Goal: Task Accomplishment & Management: Manage account settings

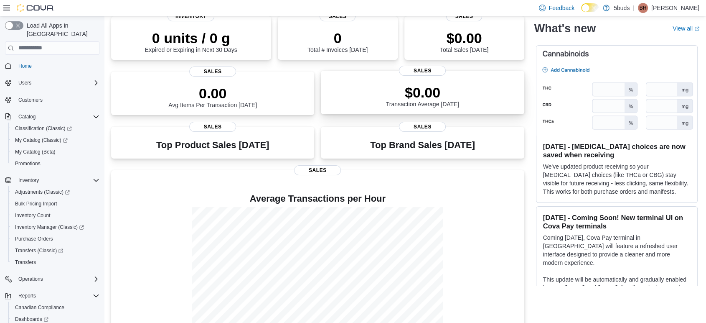
scroll to position [92, 0]
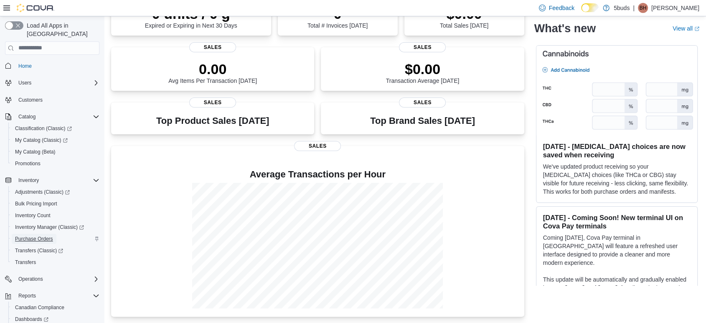
click at [31, 235] on span "Purchase Orders" at bounding box center [34, 238] width 38 height 7
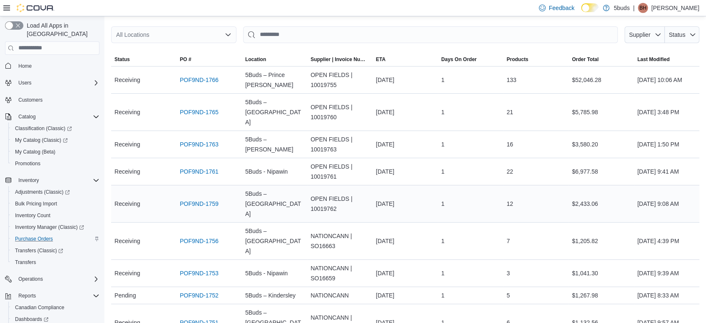
scroll to position [98, 0]
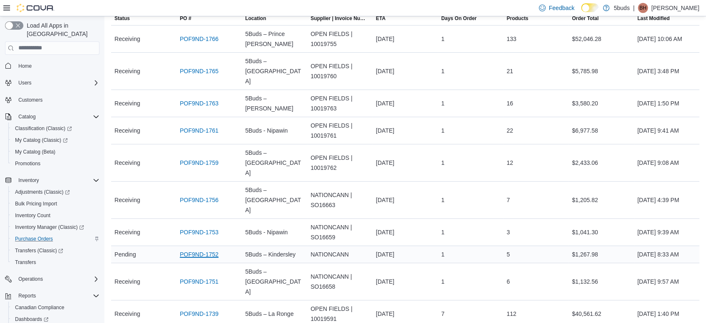
click at [209, 249] on link "POF9ND-1752" at bounding box center [199, 254] width 39 height 10
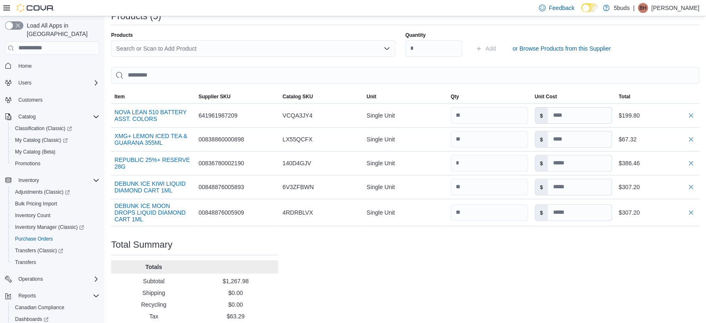
scroll to position [279, 0]
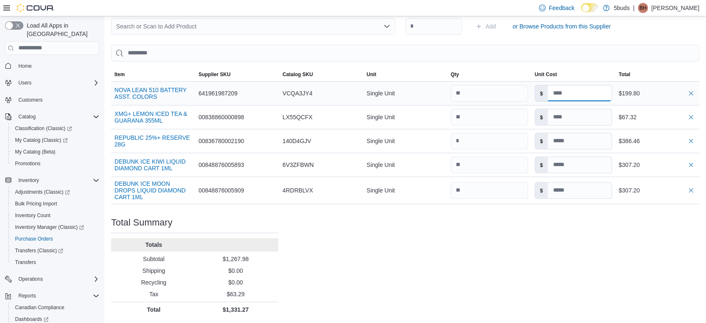
click at [581, 96] on input at bounding box center [580, 93] width 64 height 16
type input "******"
click at [630, 283] on div "Purchase Order: POF9ND-1752 Feedback Purchase Order Details Edit Status Pending…" at bounding box center [405, 55] width 588 height 524
drag, startPoint x: 438, startPoint y: 288, endPoint x: 422, endPoint y: 276, distance: 20.1
click at [439, 288] on div "Purchase Order: POF9ND-1752 Feedback Purchase Order Details Edit Status Pending…" at bounding box center [405, 55] width 588 height 524
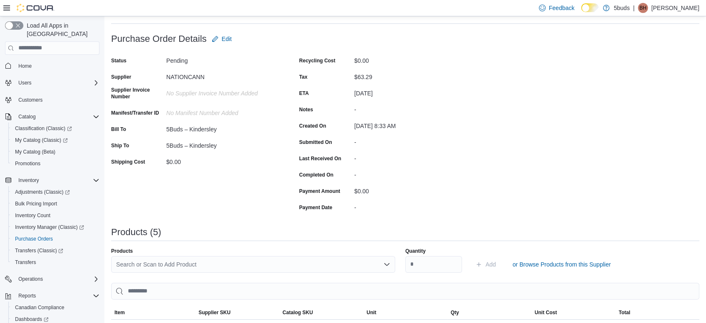
scroll to position [0, 0]
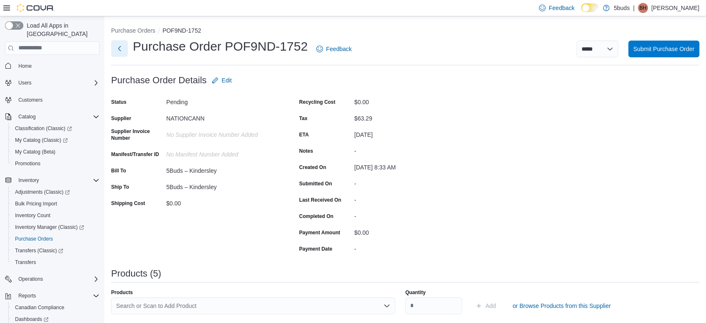
click at [112, 47] on button "Next" at bounding box center [119, 48] width 17 height 17
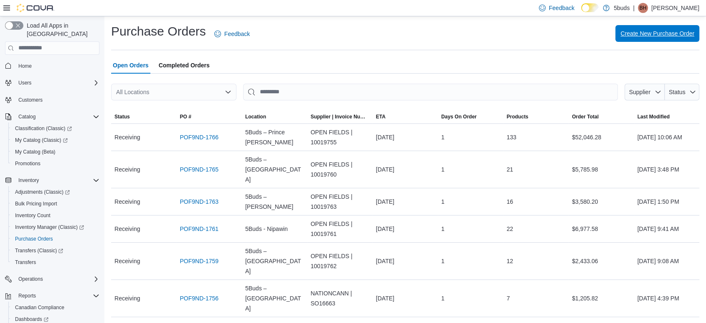
click at [632, 26] on span "Create New Purchase Order" at bounding box center [658, 33] width 74 height 17
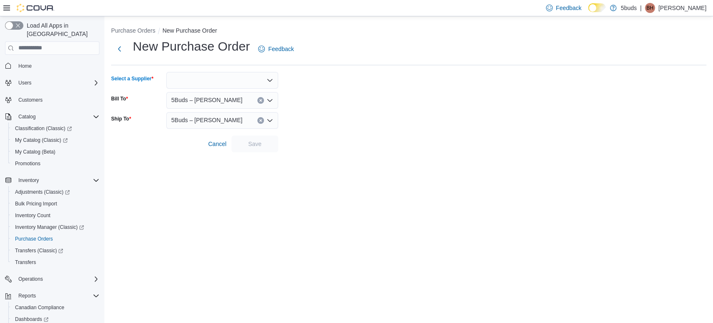
click at [231, 79] on div at bounding box center [222, 80] width 112 height 17
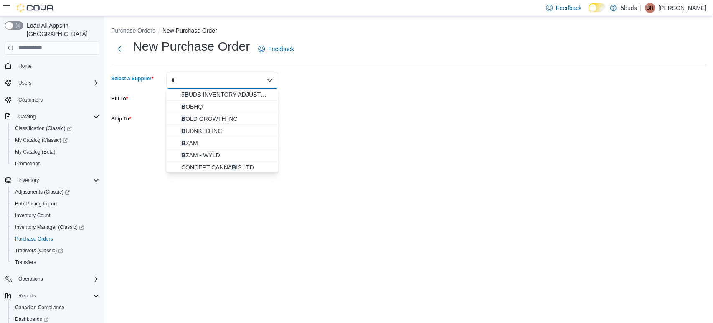
type input "*"
click at [338, 73] on form "Select a Supplier * Combo box. Selected. b. Selected. Combo box input. Type som…" at bounding box center [409, 112] width 596 height 80
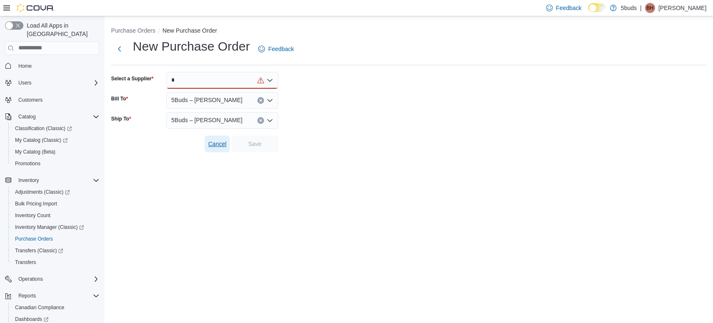
click at [209, 148] on button "Cancel" at bounding box center [217, 143] width 25 height 17
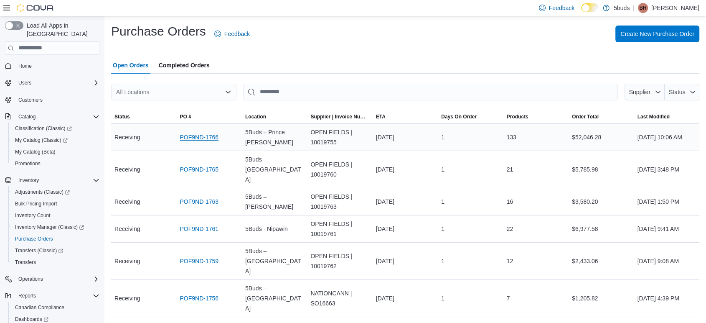
click at [195, 139] on link "POF9ND-1766" at bounding box center [199, 137] width 39 height 10
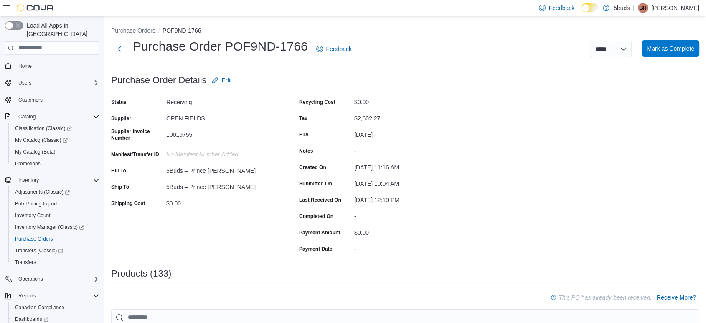
click at [681, 52] on span "Mark as Complete" at bounding box center [671, 48] width 48 height 8
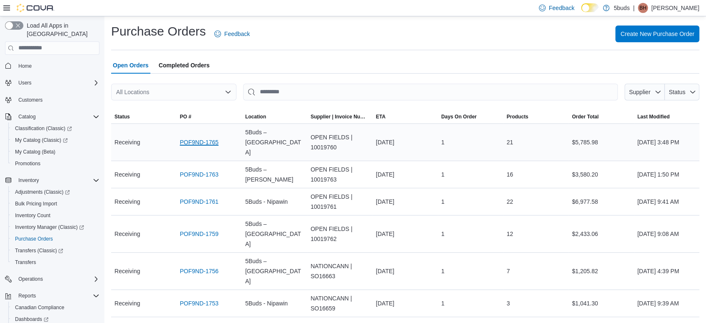
click at [200, 140] on link "POF9ND-1765" at bounding box center [199, 142] width 39 height 10
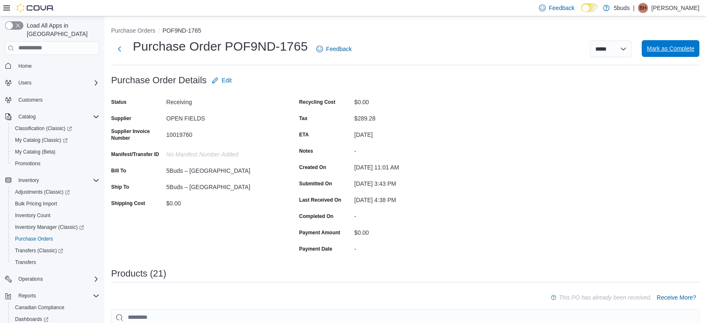
click at [668, 54] on span "Mark as Complete" at bounding box center [671, 48] width 48 height 17
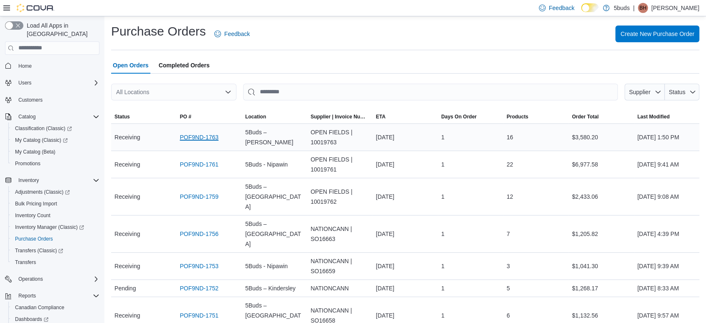
click at [201, 139] on link "POF9ND-1763" at bounding box center [199, 137] width 39 height 10
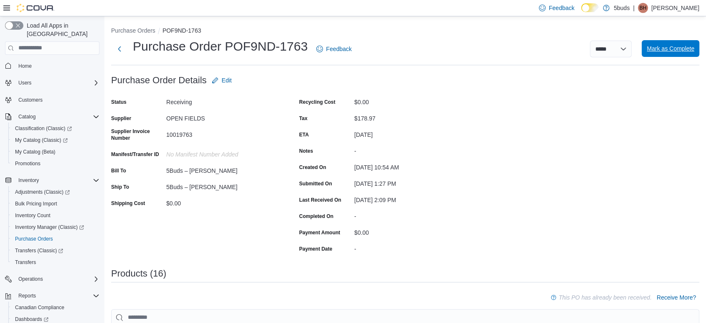
click at [675, 48] on span "Mark as Complete" at bounding box center [671, 48] width 48 height 8
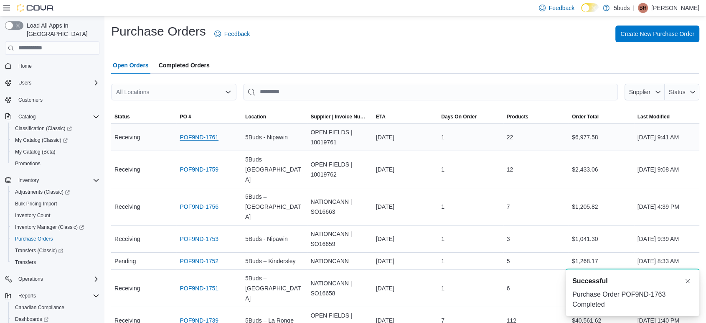
click at [205, 134] on link "POF9ND-1761" at bounding box center [199, 137] width 39 height 10
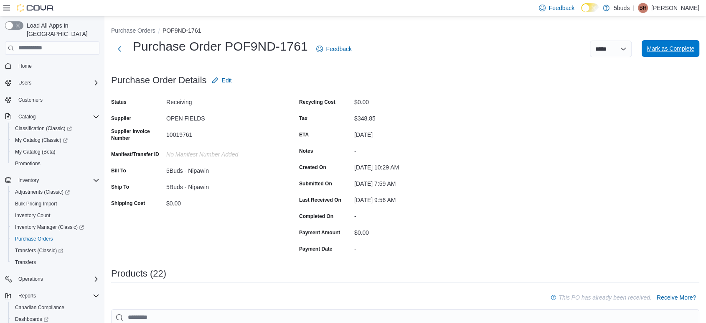
click at [678, 48] on span "Mark as Complete" at bounding box center [671, 48] width 48 height 8
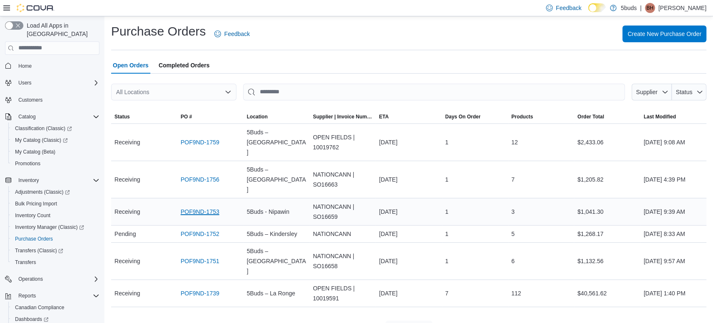
click at [183, 206] on link "POF9ND-1753" at bounding box center [200, 211] width 39 height 10
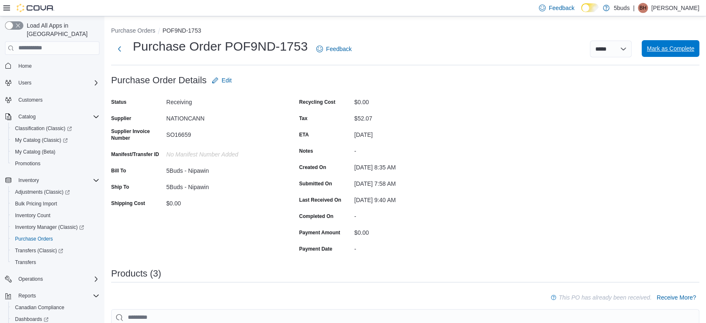
click at [682, 52] on span "Mark as Complete" at bounding box center [671, 48] width 48 height 8
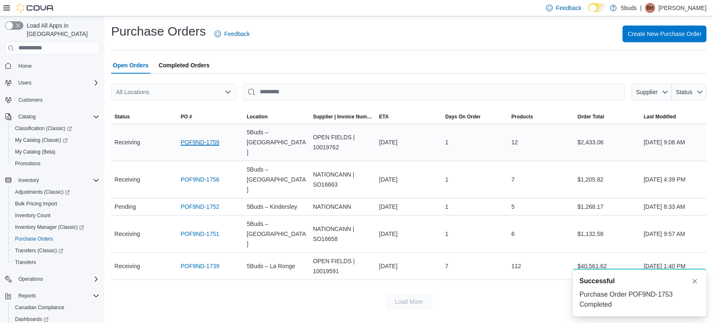
click at [201, 140] on link "POF9ND-1759" at bounding box center [200, 142] width 39 height 10
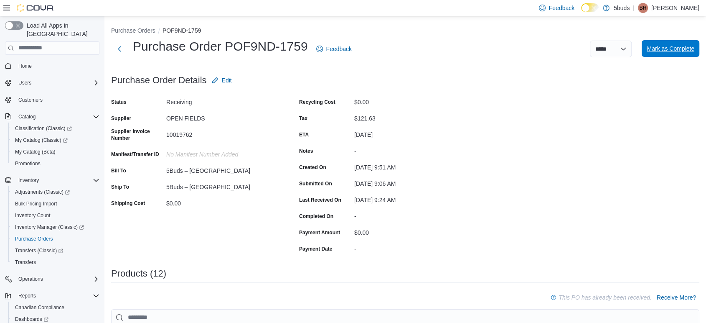
click at [672, 49] on span "Mark as Complete" at bounding box center [671, 48] width 48 height 8
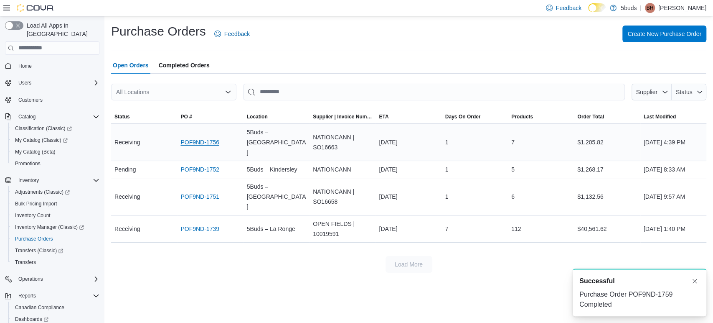
click at [199, 142] on link "POF9ND-1756" at bounding box center [200, 142] width 39 height 10
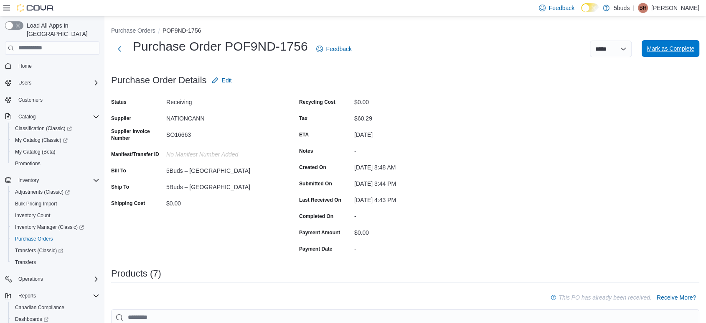
click at [678, 53] on span "Mark as Complete" at bounding box center [671, 48] width 48 height 17
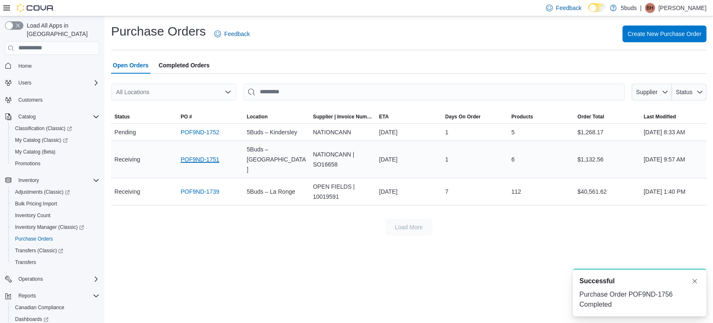
click at [197, 155] on link "POF9ND-1751" at bounding box center [200, 159] width 39 height 10
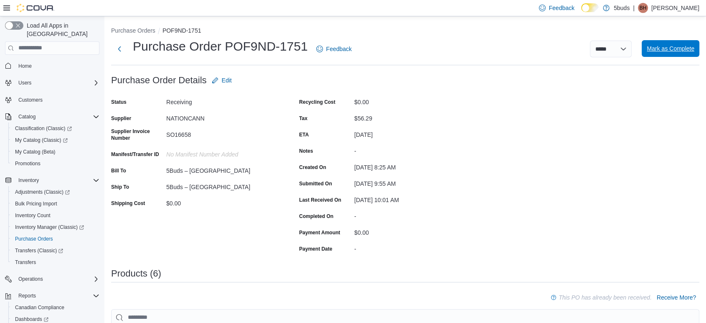
click at [665, 49] on span "Mark as Complete" at bounding box center [671, 48] width 48 height 8
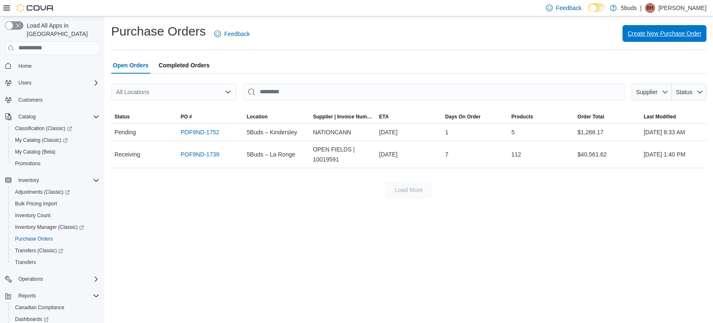
click at [662, 41] on span "Create New Purchase Order" at bounding box center [665, 33] width 74 height 17
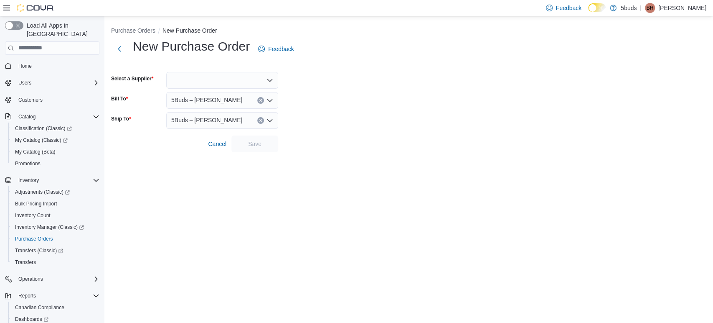
click at [238, 81] on div at bounding box center [222, 80] width 112 height 17
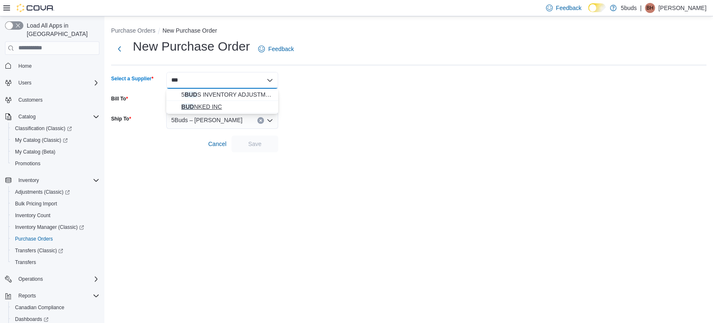
type input "***"
click at [208, 111] on button "BUD NKED INC" at bounding box center [222, 107] width 112 height 12
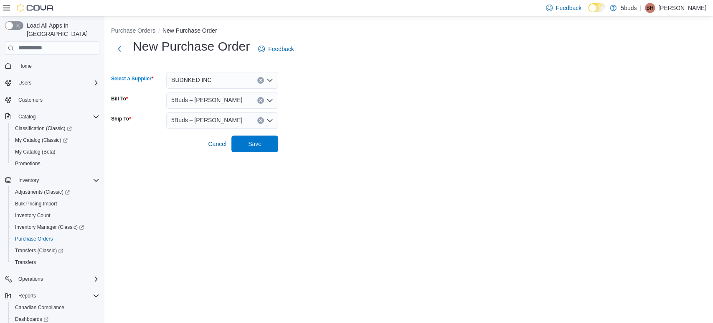
click at [211, 99] on span "5Buds – [PERSON_NAME]" at bounding box center [206, 100] width 71 height 10
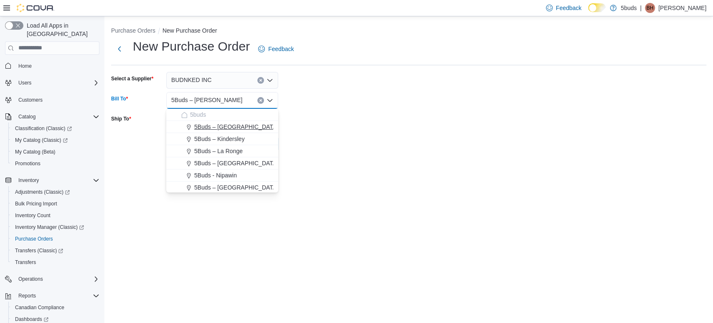
click at [211, 125] on span "5Buds – [GEOGRAPHIC_DATA]" at bounding box center [236, 126] width 84 height 8
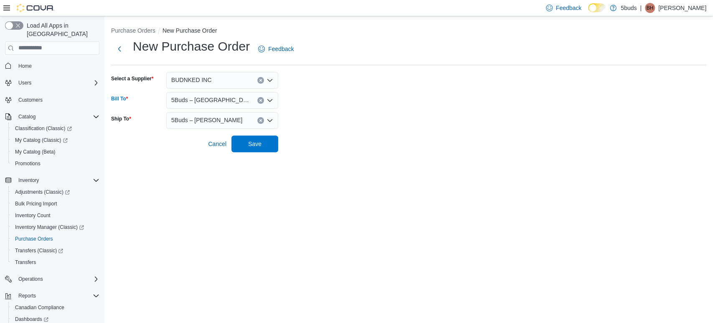
click at [214, 113] on div "5Buds – [PERSON_NAME]" at bounding box center [222, 120] width 112 height 17
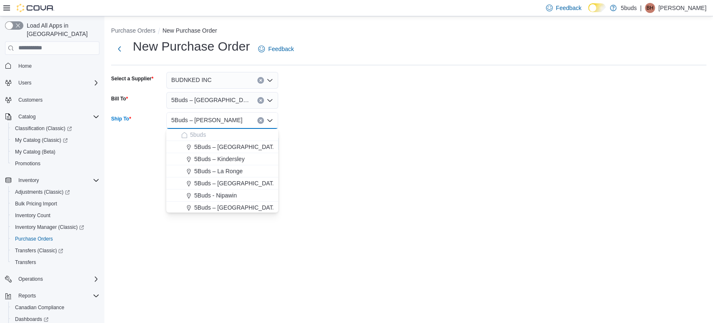
drag, startPoint x: 223, startPoint y: 145, endPoint x: 230, endPoint y: 141, distance: 7.7
click at [223, 145] on span "5Buds – [GEOGRAPHIC_DATA]" at bounding box center [236, 147] width 84 height 8
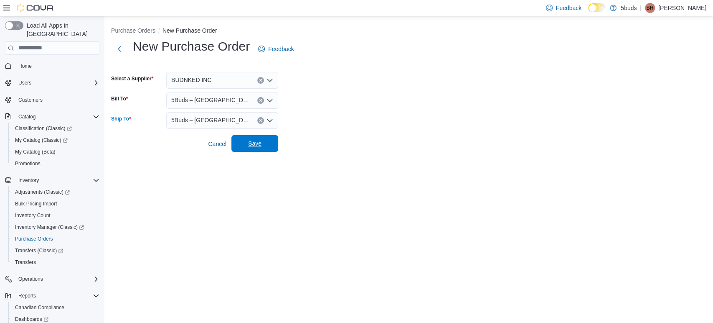
click at [271, 146] on span "Save" at bounding box center [255, 143] width 37 height 17
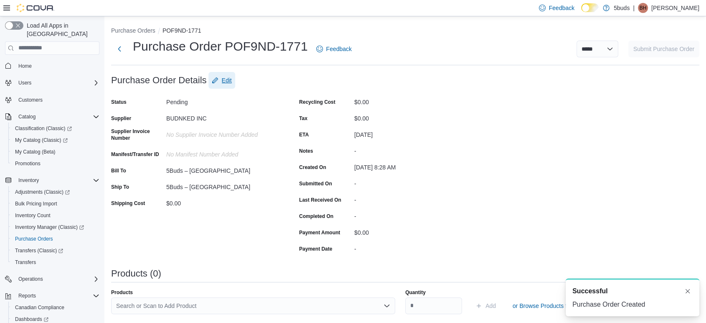
click at [227, 75] on span "Edit" at bounding box center [222, 80] width 20 height 17
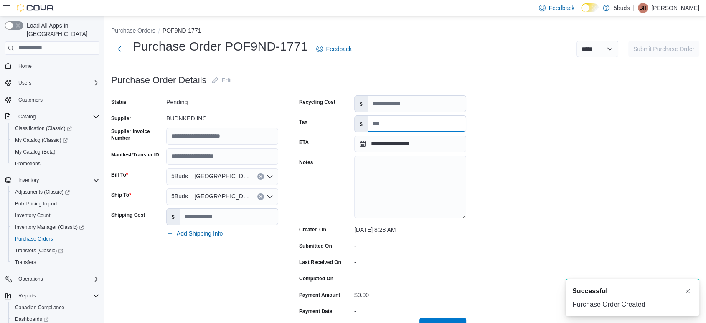
click at [372, 121] on input "Tax" at bounding box center [417, 124] width 98 height 16
click at [420, 317] on button "Save" at bounding box center [443, 325] width 47 height 17
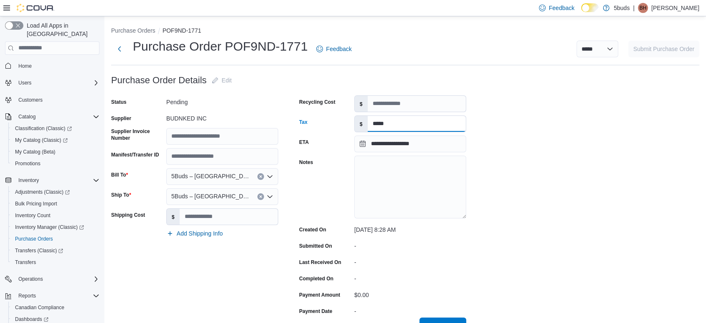
type input "*****"
click at [420, 317] on button "Save" at bounding box center [443, 325] width 47 height 17
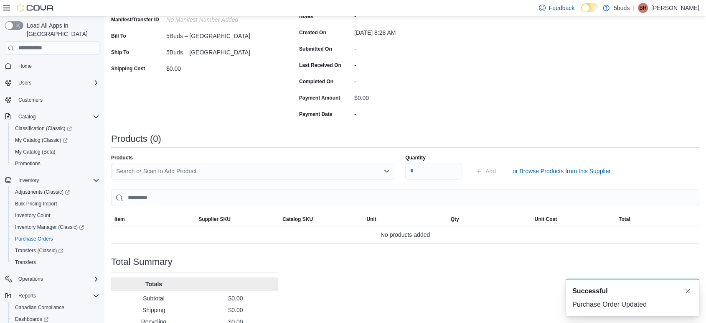
scroll to position [139, 0]
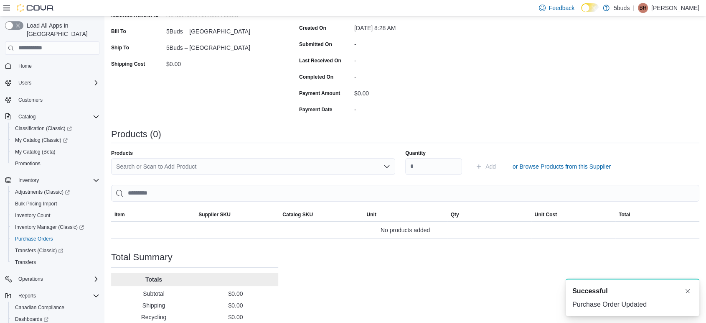
click at [304, 183] on div "Products Search or Scan to Add Product Quantity Add or Browse Products from thi…" at bounding box center [405, 194] width 588 height 89
click at [309, 172] on div "Search or Scan to Add Product" at bounding box center [253, 166] width 284 height 17
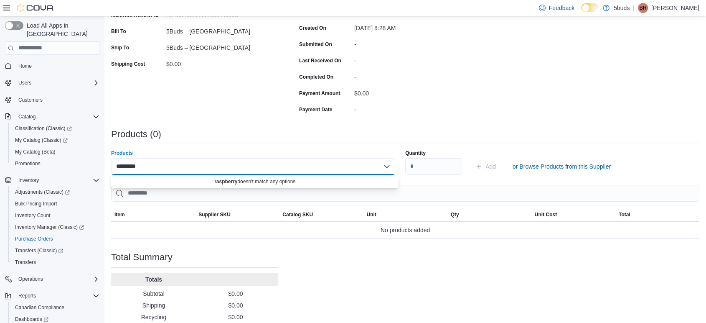
type input "*********"
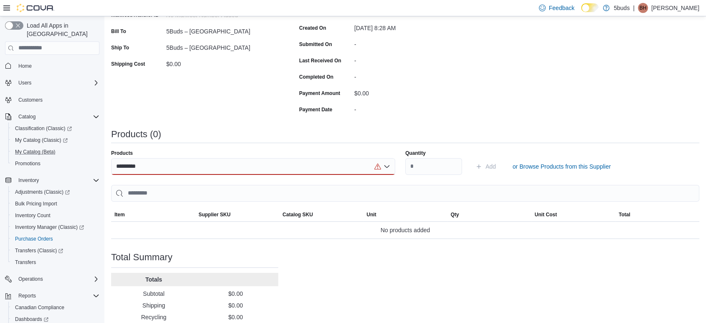
click at [41, 146] on button "My Catalog (Beta)" at bounding box center [55, 152] width 94 height 12
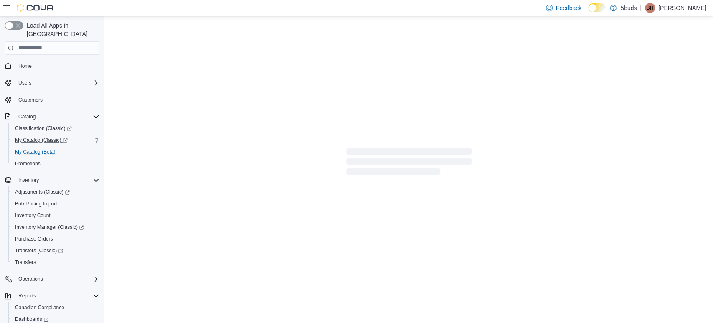
select select "**********"
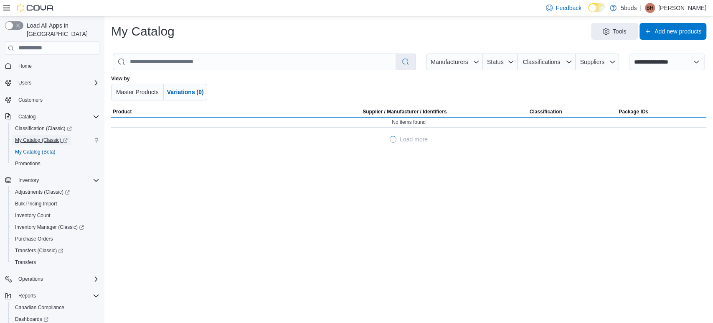
click at [53, 137] on span "My Catalog (Classic)" at bounding box center [41, 140] width 53 height 7
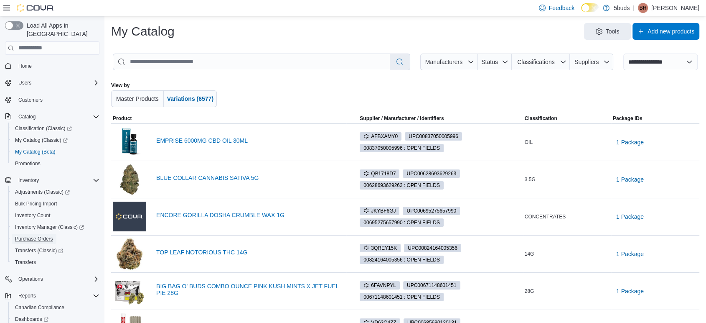
drag, startPoint x: 50, startPoint y: 232, endPoint x: 164, endPoint y: 1, distance: 257.2
click at [51, 235] on span "Purchase Orders" at bounding box center [34, 238] width 38 height 7
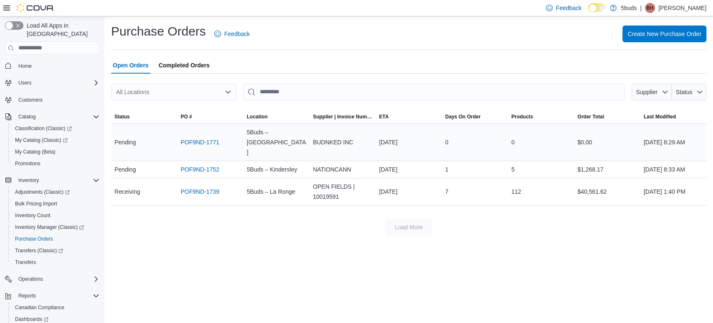
click at [187, 137] on div "POF9ND-1771" at bounding box center [210, 142] width 66 height 17
click at [197, 137] on link "POF9ND-1771" at bounding box center [200, 142] width 39 height 10
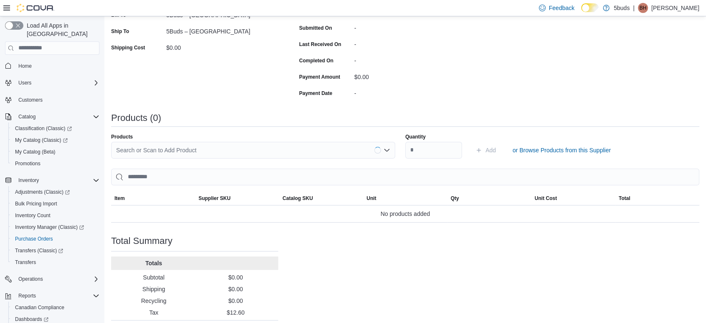
scroll to position [174, 0]
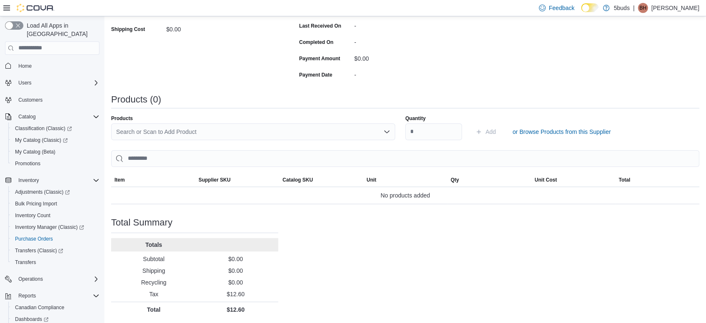
click at [140, 135] on div "Search or Scan to Add Product" at bounding box center [253, 131] width 284 height 17
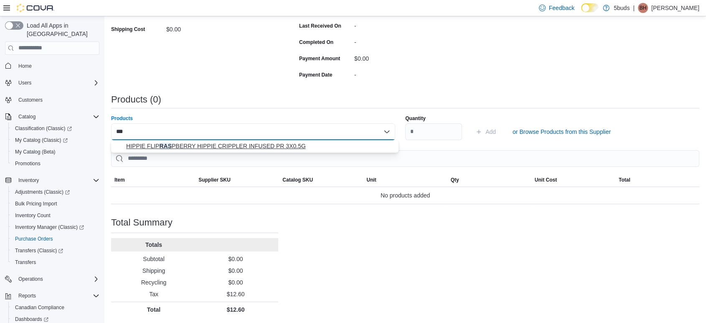
type input "***"
click at [164, 146] on span "HIPPIE FLIP RAS PBERRY HIPPIE CRIPPLER INFUSED PR 3X0.5G" at bounding box center [259, 146] width 267 height 8
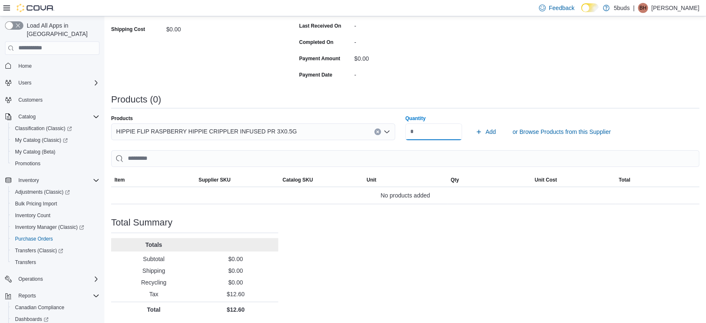
type input "**"
click at [472, 123] on button "Add" at bounding box center [485, 131] width 27 height 17
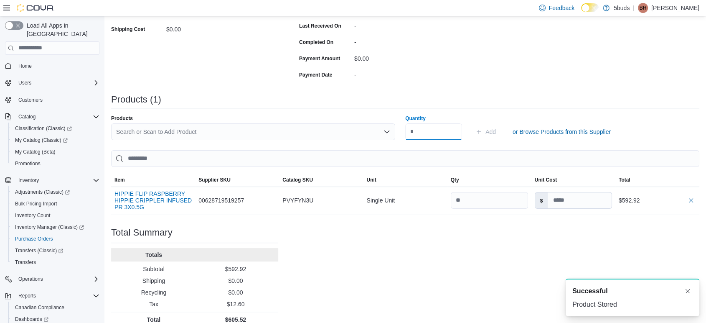
scroll to position [0, 0]
click at [576, 199] on input at bounding box center [580, 200] width 64 height 16
type input "****"
click at [512, 244] on div "Purchase Order: POF9ND-1771 Feedback Purchase Order Details Edit Status Pending…" at bounding box center [405, 112] width 588 height 429
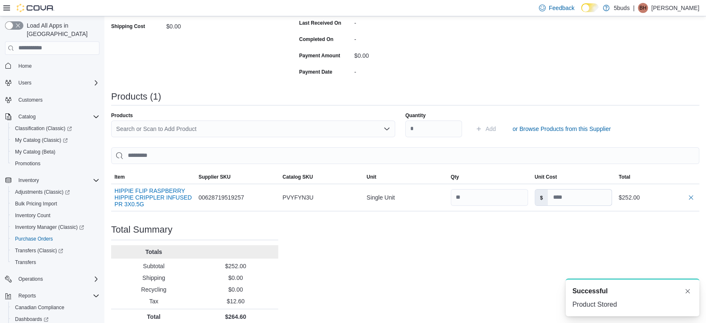
scroll to position [184, 0]
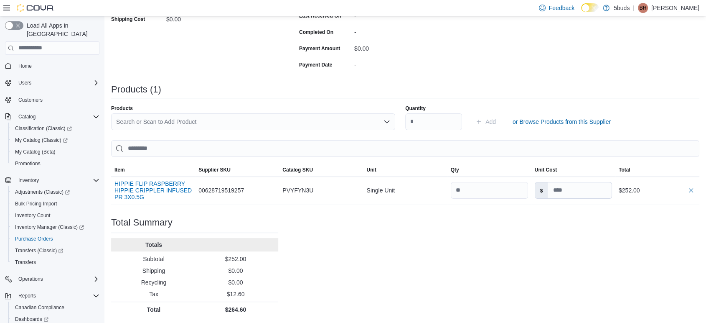
type input "****"
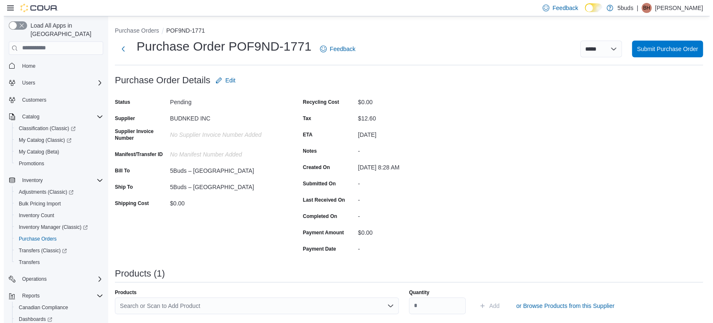
scroll to position [0, 0]
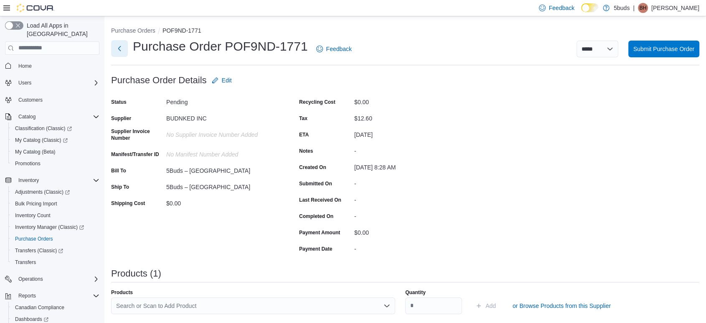
click at [122, 50] on button "Next" at bounding box center [119, 48] width 17 height 17
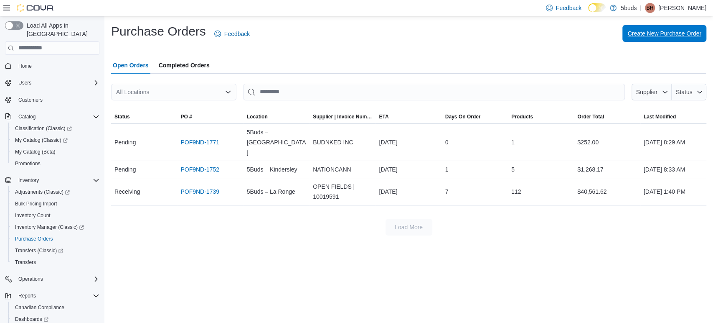
click at [646, 34] on span "Create New Purchase Order" at bounding box center [665, 33] width 74 height 8
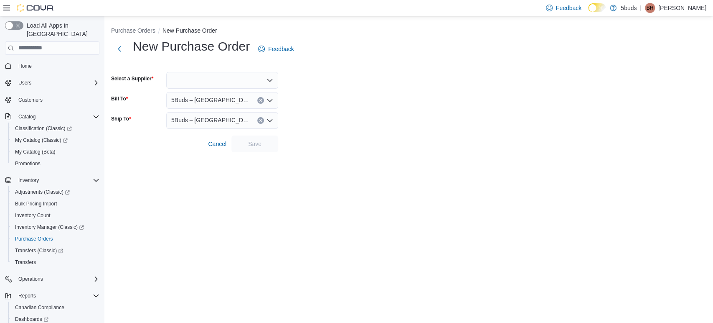
click at [227, 83] on div at bounding box center [222, 80] width 112 height 17
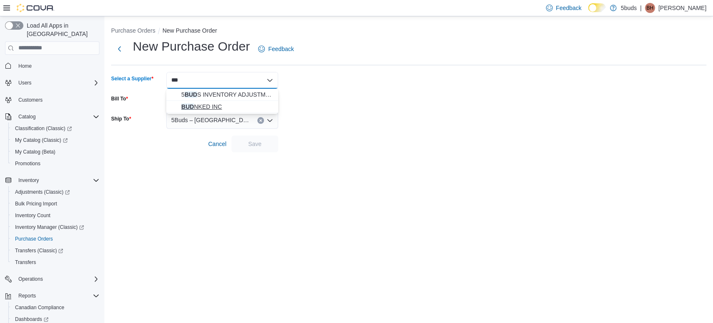
type input "***"
click at [207, 107] on span "BUD NKED INC" at bounding box center [227, 106] width 92 height 8
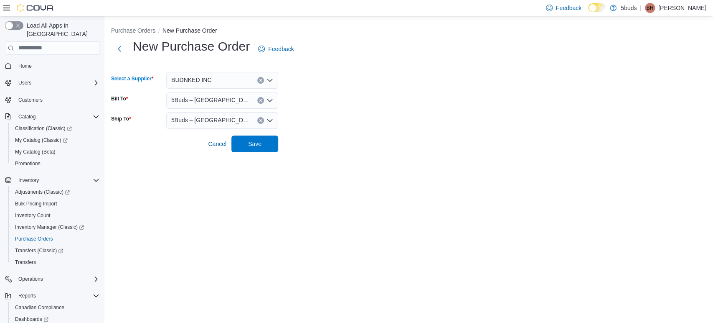
click at [199, 94] on div "5Buds – [GEOGRAPHIC_DATA]" at bounding box center [222, 100] width 112 height 17
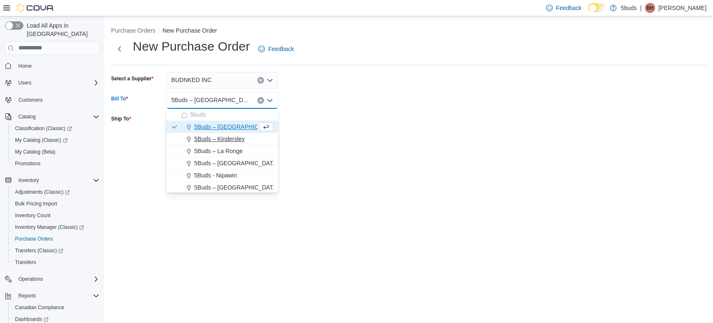
click at [214, 137] on span "5Buds – Kindersley" at bounding box center [219, 139] width 51 height 8
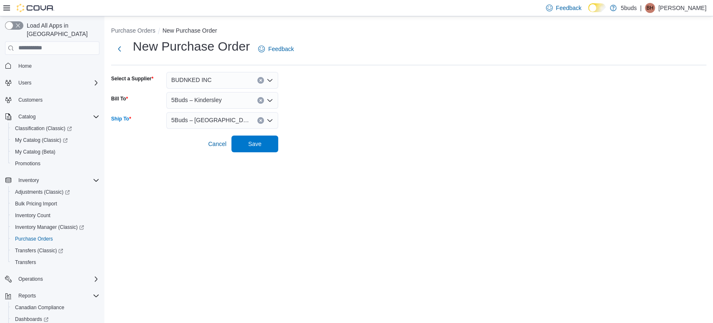
click at [201, 118] on span "5Buds – [GEOGRAPHIC_DATA]" at bounding box center [210, 120] width 78 height 10
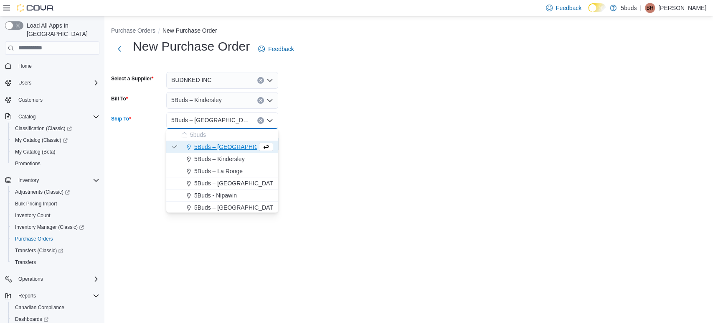
drag, startPoint x: 224, startPoint y: 157, endPoint x: 224, endPoint y: 145, distance: 11.3
click at [224, 156] on span "5Buds – Kindersley" at bounding box center [219, 159] width 51 height 8
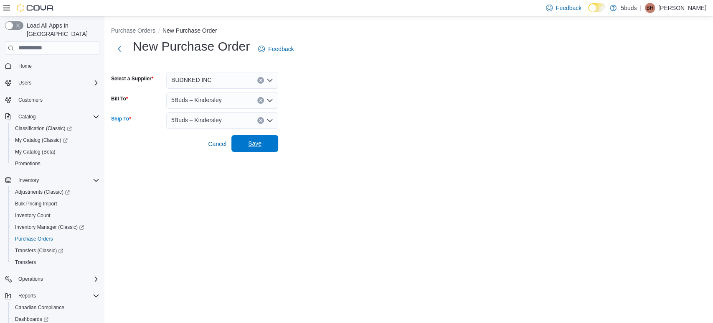
click at [251, 147] on span "Save" at bounding box center [255, 143] width 37 height 17
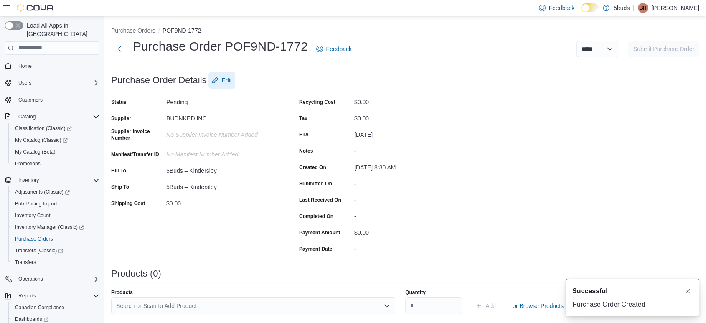
click at [221, 85] on span "Edit" at bounding box center [222, 80] width 20 height 17
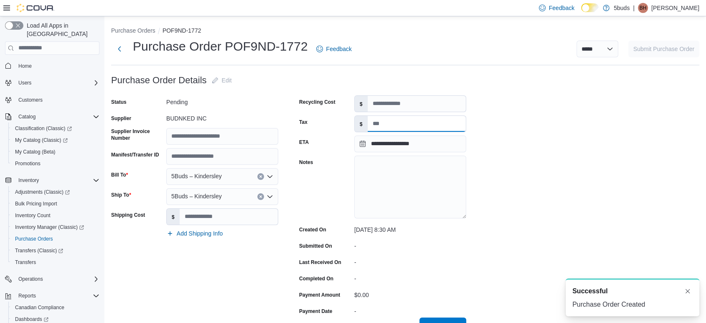
click at [381, 125] on input "Tax" at bounding box center [417, 124] width 98 height 16
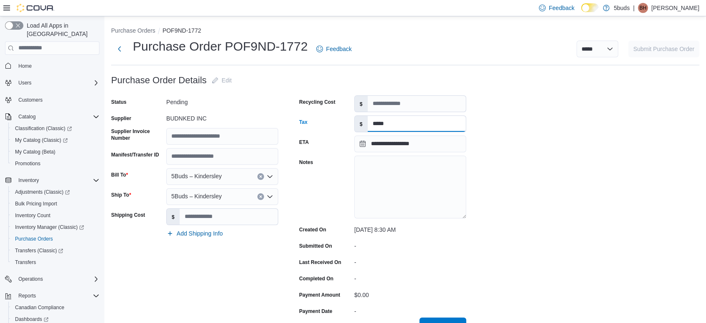
type input "*****"
click at [420, 317] on button "Save" at bounding box center [443, 325] width 47 height 17
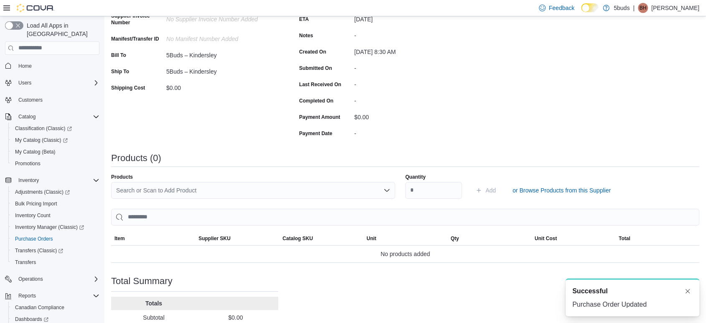
scroll to position [139, 0]
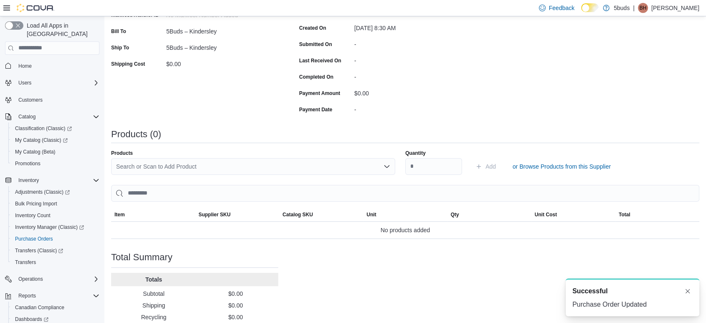
drag, startPoint x: 259, startPoint y: 165, endPoint x: 261, endPoint y: 170, distance: 5.0
click at [260, 166] on div "Search or Scan to Add Product" at bounding box center [253, 166] width 284 height 17
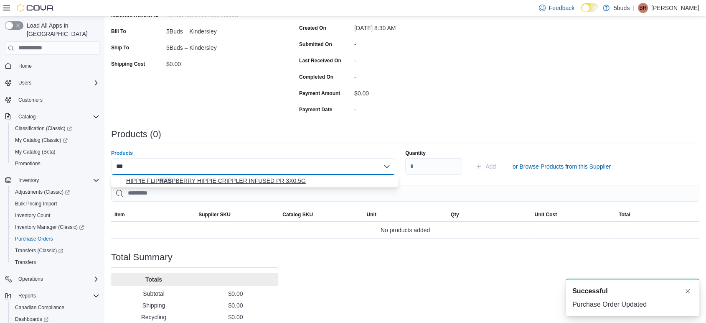
type input "***"
click at [253, 179] on span "HIPPIE FLIP RAS PBERRY HIPPIE CRIPPLER INFUSED PR 3X0.5G" at bounding box center [259, 180] width 267 height 8
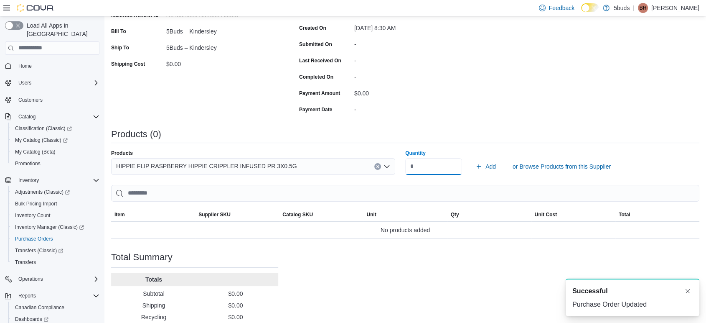
type input "**"
click at [472, 158] on button "Add" at bounding box center [485, 166] width 27 height 17
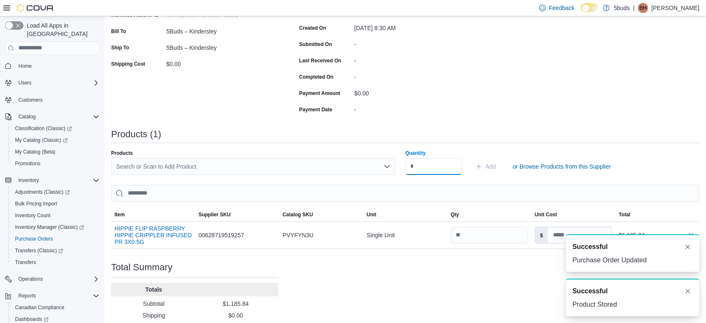
scroll to position [0, 0]
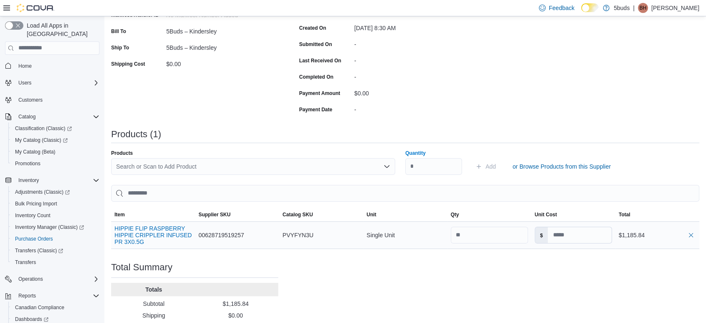
click at [570, 228] on div "$" at bounding box center [574, 234] width 84 height 23
drag, startPoint x: 573, startPoint y: 230, endPoint x: 567, endPoint y: 225, distance: 7.7
click at [569, 227] on input at bounding box center [580, 235] width 64 height 16
type input "****"
click at [530, 285] on div "Purchase Order: POF9ND-1772 Feedback Purchase Order Details Edit Status Pending…" at bounding box center [405, 147] width 588 height 429
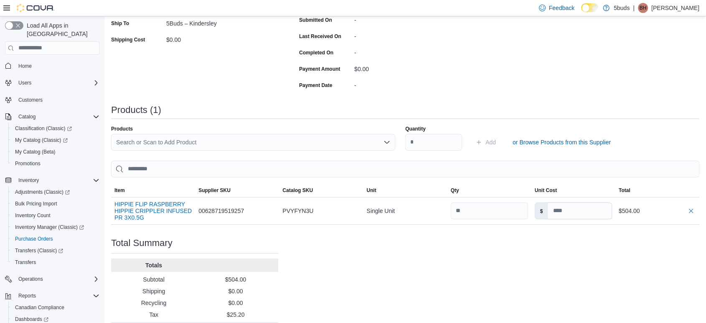
scroll to position [184, 0]
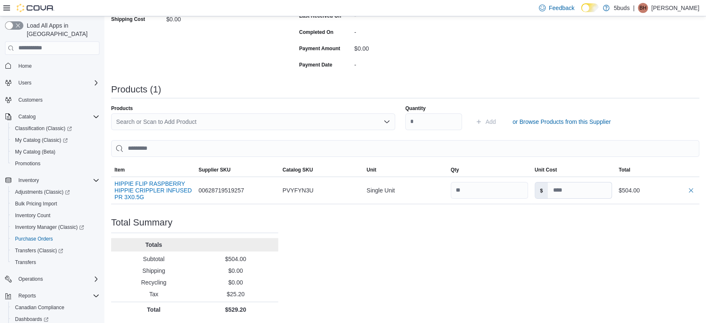
type input "****"
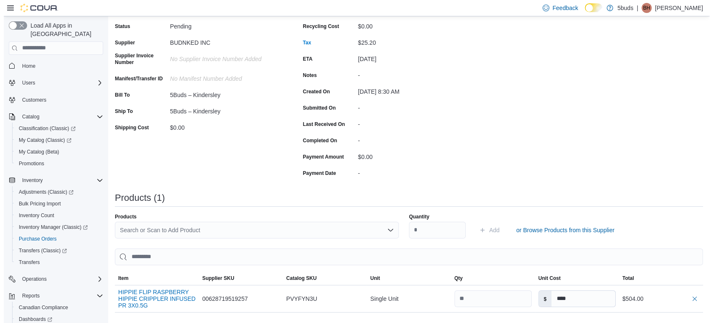
scroll to position [0, 0]
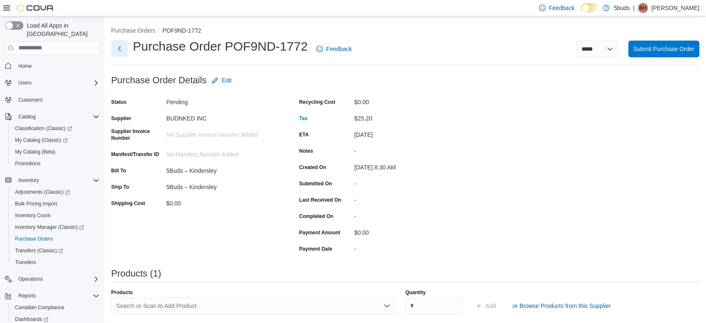
click at [123, 53] on button "Next" at bounding box center [119, 48] width 17 height 17
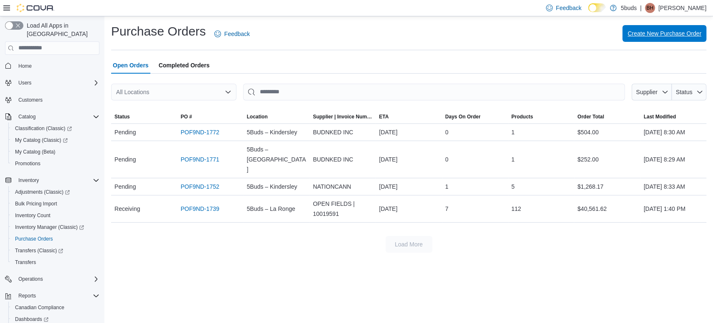
click at [700, 37] on span "Create New Purchase Order" at bounding box center [665, 33] width 74 height 8
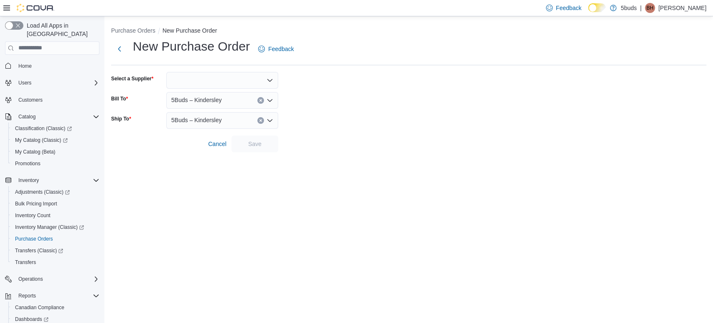
click at [211, 80] on div at bounding box center [222, 80] width 112 height 17
type input "***"
click at [216, 110] on button "BUD NKED INC" at bounding box center [222, 107] width 112 height 12
click at [214, 106] on div "5Buds – Kindersley" at bounding box center [222, 100] width 112 height 17
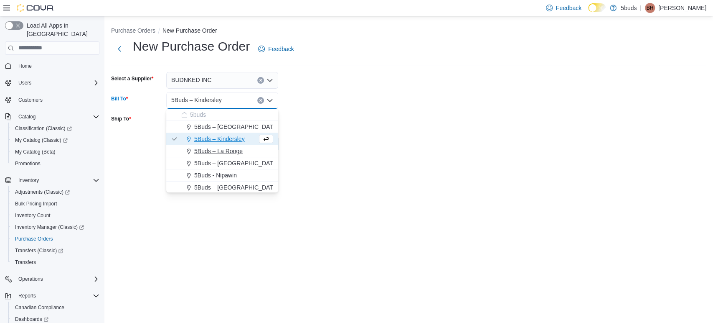
click at [206, 145] on button "5Buds – La Ronge" at bounding box center [222, 151] width 112 height 12
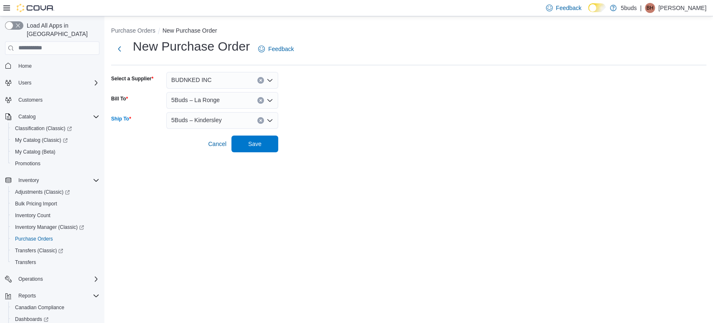
click at [199, 121] on span "5Buds – Kindersley" at bounding box center [196, 120] width 51 height 10
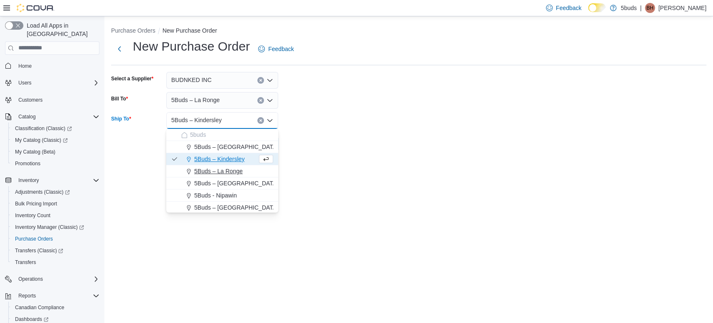
click at [237, 168] on span "5Buds – La Ronge" at bounding box center [218, 171] width 48 height 8
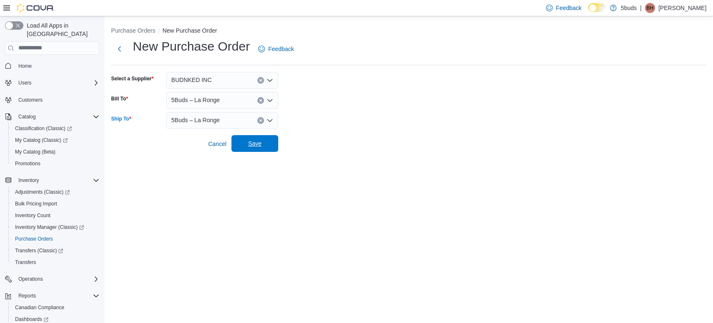
click at [267, 144] on span "Save" at bounding box center [255, 143] width 37 height 17
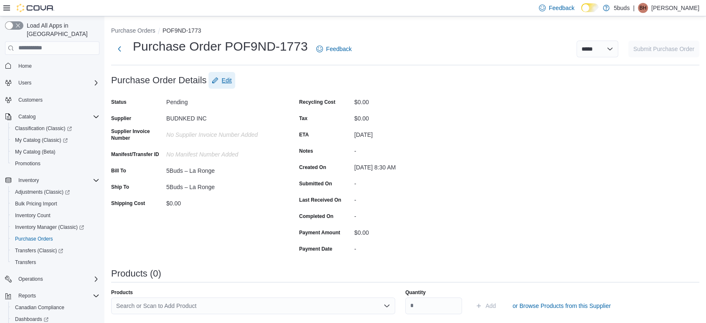
click at [220, 81] on span "Edit" at bounding box center [222, 80] width 20 height 17
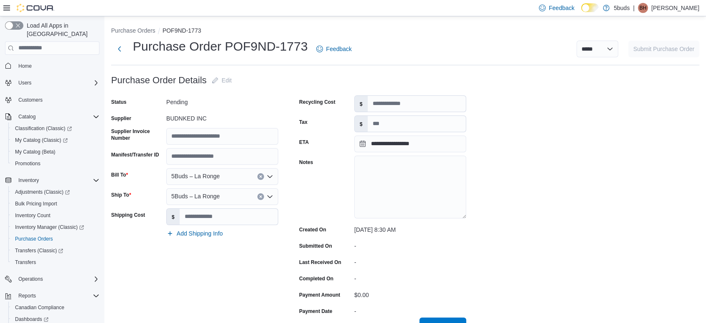
click at [422, 134] on div "**********" at bounding box center [382, 206] width 167 height 222
click at [422, 130] on input "Tax" at bounding box center [417, 124] width 98 height 16
type input "******"
click at [420, 317] on button "Save" at bounding box center [443, 325] width 47 height 17
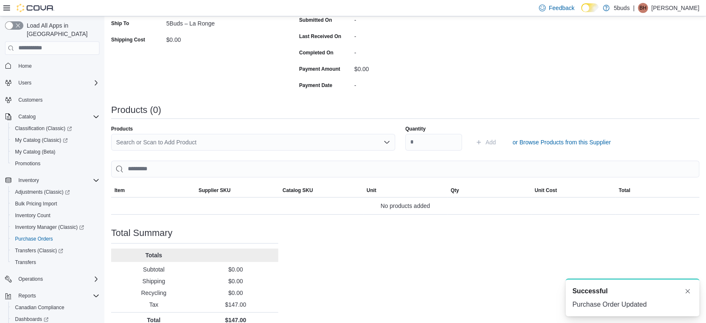
scroll to position [174, 0]
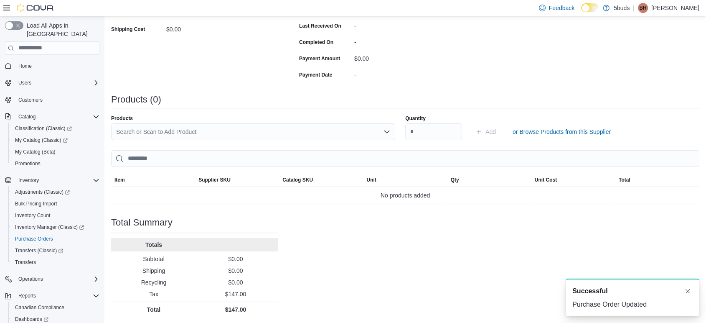
click at [245, 134] on div "Search or Scan to Add Product" at bounding box center [253, 131] width 284 height 17
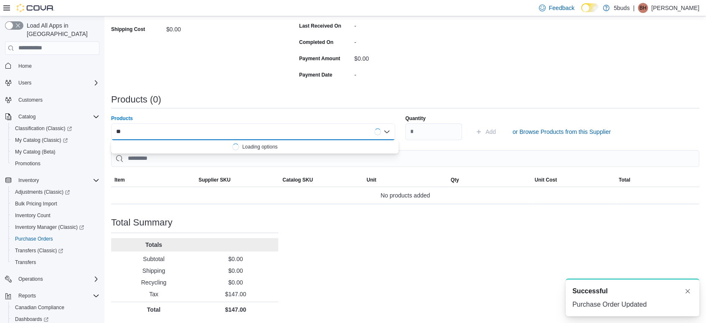
type input "***"
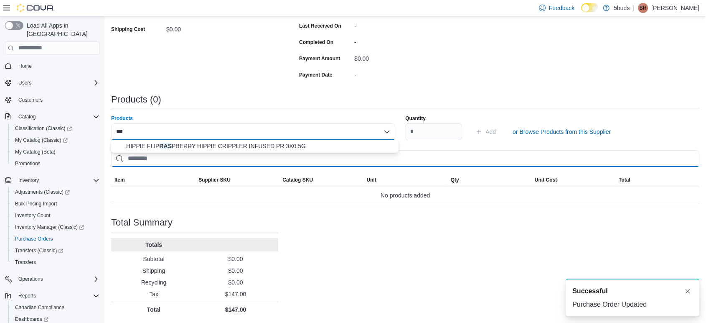
click at [233, 152] on input "search" at bounding box center [405, 158] width 588 height 17
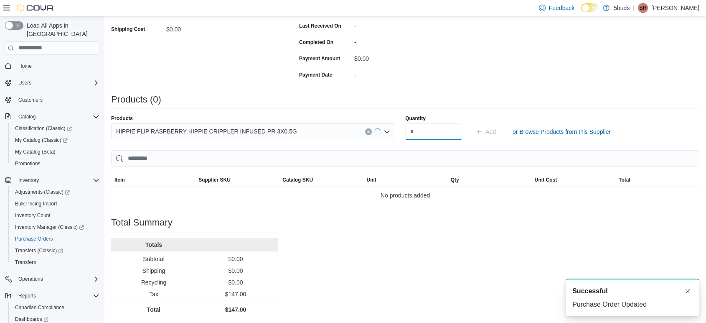
click at [449, 127] on input "Quantity" at bounding box center [433, 131] width 57 height 17
type input "***"
click at [472, 123] on button "Add" at bounding box center [485, 131] width 27 height 17
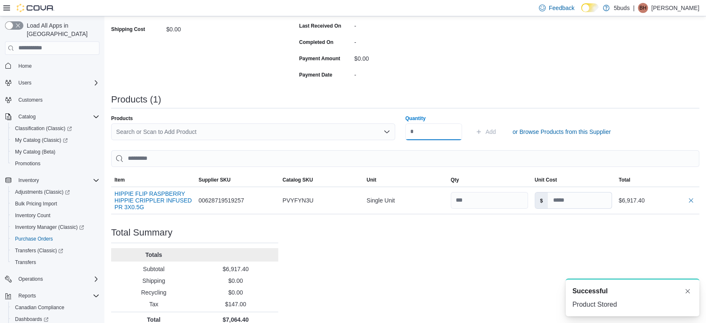
scroll to position [0, 0]
click at [568, 196] on input at bounding box center [580, 200] width 64 height 16
type input "****"
click at [524, 240] on div "Purchase Order: POF9ND-1773 Feedback Purchase Order Details Edit Status Pending…" at bounding box center [405, 112] width 588 height 429
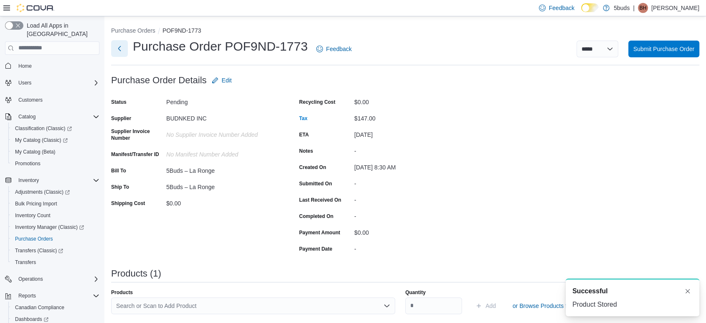
drag, startPoint x: 115, startPoint y: 52, endPoint x: 117, endPoint y: 48, distance: 4.3
click at [117, 48] on button "Next" at bounding box center [119, 48] width 17 height 17
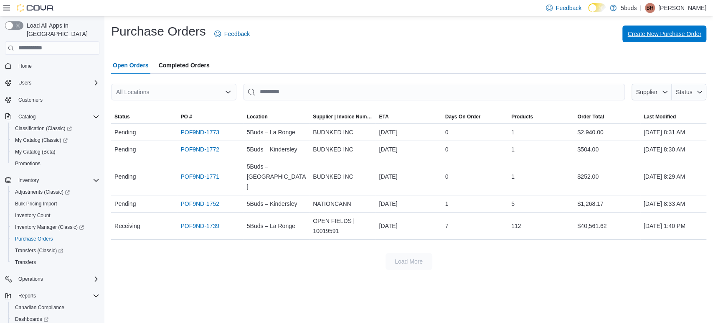
click at [645, 36] on span "Create New Purchase Order" at bounding box center [665, 34] width 74 height 8
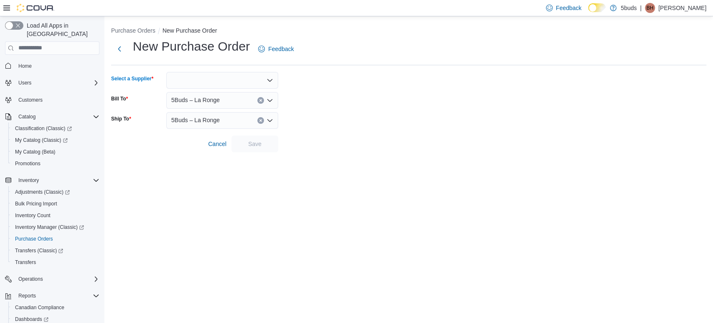
click at [241, 73] on div at bounding box center [222, 80] width 112 height 17
type input "***"
click at [214, 109] on span "BUD NKED INC" at bounding box center [227, 106] width 92 height 8
click at [214, 107] on div "5Buds – La Ronge" at bounding box center [222, 100] width 112 height 17
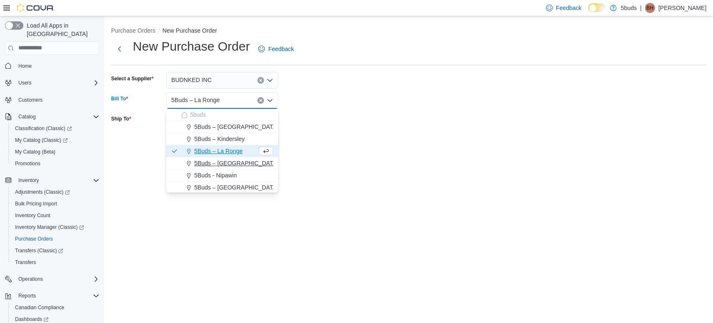
click at [224, 165] on span "5Buds – [GEOGRAPHIC_DATA]" at bounding box center [236, 163] width 84 height 8
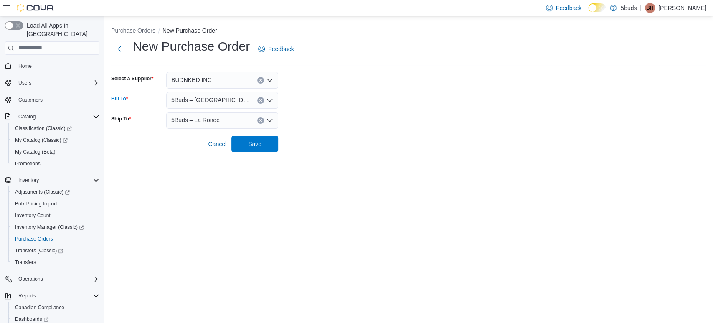
click at [191, 118] on span "5Buds – La Ronge" at bounding box center [195, 120] width 48 height 10
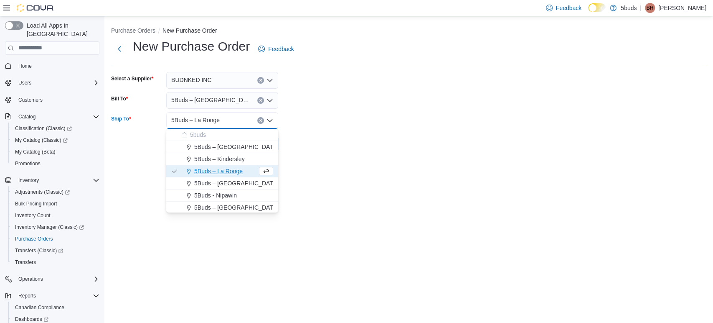
click at [242, 182] on span "5Buds – [GEOGRAPHIC_DATA]" at bounding box center [236, 183] width 84 height 8
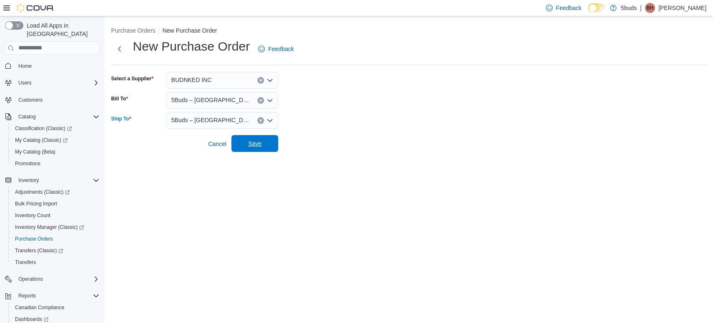
click at [249, 146] on span "Save" at bounding box center [254, 143] width 13 height 8
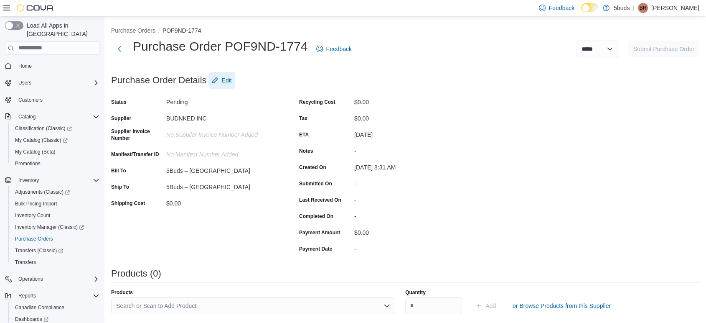
drag, startPoint x: 227, startPoint y: 81, endPoint x: 230, endPoint y: 88, distance: 7.5
click at [227, 81] on span "Edit" at bounding box center [227, 80] width 10 height 8
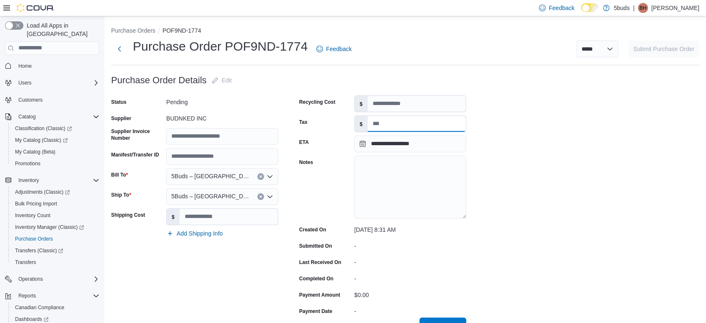
click at [381, 122] on input "Tax" at bounding box center [417, 124] width 98 height 16
type input "*****"
click at [420, 317] on button "Save" at bounding box center [443, 325] width 47 height 17
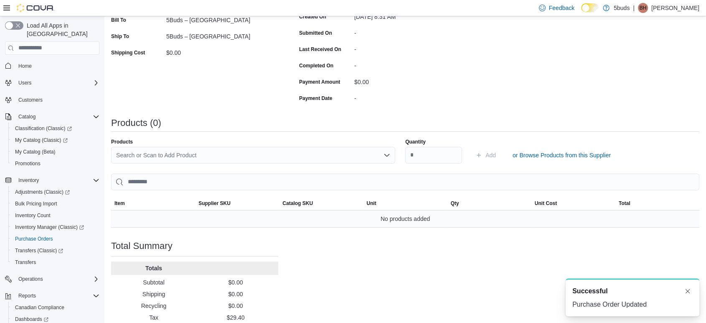
scroll to position [174, 0]
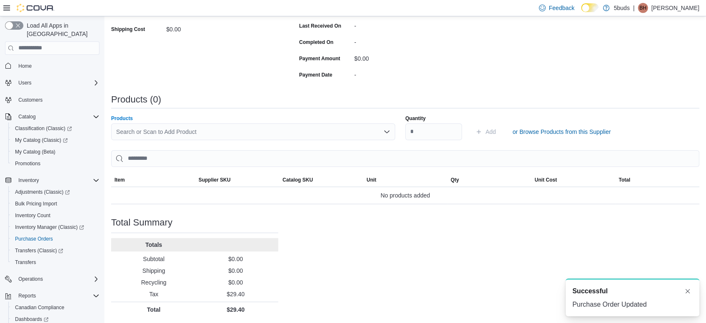
click at [209, 122] on div "Products Search or Scan to Add Product" at bounding box center [253, 127] width 284 height 25
click at [194, 139] on div "Search or Scan to Add Product" at bounding box center [253, 131] width 284 height 17
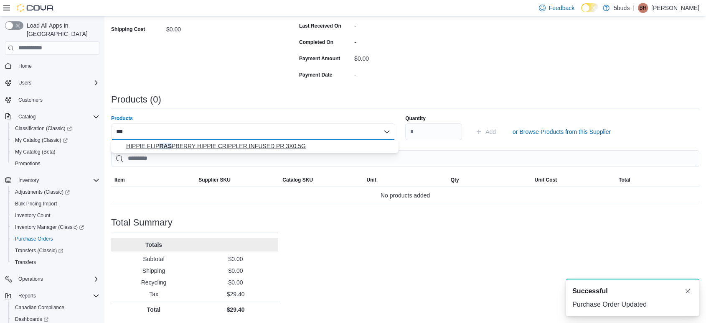
type input "***"
click at [195, 144] on span "HIPPIE FLIP RAS PBERRY HIPPIE CRIPPLER INFUSED PR 3X0.5G" at bounding box center [259, 146] width 267 height 8
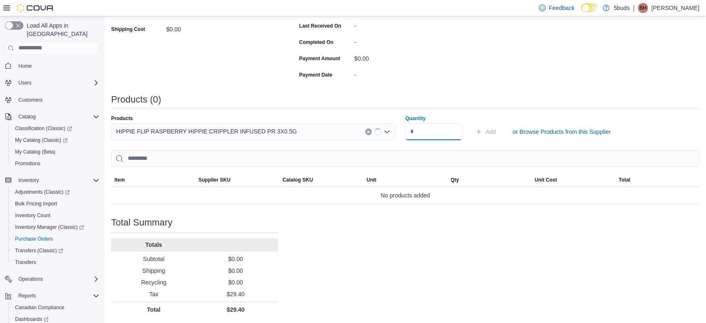
click at [437, 135] on input "Quantity" at bounding box center [433, 131] width 57 height 17
type input "**"
click at [472, 123] on button "Add" at bounding box center [485, 131] width 27 height 17
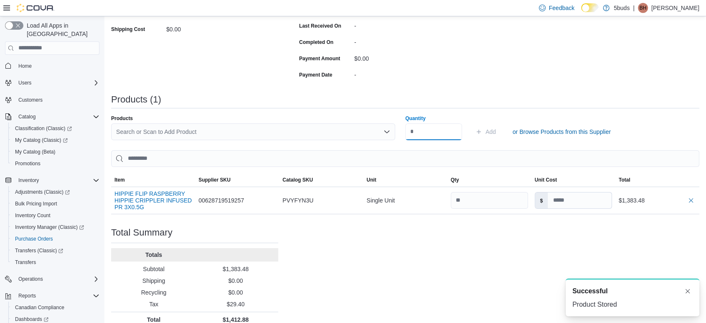
scroll to position [0, 0]
click at [588, 203] on input at bounding box center [580, 200] width 64 height 16
type input "****"
click at [544, 239] on div "Purchase Order: POF9ND-1774 Feedback Purchase Order Details Edit Status Pending…" at bounding box center [405, 112] width 588 height 429
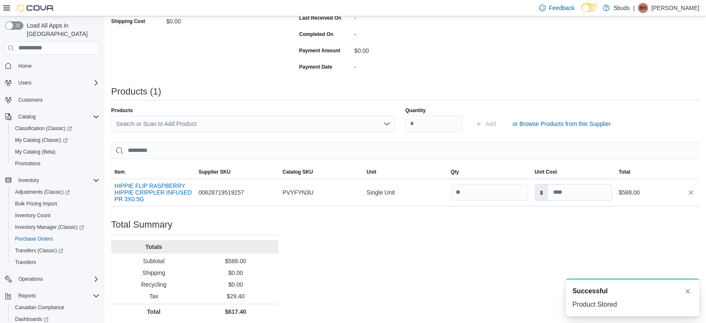
scroll to position [184, 0]
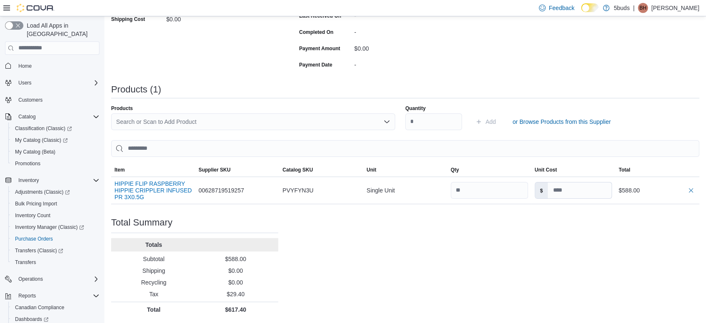
type input "****"
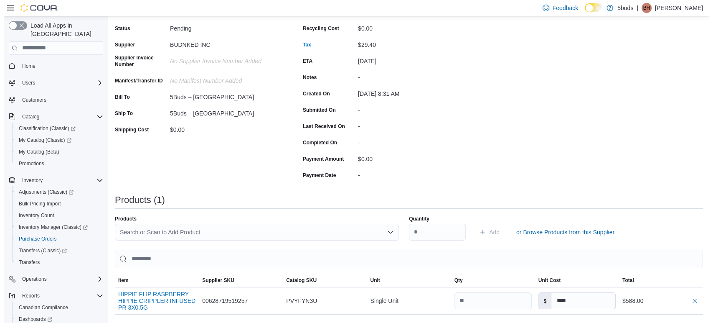
scroll to position [0, 0]
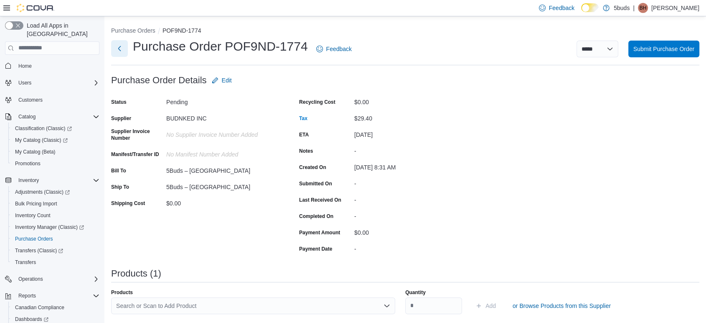
click at [120, 47] on button "Next" at bounding box center [119, 48] width 17 height 17
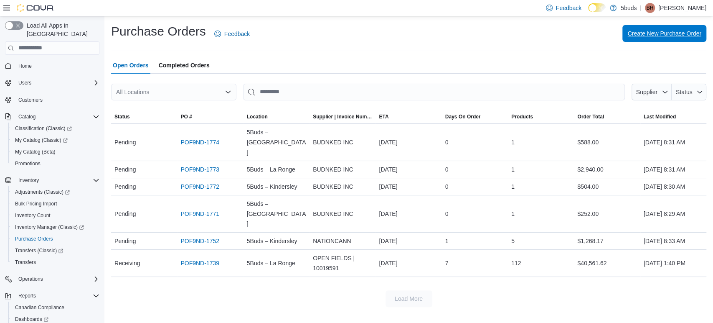
click at [673, 30] on span "Create New Purchase Order" at bounding box center [665, 33] width 74 height 8
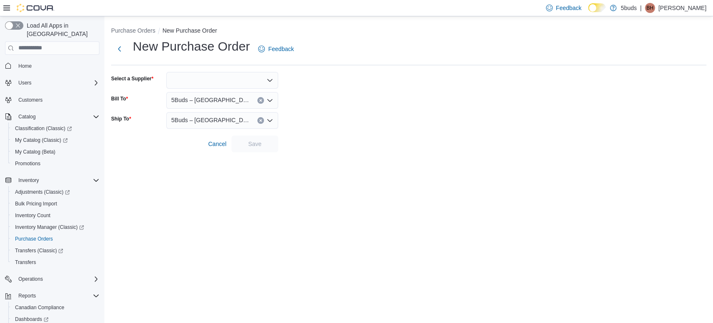
click at [237, 79] on div at bounding box center [222, 80] width 112 height 17
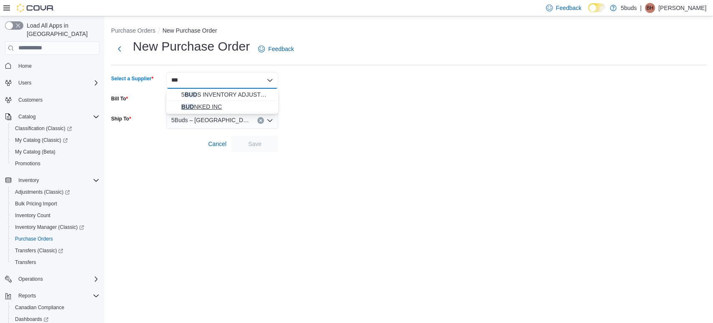
type input "***"
click at [234, 106] on span "BUD NKED INC" at bounding box center [227, 106] width 92 height 8
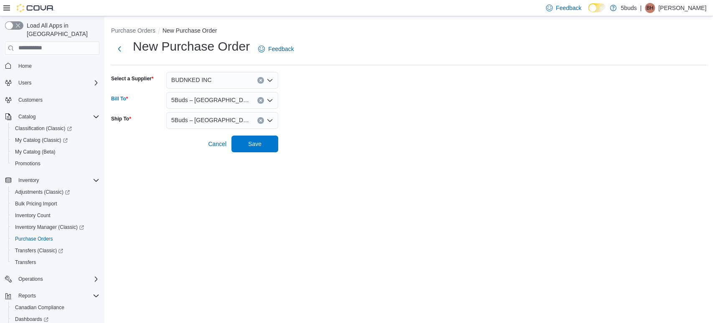
click at [231, 101] on div "5Buds – [GEOGRAPHIC_DATA]" at bounding box center [222, 100] width 112 height 17
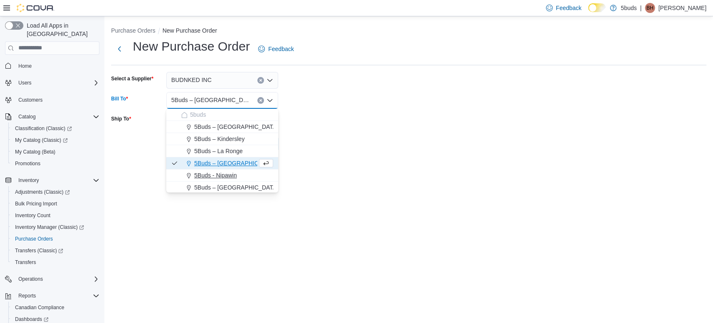
click at [228, 176] on span "5Buds - Nipawin" at bounding box center [215, 175] width 43 height 8
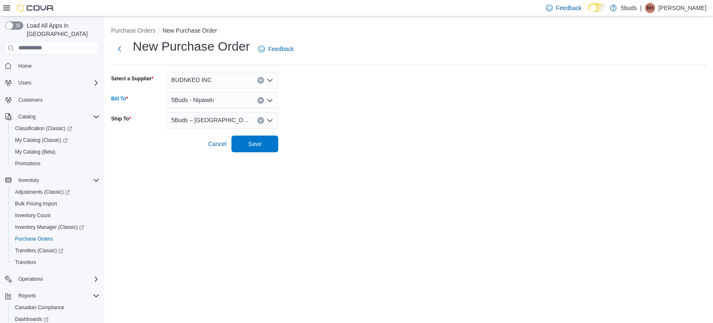
click at [209, 122] on span "5Buds – [GEOGRAPHIC_DATA]" at bounding box center [210, 120] width 78 height 10
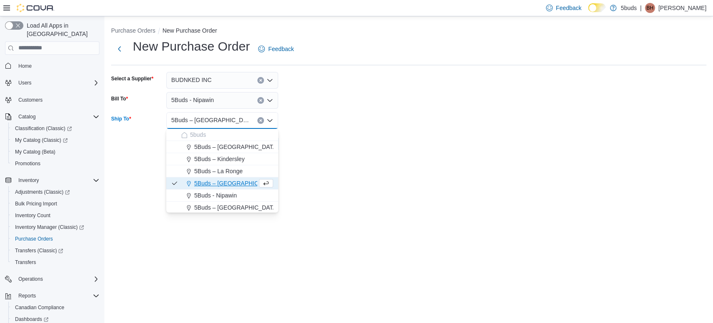
click at [238, 195] on div "5Buds - Nipawin" at bounding box center [227, 195] width 92 height 8
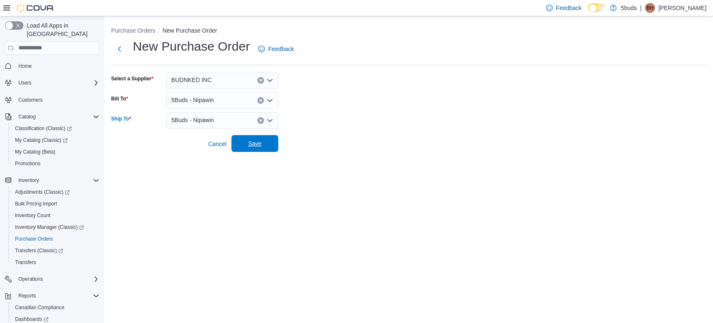
click at [260, 151] on span "Save" at bounding box center [255, 143] width 37 height 17
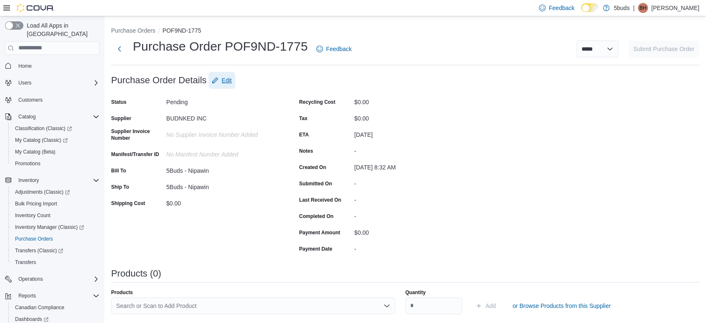
drag, startPoint x: 225, startPoint y: 81, endPoint x: 237, endPoint y: 84, distance: 12.9
click at [223, 82] on span "Edit" at bounding box center [227, 80] width 10 height 8
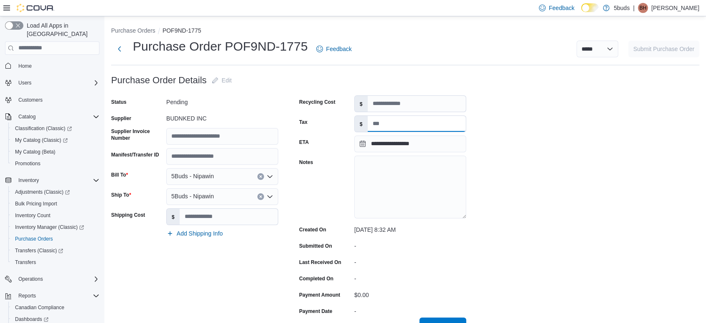
click at [425, 127] on input "Tax" at bounding box center [417, 124] width 98 height 16
type input "*****"
click at [420, 317] on button "Save" at bounding box center [443, 325] width 47 height 17
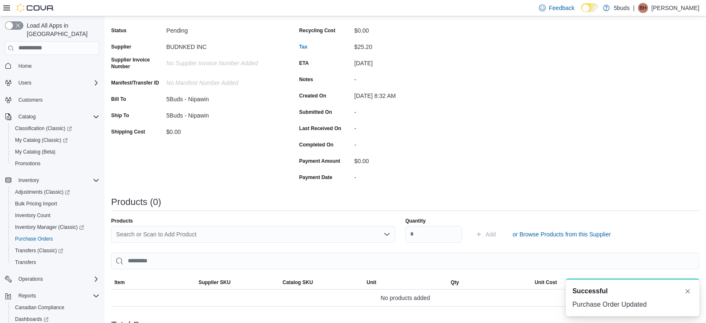
scroll to position [174, 0]
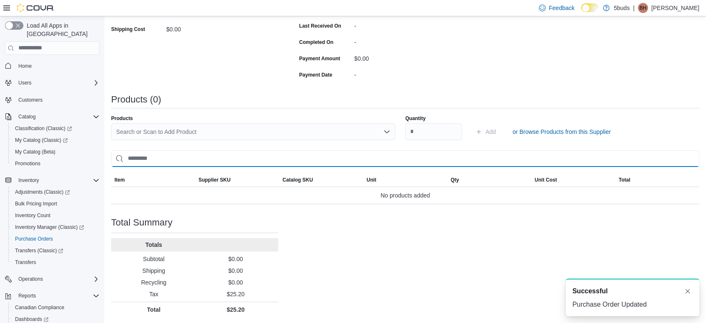
drag, startPoint x: 214, startPoint y: 150, endPoint x: 210, endPoint y: 140, distance: 10.3
click at [213, 150] on input "search" at bounding box center [405, 158] width 588 height 17
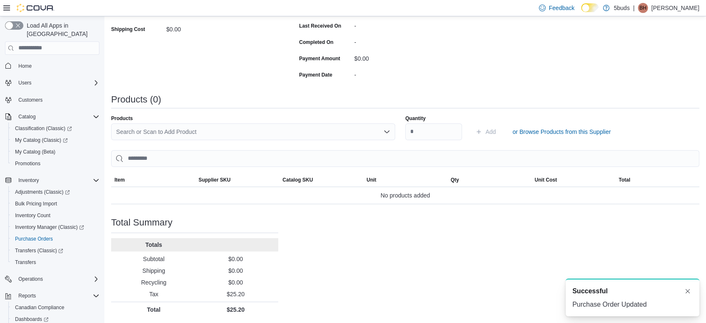
click at [209, 129] on div "Search or Scan to Add Product" at bounding box center [253, 131] width 284 height 17
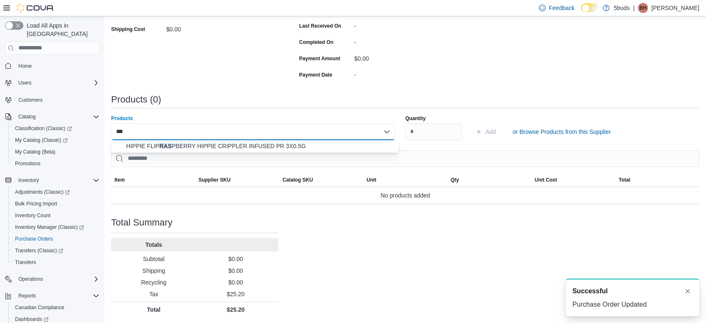
type input "***"
click at [214, 151] on button "HIPPIE FLIP RAS PBERRY HIPPIE CRIPPLER INFUSED PR 3X0.5G" at bounding box center [255, 146] width 288 height 12
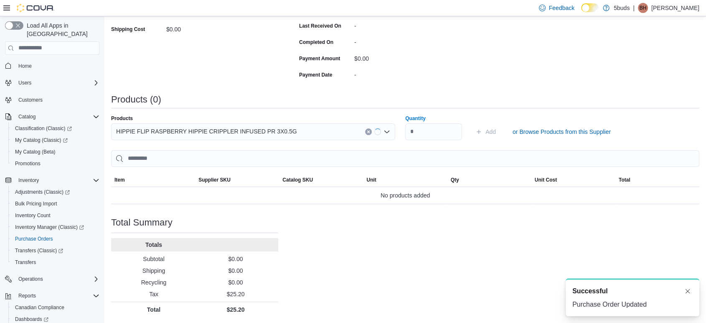
click at [221, 142] on div "Products HIPPIE FLIP RASPBERRY HIPPIE CRIPPLER INFUSED PR 3X0.5G Quantity Add o…" at bounding box center [405, 159] width 588 height 89
click at [457, 123] on input "Quantity" at bounding box center [433, 131] width 57 height 17
type input "**"
click at [472, 123] on button "Add" at bounding box center [485, 131] width 27 height 17
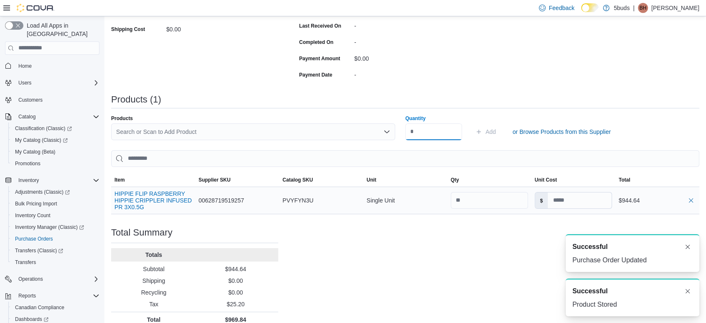
scroll to position [0, 0]
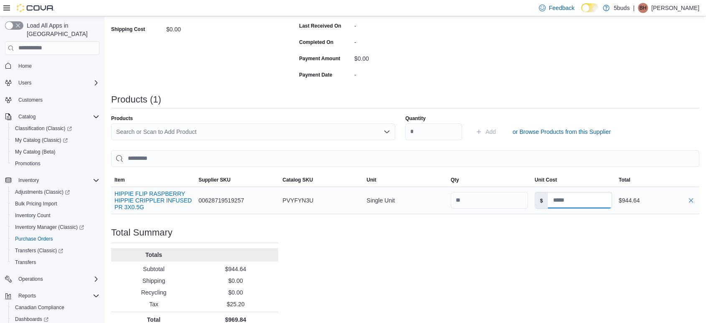
click at [567, 194] on input at bounding box center [580, 200] width 64 height 16
type input "****"
click at [506, 249] on div "Purchase Order: POF9ND-1775 Feedback Purchase Order Details Edit Status Pending…" at bounding box center [405, 112] width 588 height 429
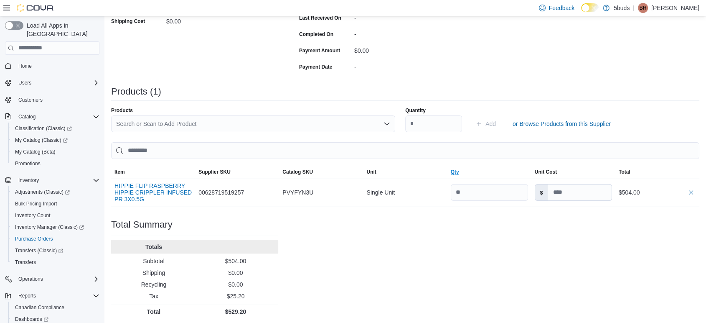
scroll to position [184, 0]
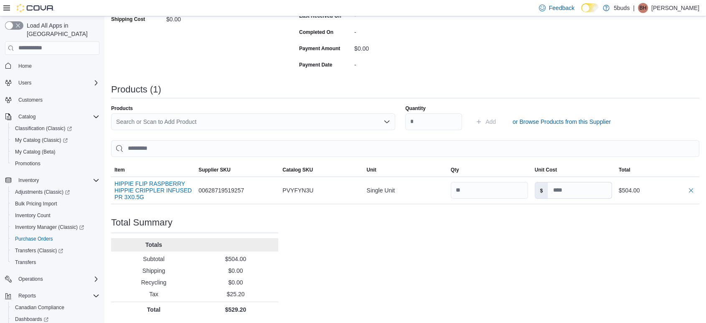
click at [517, 252] on div "Purchase Order: POF9ND-1775 Feedback Purchase Order Details Edit Status Pending…" at bounding box center [405, 102] width 588 height 429
type input "****"
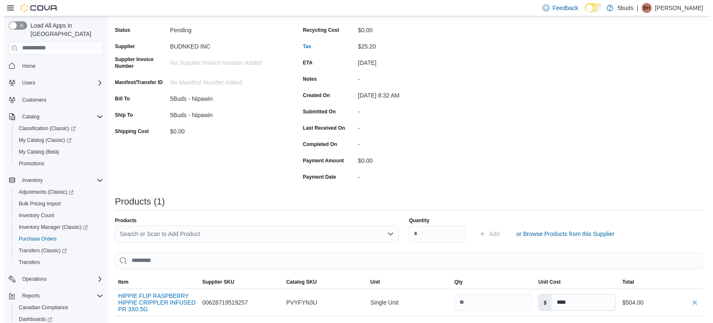
scroll to position [0, 0]
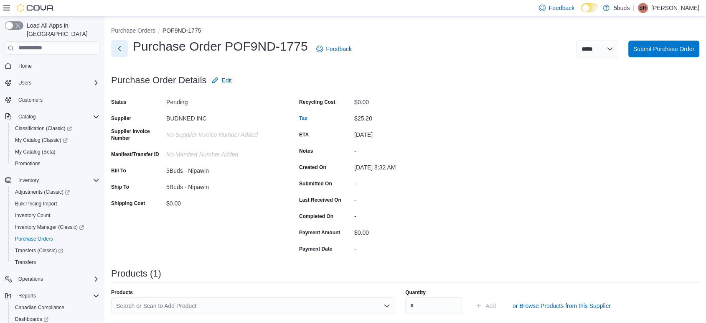
click at [122, 48] on button "Next" at bounding box center [119, 48] width 17 height 17
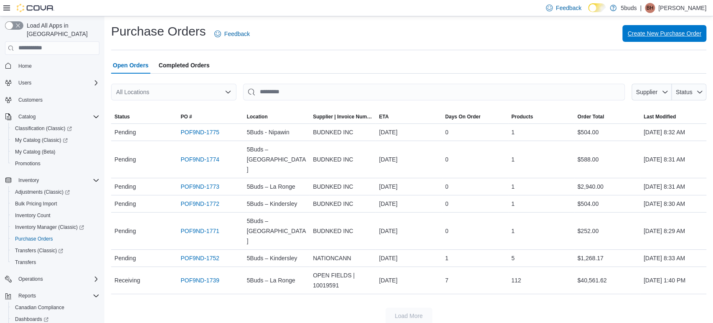
click at [658, 41] on span "Create New Purchase Order" at bounding box center [665, 33] width 74 height 17
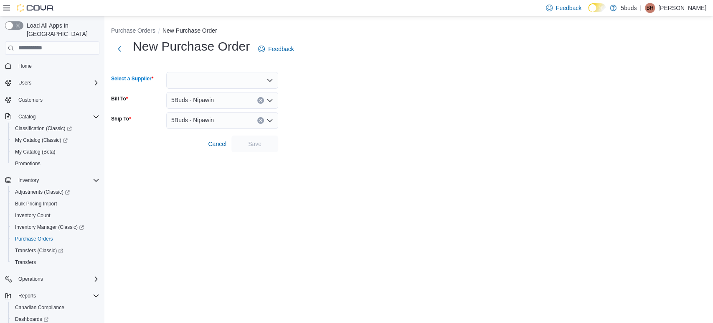
click at [211, 85] on div at bounding box center [222, 80] width 112 height 17
type input "***"
click at [222, 110] on span "BUD NKED INC" at bounding box center [227, 106] width 92 height 8
click at [223, 97] on div "5Buds - Nipawin" at bounding box center [222, 100] width 112 height 17
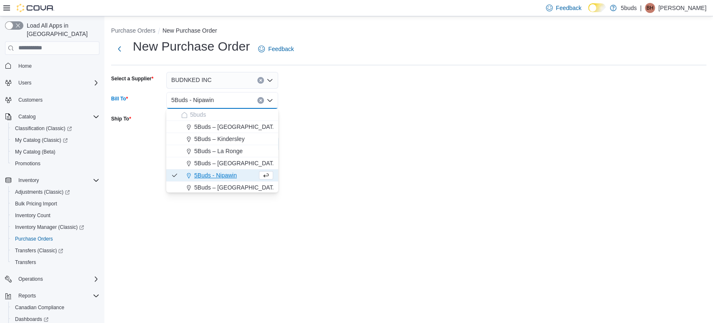
drag, startPoint x: 244, startPoint y: 189, endPoint x: 225, endPoint y: 158, distance: 36.4
click at [244, 189] on span "5Buds – [GEOGRAPHIC_DATA]" at bounding box center [236, 187] width 84 height 8
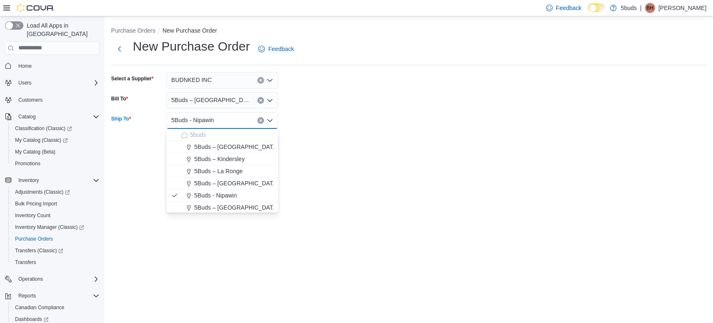
click at [217, 120] on input "Ship To" at bounding box center [217, 120] width 1 height 10
click at [228, 201] on button "5Buds - Nipawin" at bounding box center [222, 195] width 112 height 12
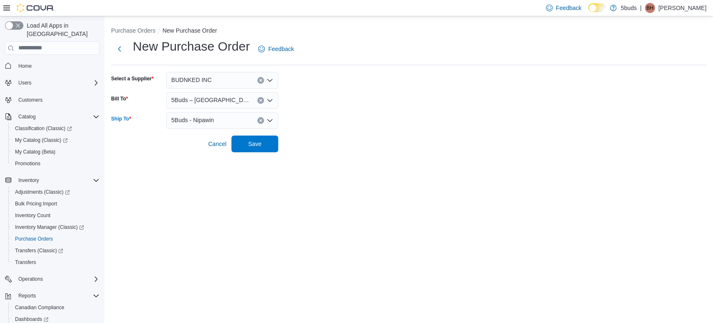
click at [234, 118] on div "5Buds - Nipawin Combo box. Selected. 5Buds - Nipawin. Press Backspace to delete…" at bounding box center [222, 120] width 112 height 17
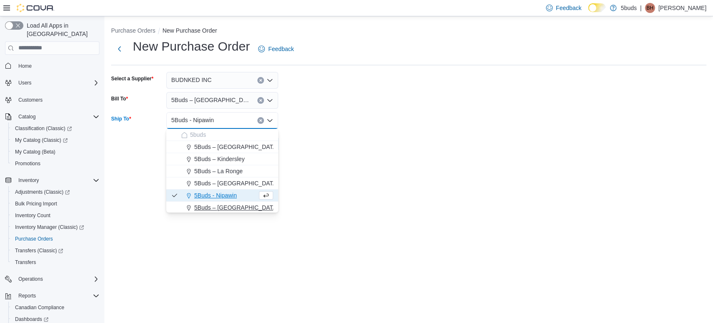
click at [246, 207] on span "5Buds – [GEOGRAPHIC_DATA]" at bounding box center [236, 207] width 84 height 8
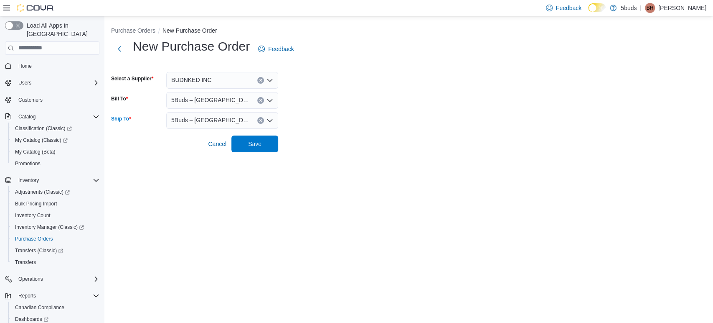
click at [279, 148] on form "Select a Supplier BUDNKED INC Bill To 5Buds – North Battleford Ship To 5Buds – …" at bounding box center [409, 112] width 596 height 80
click at [274, 144] on button "Save" at bounding box center [255, 143] width 47 height 17
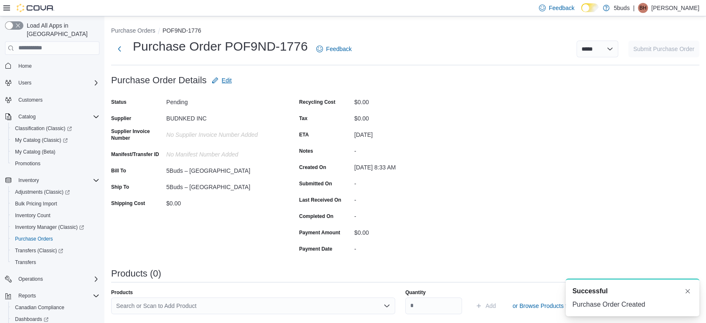
drag, startPoint x: 196, startPoint y: 79, endPoint x: 215, endPoint y: 81, distance: 19.9
click at [198, 79] on h3 "Purchase Order Details" at bounding box center [159, 80] width 96 height 10
drag, startPoint x: 215, startPoint y: 81, endPoint x: 242, endPoint y: 92, distance: 28.5
click at [216, 81] on icon "button" at bounding box center [215, 80] width 7 height 7
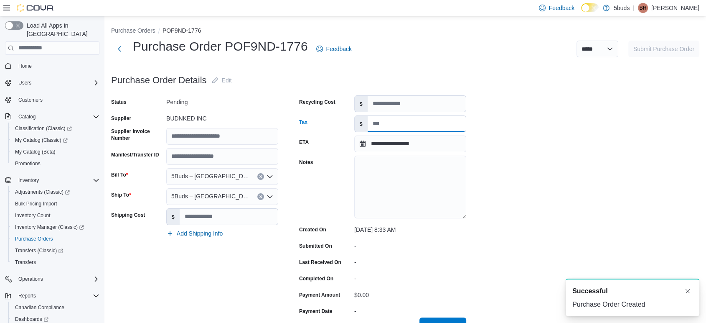
click at [432, 122] on input "Tax" at bounding box center [417, 124] width 98 height 16
type input "*****"
click at [420, 317] on button "Save" at bounding box center [443, 325] width 47 height 17
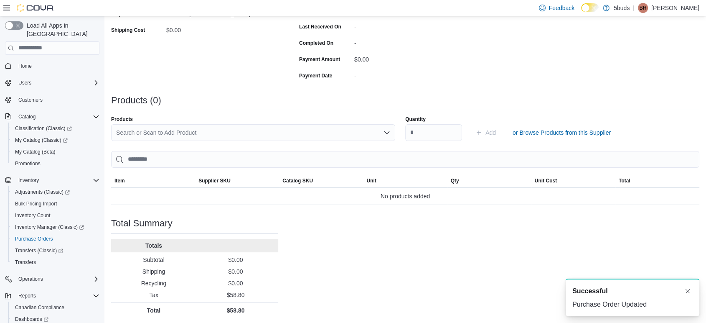
scroll to position [174, 0]
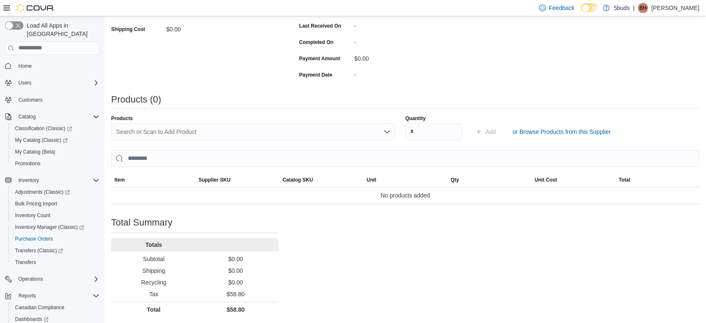
click at [142, 145] on div "Products Search or Scan to Add Product Quantity Add or Browse Products from thi…" at bounding box center [405, 159] width 588 height 89
click at [142, 136] on div "Search or Scan to Add Product" at bounding box center [253, 131] width 284 height 17
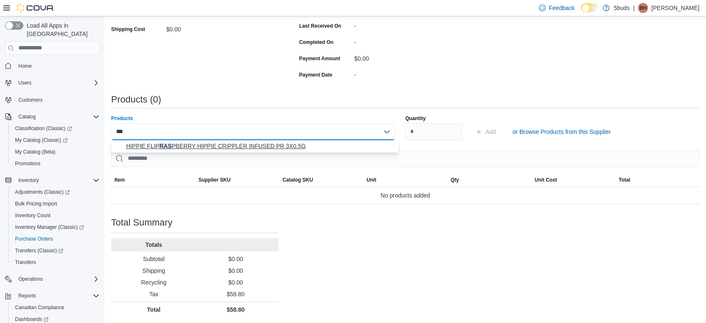
type input "***"
click at [169, 145] on span "HIPPIE FLIP RAS PBERRY HIPPIE CRIPPLER INFUSED PR 3X0.5G" at bounding box center [259, 146] width 267 height 8
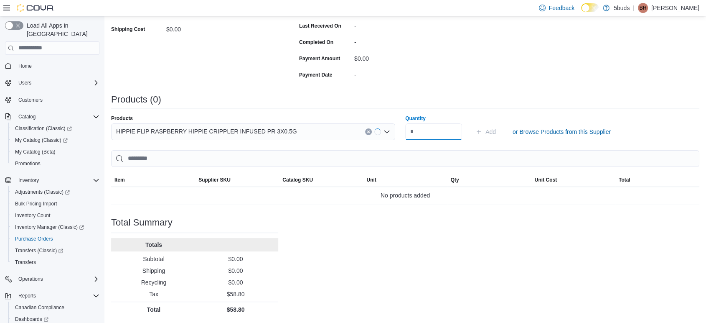
click at [414, 129] on input "Quantity" at bounding box center [433, 131] width 57 height 17
type input "***"
click at [472, 123] on button "Add" at bounding box center [485, 131] width 27 height 17
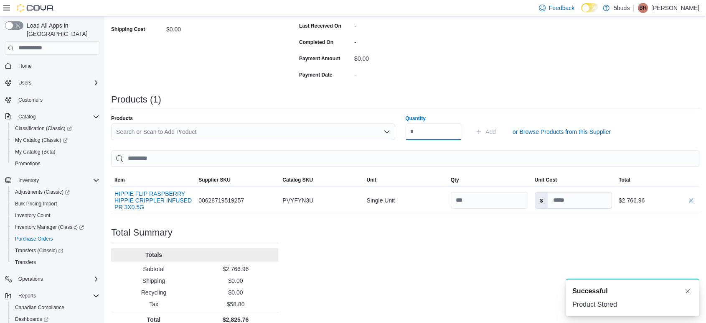
scroll to position [0, 0]
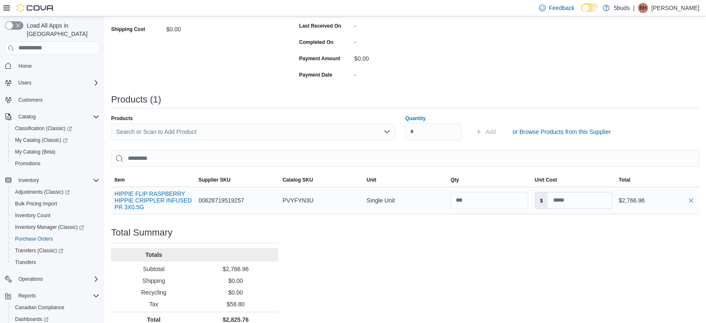
click at [600, 210] on div "$" at bounding box center [574, 199] width 84 height 23
click at [600, 201] on input at bounding box center [580, 200] width 64 height 16
type input "****"
click at [561, 250] on div "Purchase Order: POF9ND-1776 Feedback Purchase Order Details Edit Status Pending…" at bounding box center [405, 112] width 588 height 429
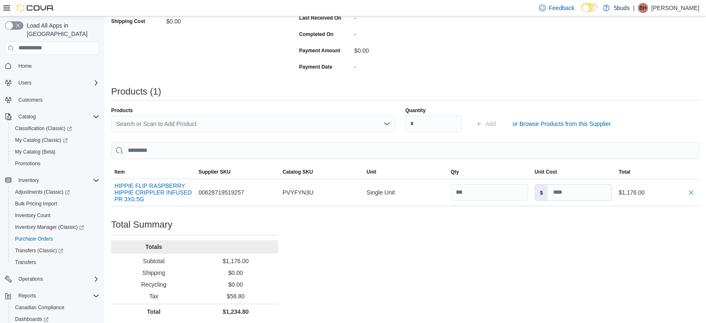
scroll to position [184, 0]
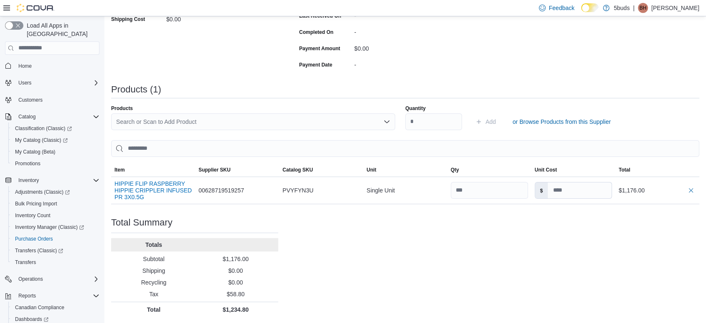
type input "****"
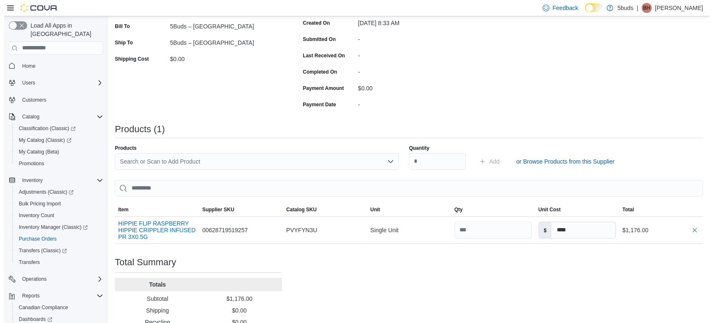
scroll to position [0, 0]
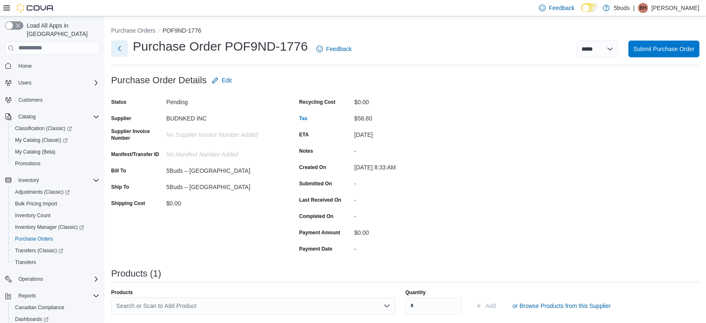
click at [120, 52] on button "Next" at bounding box center [119, 48] width 17 height 17
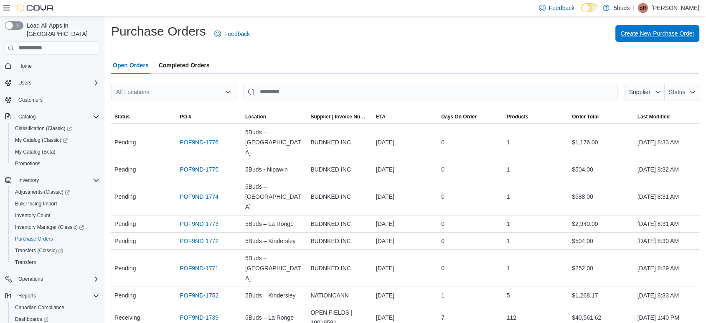
click at [669, 33] on span "Create New Purchase Order" at bounding box center [658, 33] width 74 height 8
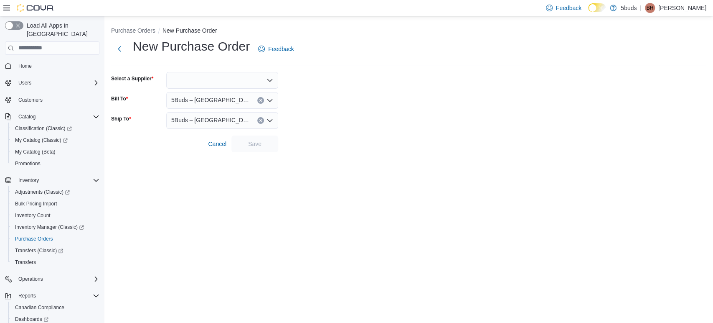
click at [217, 68] on div "New Purchase Order Feedback Select a Supplier Bill To 5Buds – North Battleford …" at bounding box center [409, 95] width 596 height 114
click at [202, 79] on div at bounding box center [222, 80] width 112 height 17
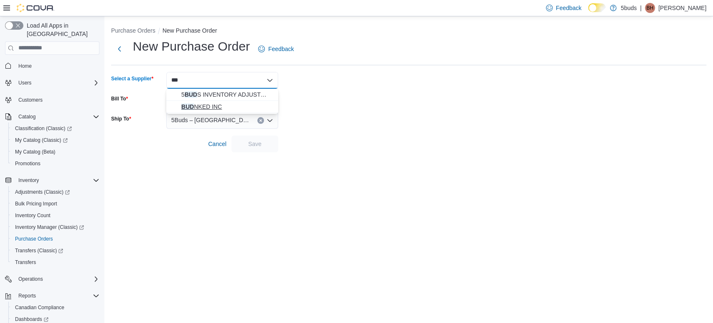
type input "***"
click at [227, 107] on span "BUD NKED INC" at bounding box center [227, 106] width 92 height 8
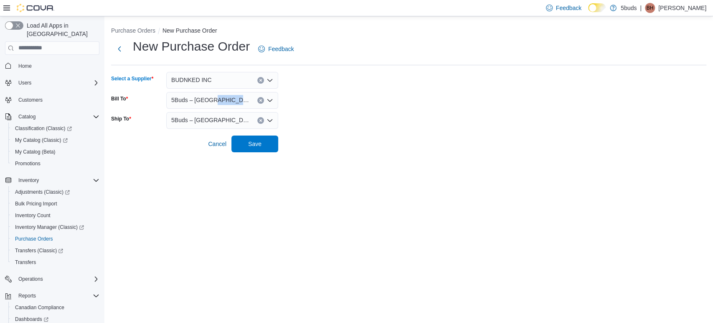
click at [227, 107] on div "5Buds – [GEOGRAPHIC_DATA]" at bounding box center [222, 100] width 112 height 17
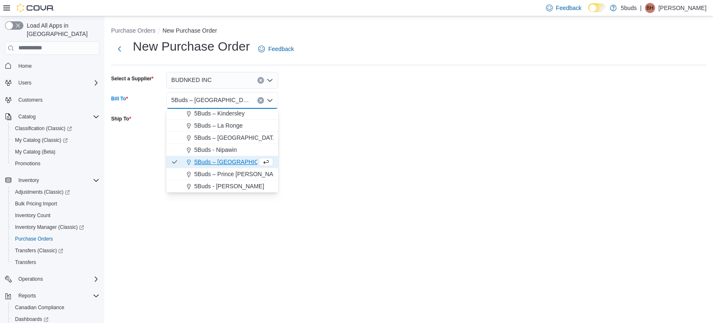
scroll to position [46, 0]
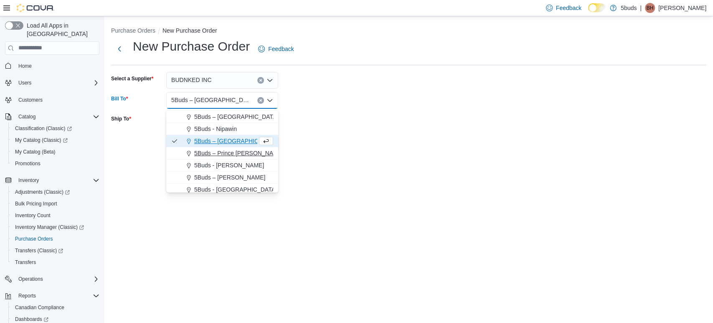
click at [218, 156] on span "5Buds – Prince [PERSON_NAME]" at bounding box center [238, 153] width 89 height 8
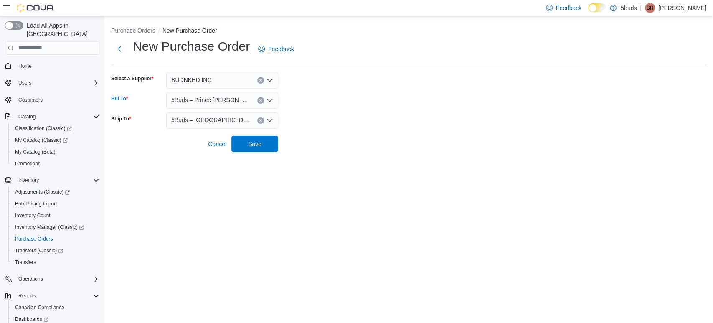
click at [209, 122] on span "5Buds – [GEOGRAPHIC_DATA]" at bounding box center [210, 120] width 78 height 10
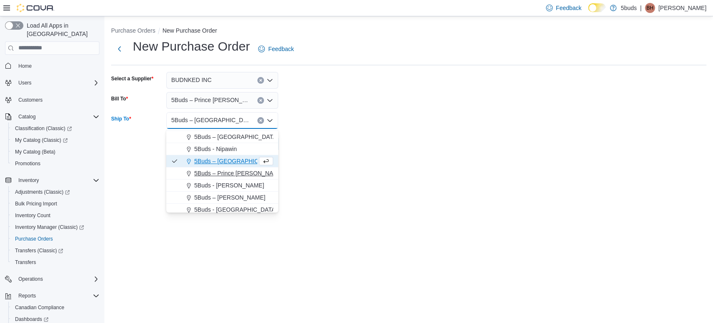
click at [227, 176] on span "5Buds – Prince [PERSON_NAME]" at bounding box center [238, 173] width 89 height 8
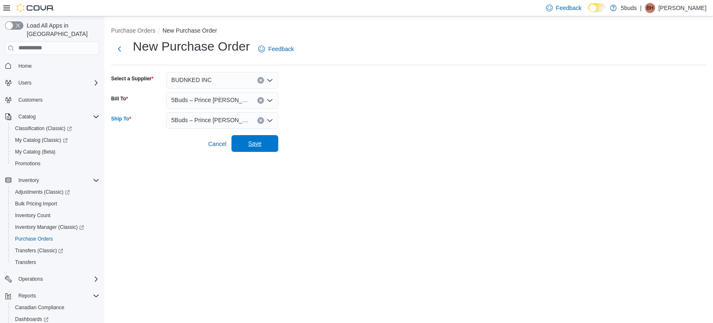
click at [263, 137] on span "Save" at bounding box center [255, 143] width 37 height 17
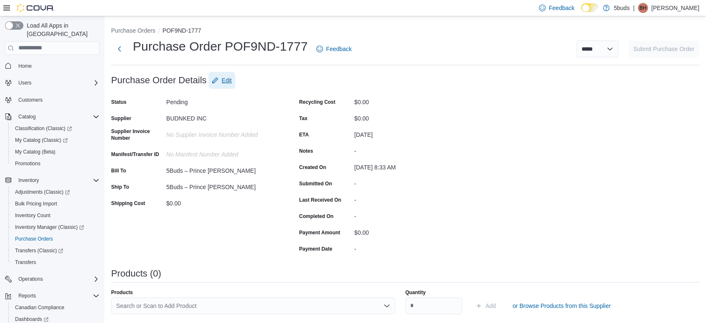
drag, startPoint x: 232, startPoint y: 80, endPoint x: 288, endPoint y: 107, distance: 61.9
click at [232, 80] on button "Edit" at bounding box center [222, 80] width 27 height 17
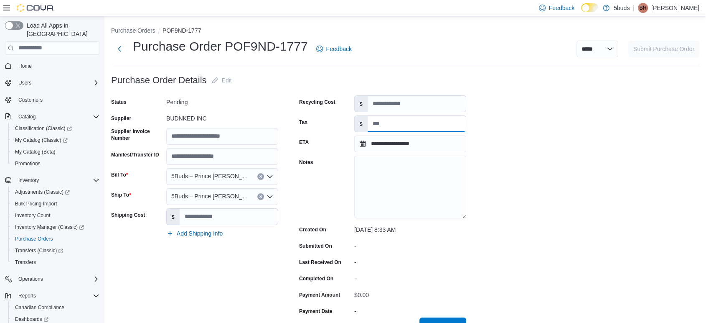
click at [411, 125] on input "Tax" at bounding box center [417, 124] width 98 height 16
type input "******"
click at [420, 317] on button "Save" at bounding box center [443, 325] width 47 height 17
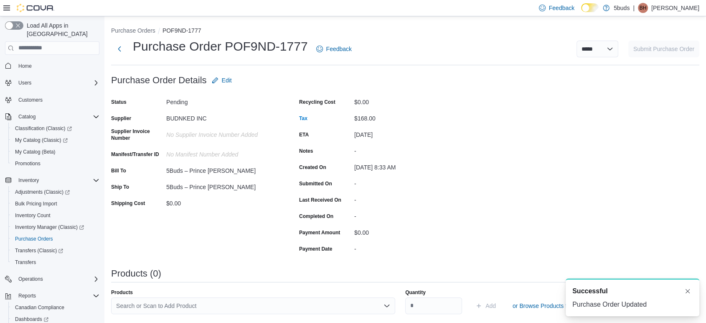
scroll to position [174, 0]
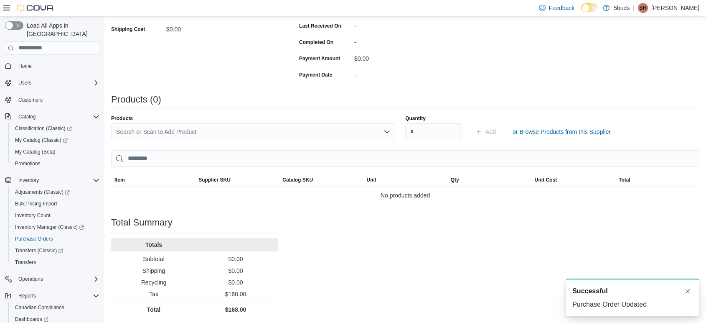
click at [231, 105] on div "Products (0)" at bounding box center [405, 102] width 588 height 17
click at [201, 139] on div "Search or Scan to Add Product" at bounding box center [253, 131] width 284 height 17
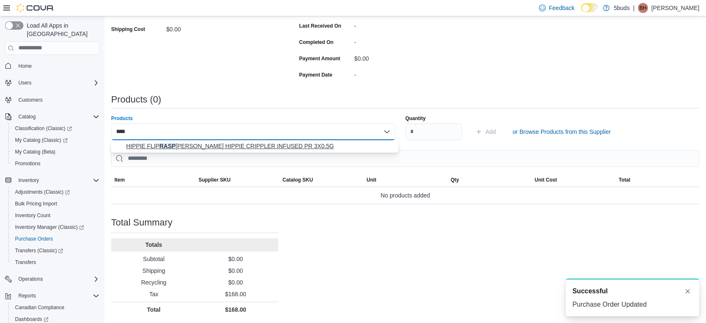
type input "****"
click at [215, 146] on span "HIPPIE FLIP RASP BERRY HIPPIE CRIPPLER INFUSED PR 3X0.5G" at bounding box center [259, 146] width 267 height 8
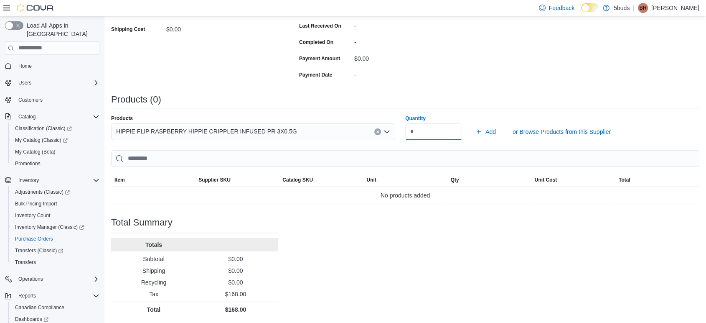
type input "***"
click at [472, 123] on button "Add" at bounding box center [485, 131] width 27 height 17
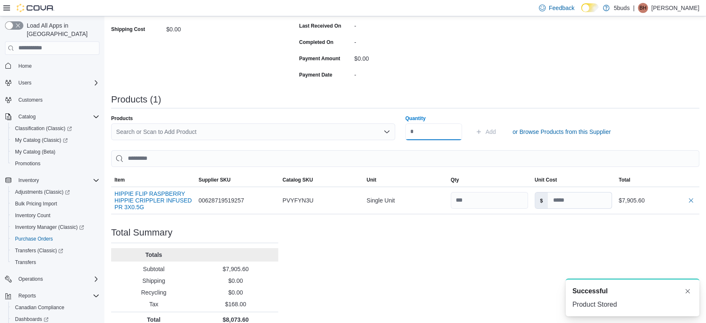
scroll to position [0, 0]
drag, startPoint x: 573, startPoint y: 207, endPoint x: 563, endPoint y: 202, distance: 10.5
click at [570, 206] on input at bounding box center [580, 200] width 64 height 16
type input "****"
click at [522, 249] on div "Purchase Order: POF9ND-1777 Feedback Purchase Order Details Edit Status Pending…" at bounding box center [405, 112] width 588 height 429
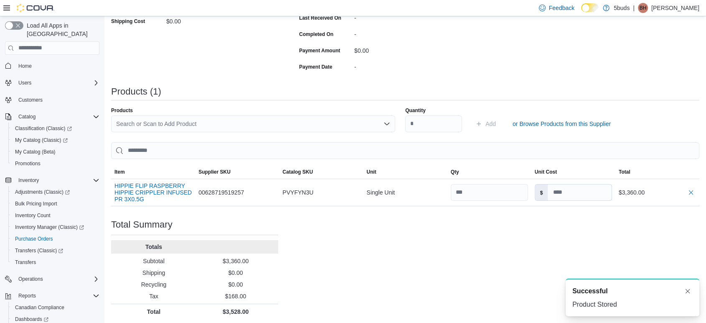
scroll to position [184, 0]
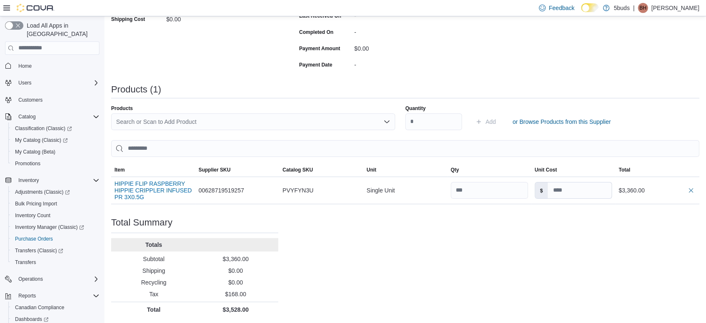
type input "****"
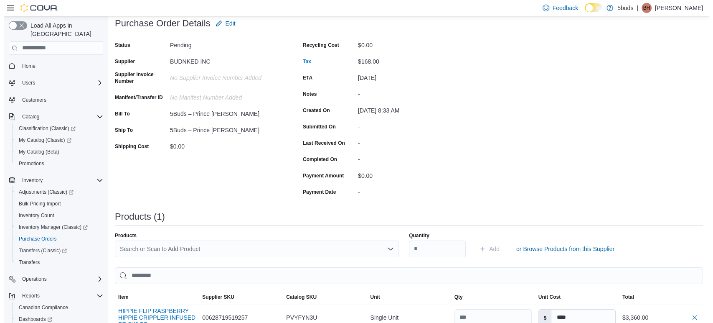
scroll to position [0, 0]
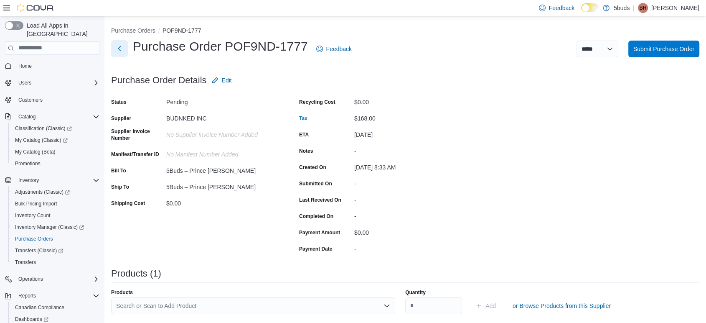
click at [120, 51] on button "Next" at bounding box center [119, 48] width 17 height 17
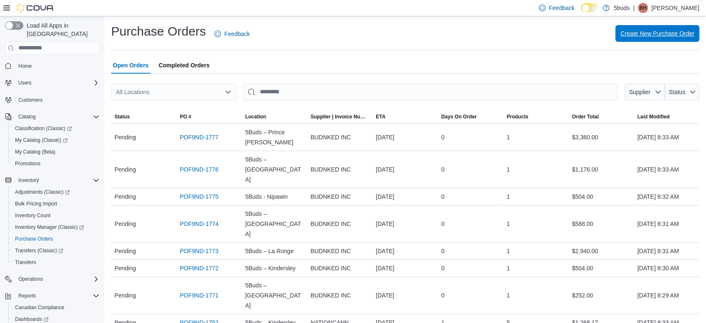
click at [675, 41] on span "Create New Purchase Order" at bounding box center [658, 33] width 74 height 17
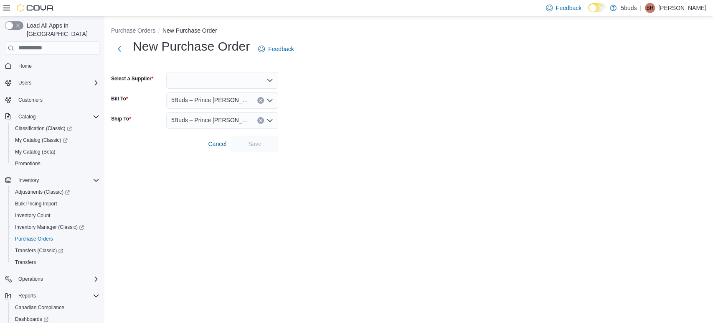
click at [215, 75] on div at bounding box center [222, 80] width 112 height 17
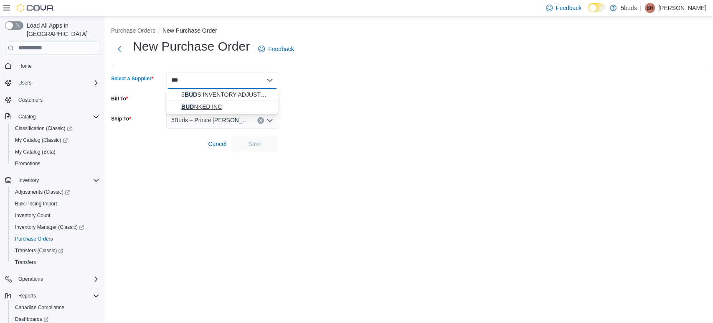
type input "***"
click at [209, 104] on span "BUD NKED INC" at bounding box center [227, 106] width 92 height 8
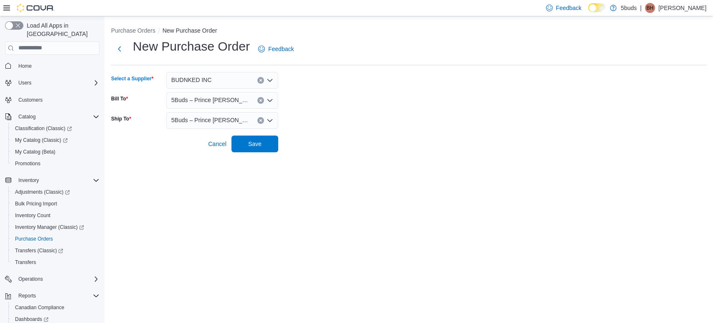
click at [211, 102] on span "5Buds – Prince [PERSON_NAME]" at bounding box center [210, 100] width 78 height 10
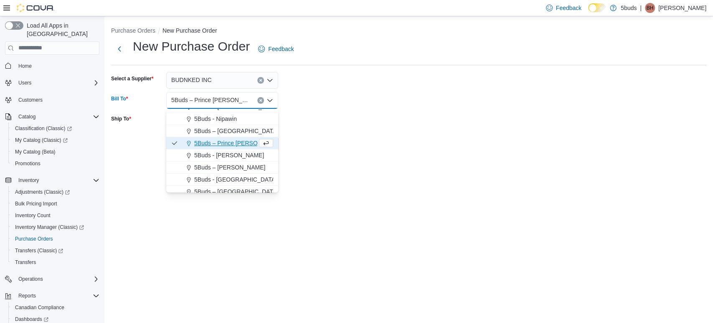
scroll to position [62, 0]
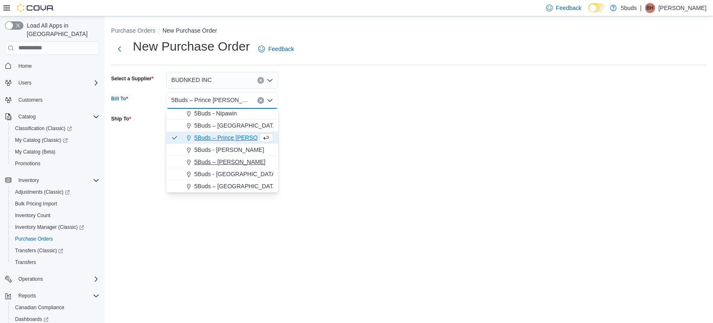
click at [237, 161] on span "5Buds – [PERSON_NAME]" at bounding box center [229, 162] width 71 height 8
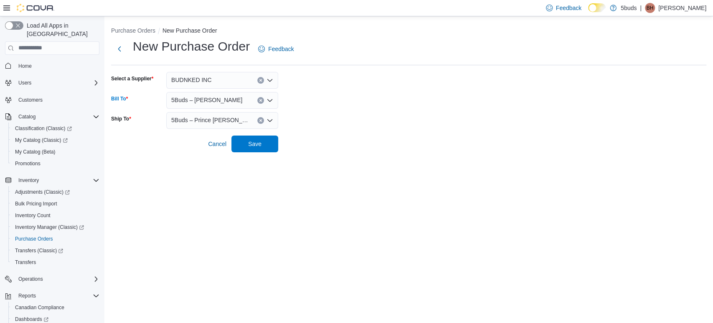
click at [217, 129] on div at bounding box center [409, 132] width 596 height 7
click at [222, 126] on div "5Buds – Prince [PERSON_NAME]" at bounding box center [222, 120] width 112 height 17
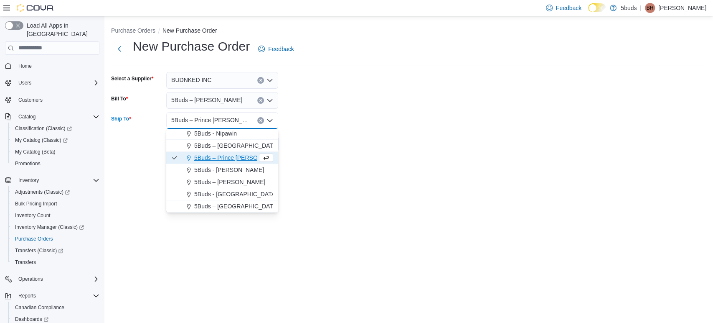
drag, startPoint x: 234, startPoint y: 182, endPoint x: 244, endPoint y: 165, distance: 19.6
click at [234, 182] on span "5Buds – [PERSON_NAME]" at bounding box center [229, 182] width 71 height 8
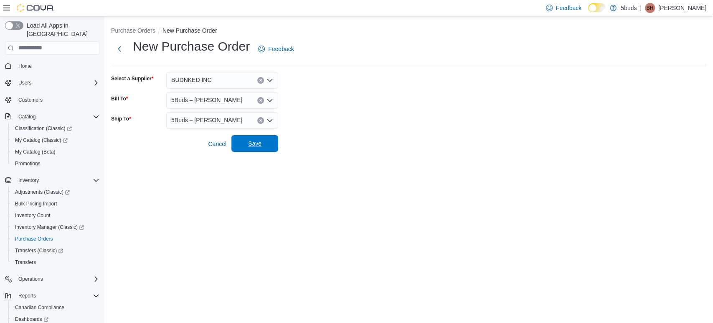
click at [258, 137] on span "Save" at bounding box center [255, 143] width 37 height 17
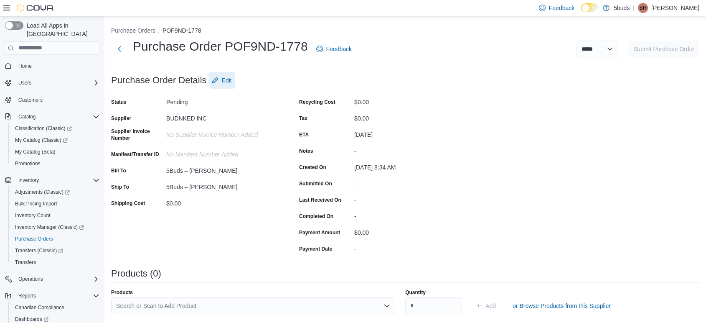
click at [230, 82] on span "Edit" at bounding box center [227, 80] width 10 height 8
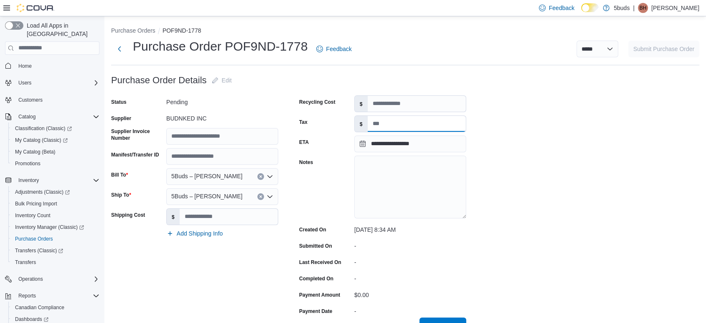
click at [386, 125] on input "Tax" at bounding box center [417, 124] width 98 height 16
type input "*****"
click at [420, 317] on button "Save" at bounding box center [443, 325] width 47 height 17
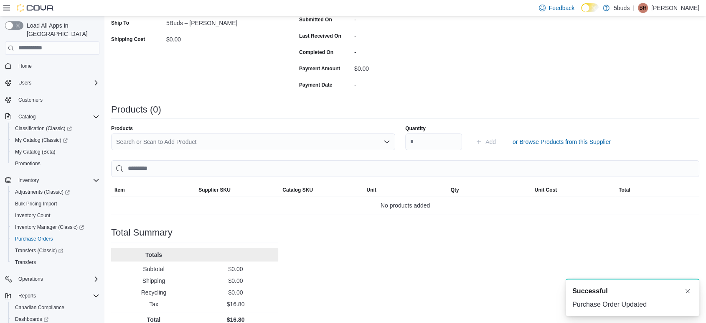
scroll to position [174, 0]
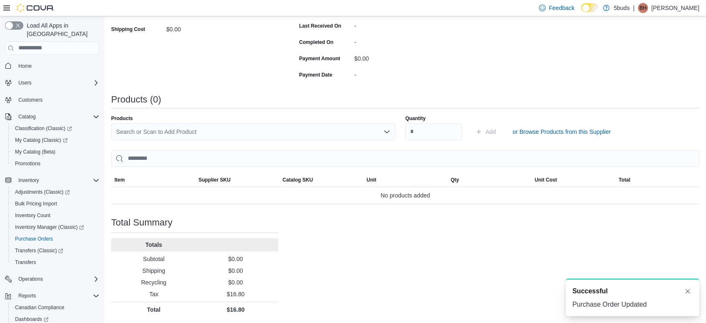
click at [188, 131] on div "Search or Scan to Add Product" at bounding box center [253, 131] width 284 height 17
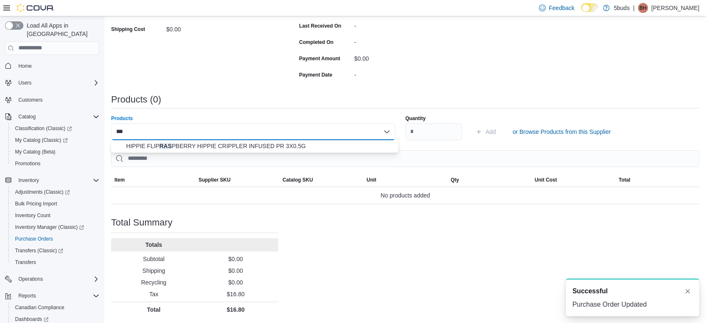
type input "***"
click at [216, 149] on span "HIPPIE FLIP RAS PBERRY HIPPIE CRIPPLER INFUSED PR 3X0.5G" at bounding box center [259, 146] width 267 height 8
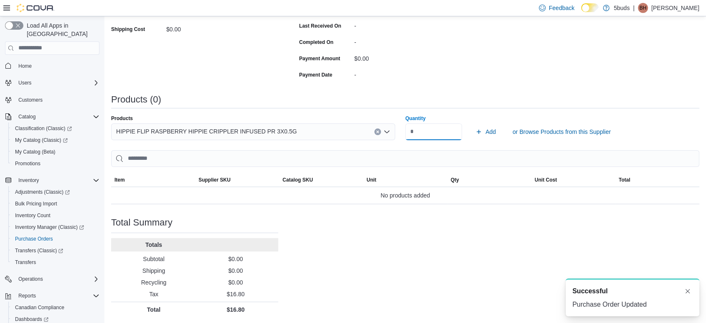
type input "**"
click at [472, 123] on button "Add" at bounding box center [485, 131] width 27 height 17
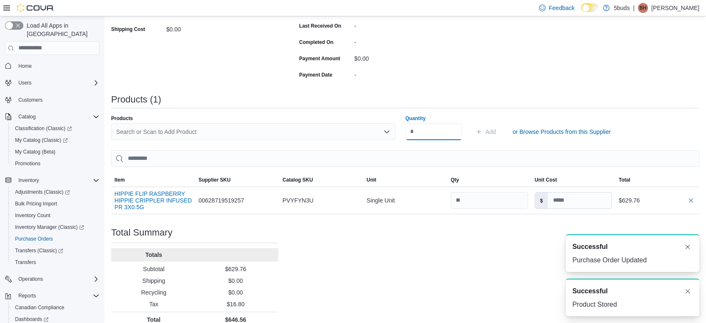
scroll to position [0, 0]
click at [566, 204] on input at bounding box center [580, 200] width 64 height 16
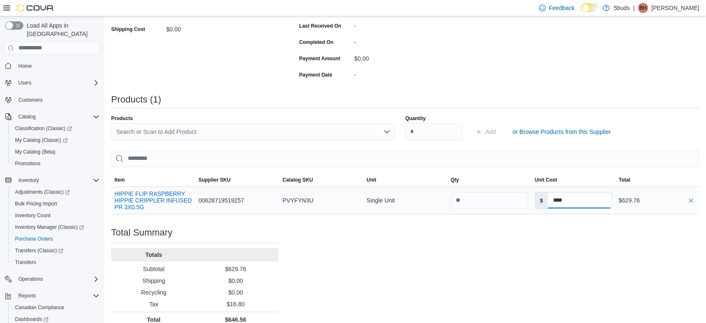
click at [563, 206] on input "****" at bounding box center [580, 200] width 64 height 16
type input "****"
click at [561, 250] on div "Purchase Order: POF9ND-1778 Feedback Purchase Order Details Edit Status Pending…" at bounding box center [405, 112] width 588 height 429
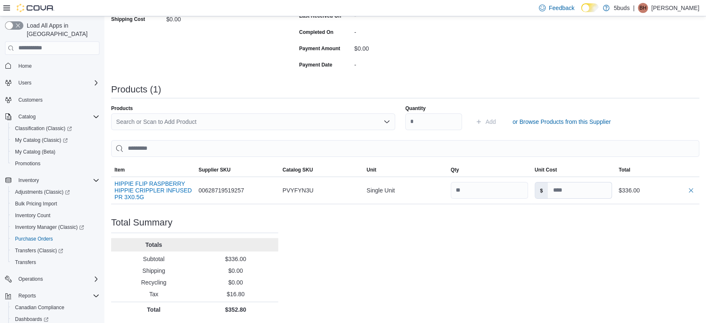
type input "****"
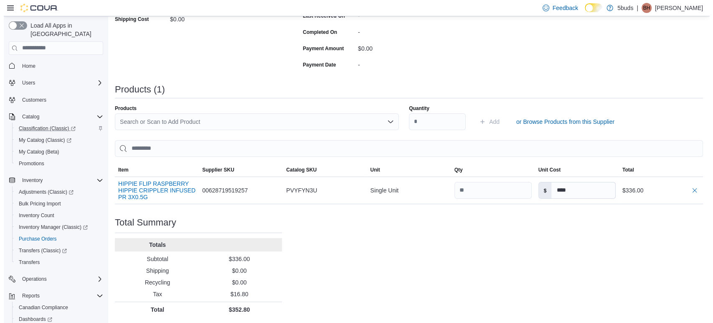
scroll to position [0, 0]
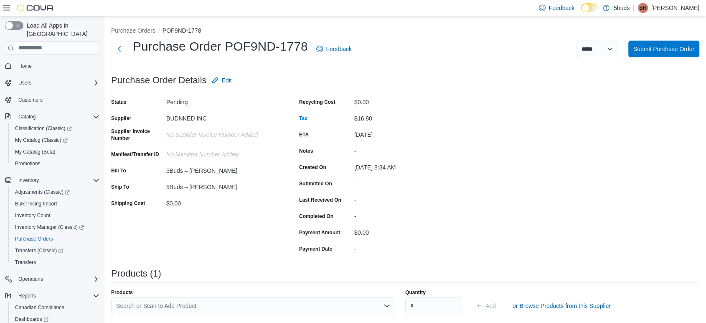
click at [130, 46] on div "Purchase Order POF9ND-1778 Feedback" at bounding box center [233, 49] width 244 height 22
click at [111, 48] on div "**********" at bounding box center [405, 261] width 602 height 491
click at [121, 46] on button "Next" at bounding box center [119, 48] width 17 height 17
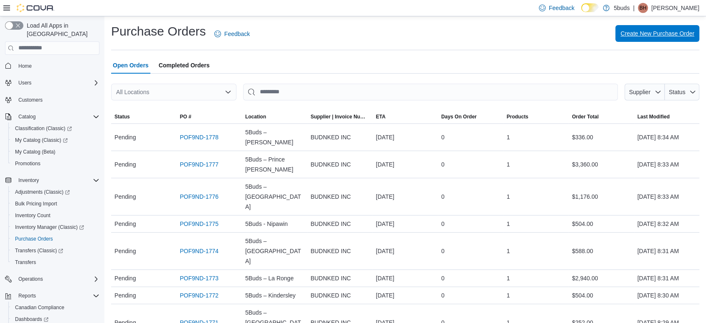
drag, startPoint x: 675, startPoint y: 43, endPoint x: 653, endPoint y: 39, distance: 22.5
click at [675, 43] on div "Purchase Orders Feedback Create New Purchase Order" at bounding box center [405, 34] width 588 height 22
click at [659, 38] on span "Create New Purchase Order" at bounding box center [658, 33] width 74 height 17
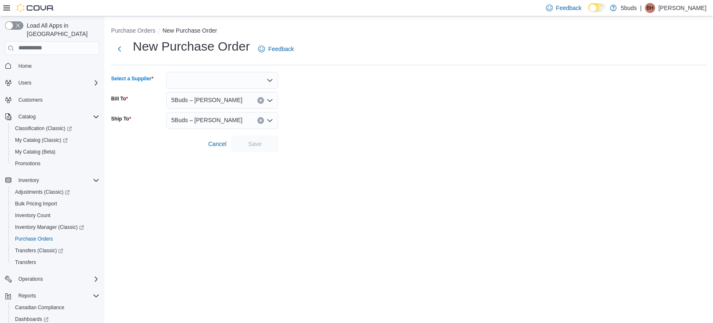
drag, startPoint x: 213, startPoint y: 81, endPoint x: 209, endPoint y: 69, distance: 12.7
click at [213, 80] on div at bounding box center [222, 80] width 112 height 17
type input "***"
click at [211, 107] on span "BUD NKED INC" at bounding box center [227, 106] width 92 height 8
click at [209, 96] on span "5Buds – [PERSON_NAME]" at bounding box center [206, 100] width 71 height 10
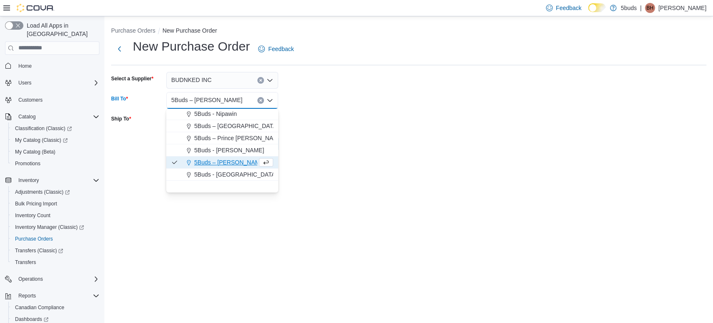
scroll to position [62, 0]
click at [241, 176] on div "5Buds - [GEOGRAPHIC_DATA]" at bounding box center [227, 174] width 92 height 8
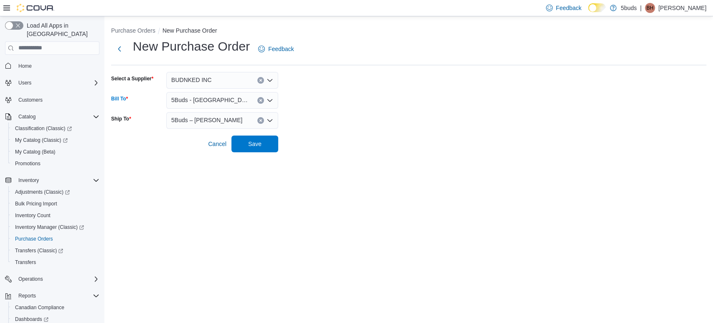
click at [215, 109] on form "Select a Supplier BUDNKED INC Bill To 5Buds - Weyburn Combo box. Selected. 5Bud…" at bounding box center [409, 112] width 596 height 80
click at [211, 123] on span "5Buds – [PERSON_NAME]" at bounding box center [206, 120] width 71 height 10
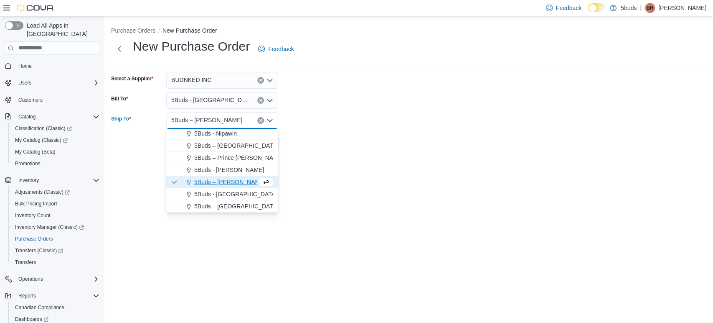
click at [236, 196] on span "5Buds - [GEOGRAPHIC_DATA]" at bounding box center [235, 194] width 83 height 8
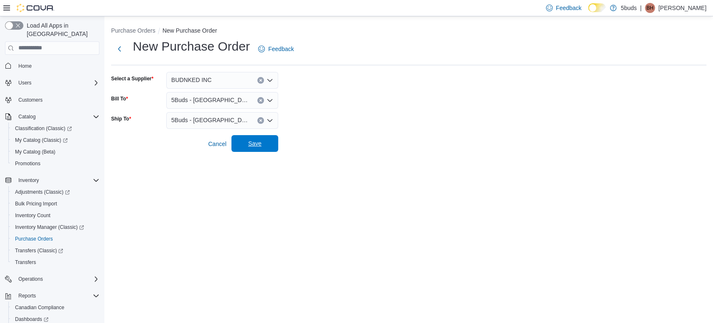
click at [271, 142] on span "Save" at bounding box center [255, 143] width 37 height 17
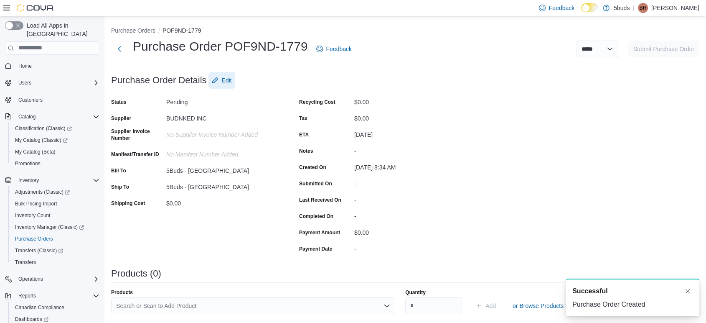
click at [225, 74] on span "Edit" at bounding box center [222, 80] width 20 height 17
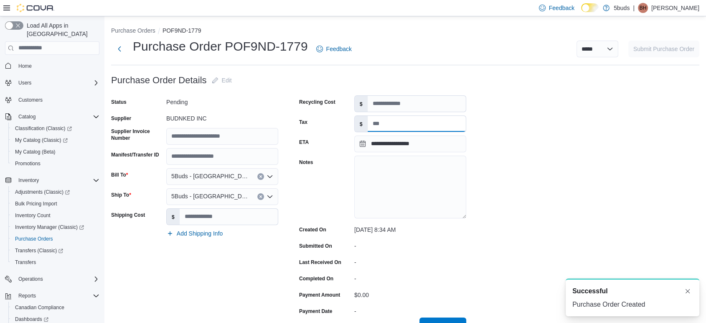
click at [410, 130] on input "Tax" at bounding box center [417, 124] width 98 height 16
type input "*****"
click at [420, 317] on button "Save" at bounding box center [443, 325] width 47 height 17
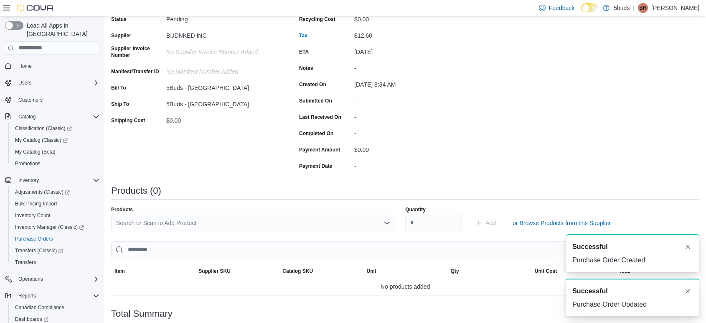
scroll to position [174, 0]
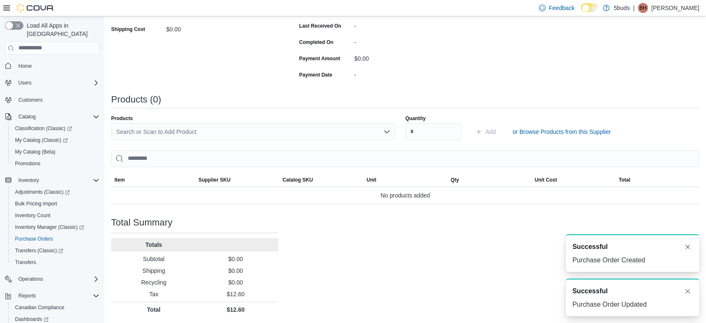
click at [275, 136] on div "Search or Scan to Add Product" at bounding box center [253, 131] width 284 height 17
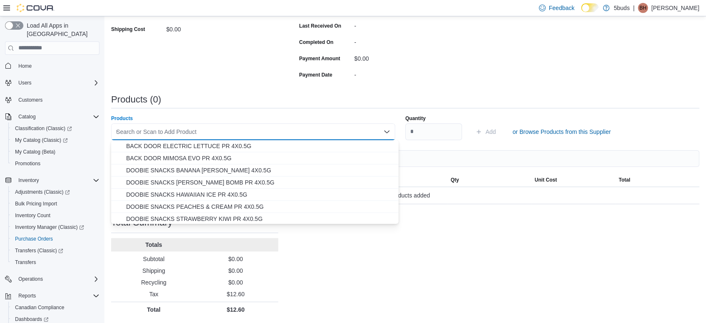
type input "***"
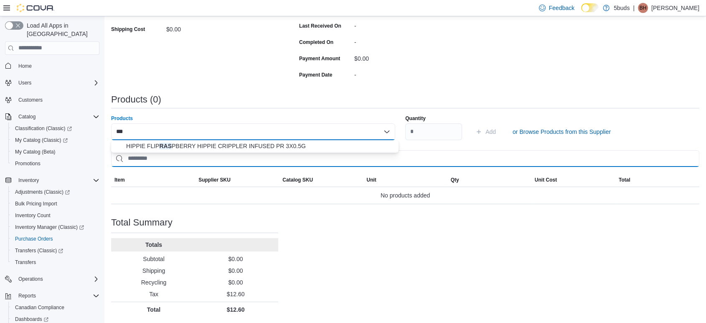
click at [281, 153] on input "search" at bounding box center [405, 158] width 588 height 17
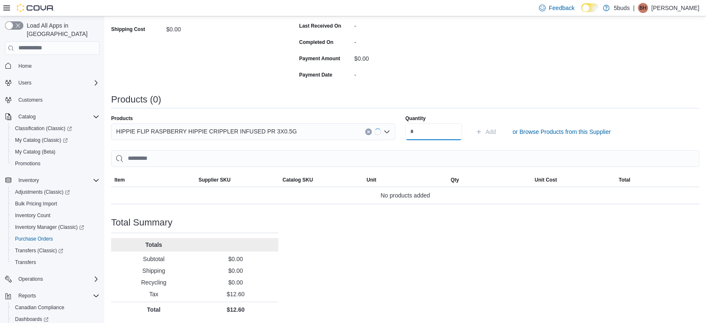
click at [439, 133] on input "Quantity" at bounding box center [433, 131] width 57 height 17
type input "**"
click at [472, 123] on button "Add" at bounding box center [485, 131] width 27 height 17
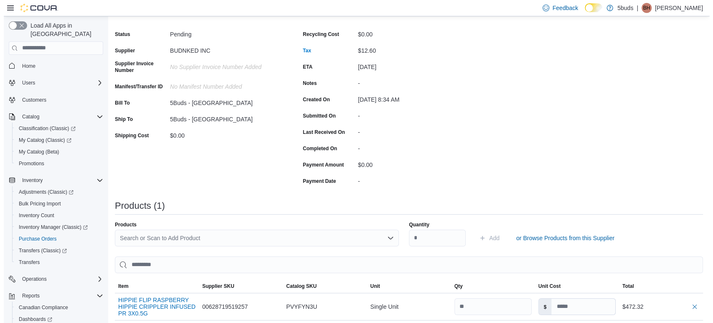
scroll to position [0, 0]
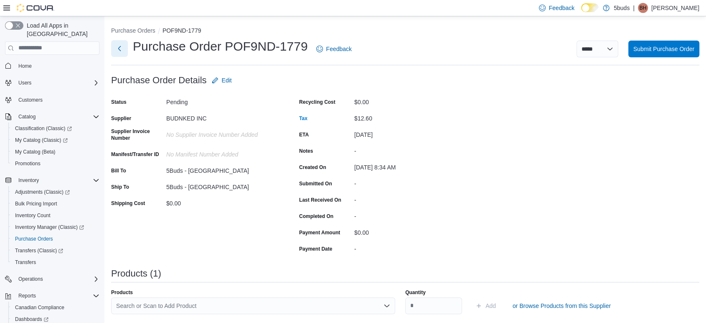
click at [126, 51] on button "Next" at bounding box center [119, 48] width 17 height 17
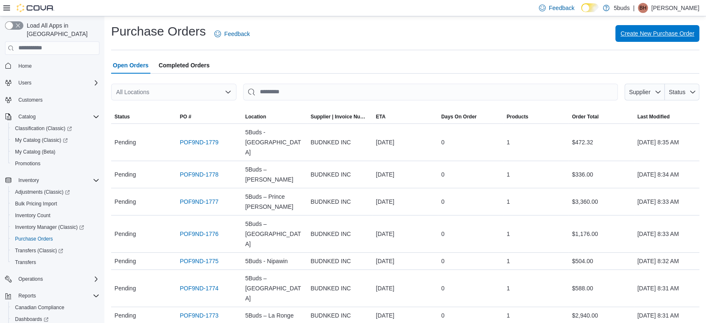
click at [667, 40] on span "Create New Purchase Order" at bounding box center [658, 33] width 74 height 17
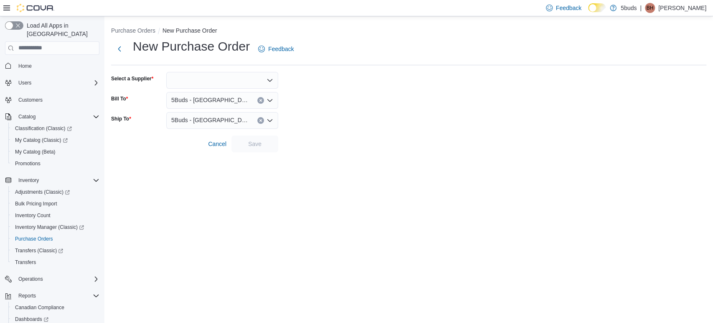
click at [227, 79] on div at bounding box center [222, 80] width 112 height 17
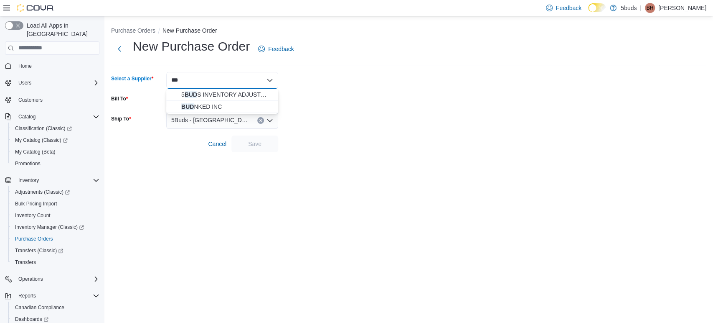
type input "***"
drag, startPoint x: 212, startPoint y: 114, endPoint x: 212, endPoint y: 109, distance: 5.4
click at [211, 114] on div "5Buds - [GEOGRAPHIC_DATA]" at bounding box center [222, 120] width 112 height 17
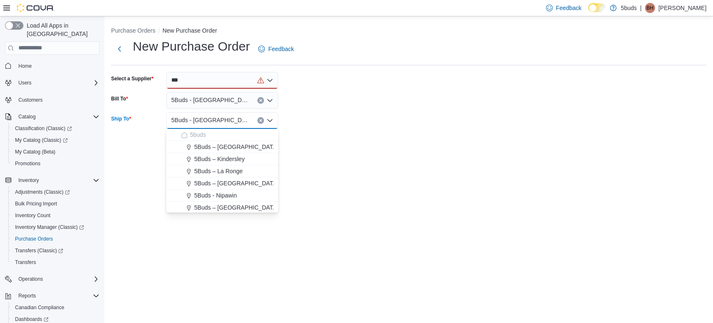
drag, startPoint x: 208, startPoint y: 79, endPoint x: 204, endPoint y: 85, distance: 7.0
click at [207, 79] on div "***" at bounding box center [222, 80] width 112 height 17
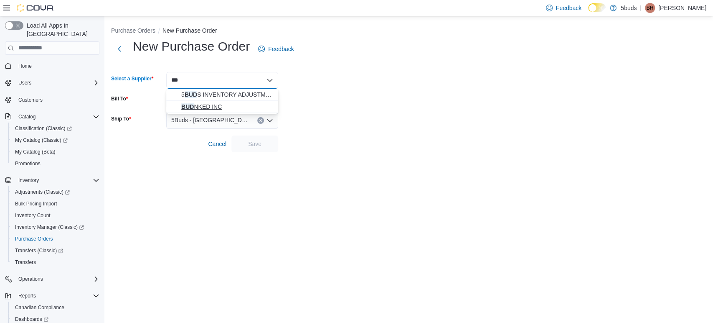
click at [201, 105] on span "BUD NKED INC" at bounding box center [227, 106] width 92 height 8
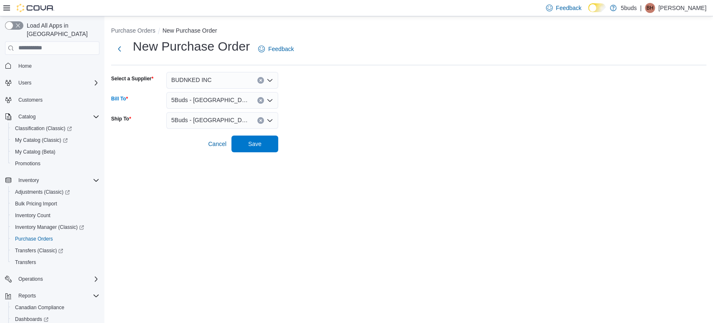
click at [206, 102] on span "5Buds - [GEOGRAPHIC_DATA]" at bounding box center [210, 100] width 78 height 10
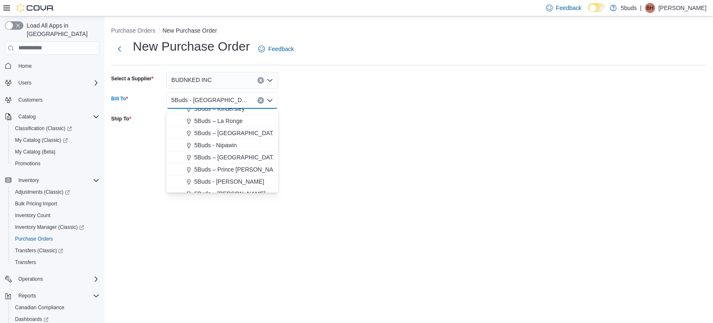
scroll to position [62, 0]
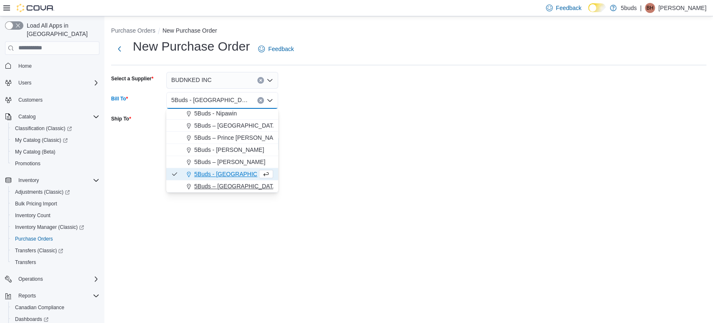
click at [235, 185] on span "5Buds – [GEOGRAPHIC_DATA]" at bounding box center [236, 186] width 84 height 8
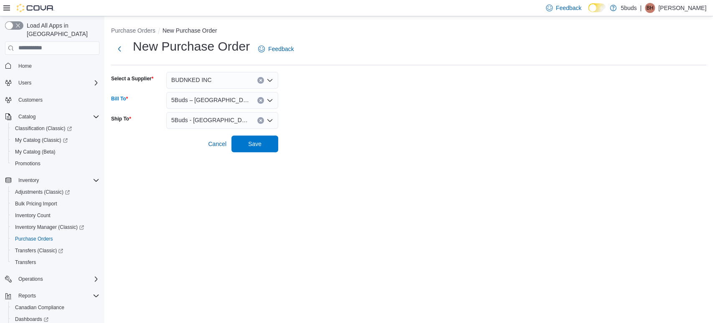
click at [208, 119] on span "5Buds - [GEOGRAPHIC_DATA]" at bounding box center [210, 120] width 78 height 10
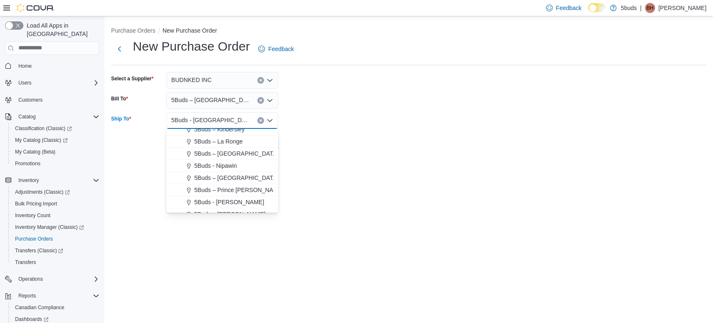
scroll to position [62, 0]
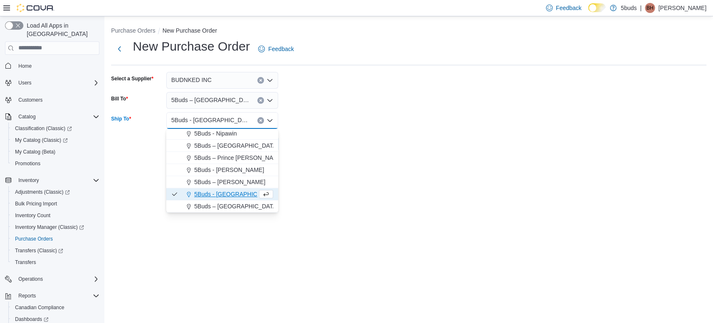
click at [249, 202] on div "5Buds – [GEOGRAPHIC_DATA]" at bounding box center [227, 206] width 92 height 8
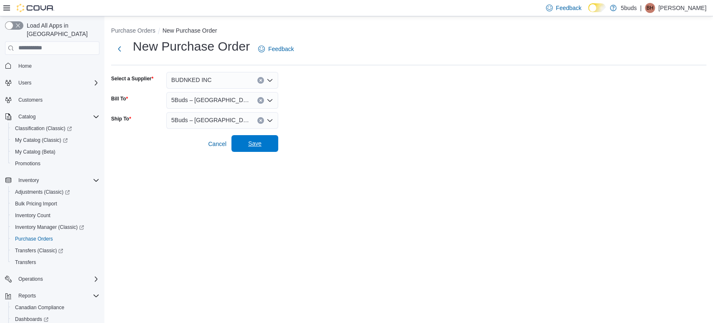
click at [261, 140] on span "Save" at bounding box center [254, 143] width 13 height 8
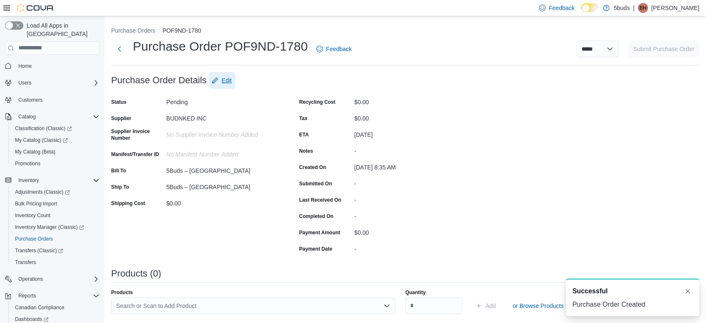
click at [232, 79] on button "Edit" at bounding box center [222, 80] width 27 height 17
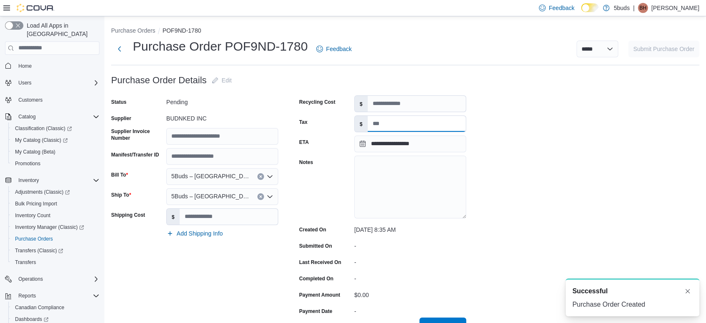
click at [424, 126] on input "Tax" at bounding box center [417, 124] width 98 height 16
type input "*****"
click at [420, 317] on button "Save" at bounding box center [443, 325] width 47 height 17
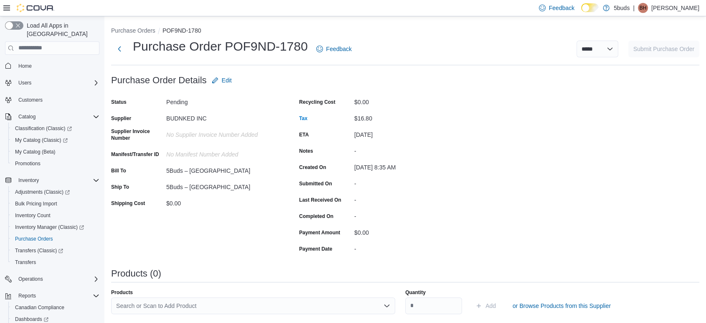
scroll to position [93, 0]
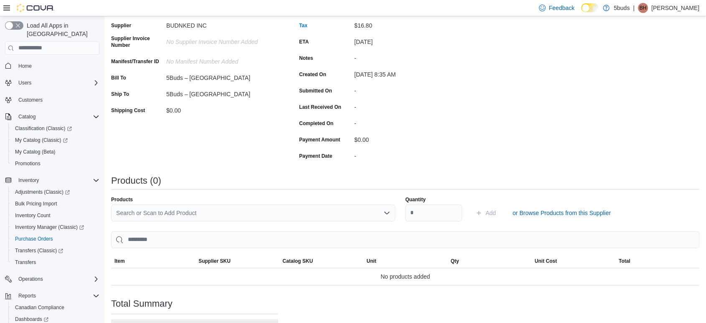
click at [229, 216] on div "Search or Scan to Add Product" at bounding box center [253, 212] width 284 height 17
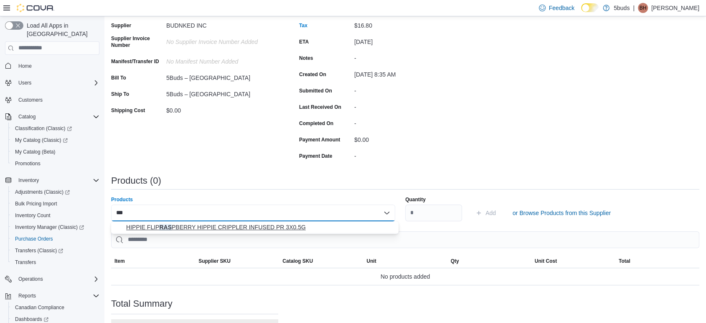
type input "***"
click at [239, 227] on span "HIPPIE FLIP RAS PBERRY HIPPIE CRIPPLER INFUSED PR 3X0.5G" at bounding box center [259, 227] width 267 height 8
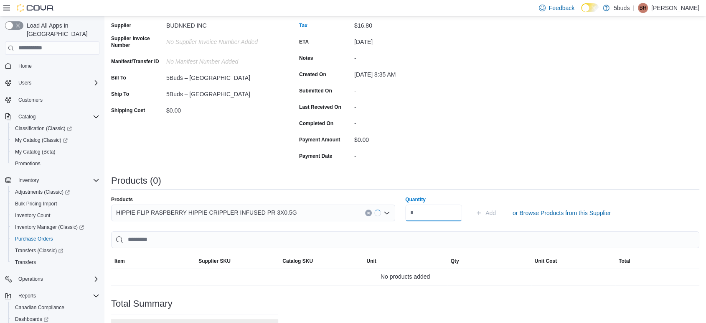
click at [447, 214] on input "Quantity" at bounding box center [433, 212] width 57 height 17
type input "**"
click at [472, 204] on button "Add" at bounding box center [485, 212] width 27 height 17
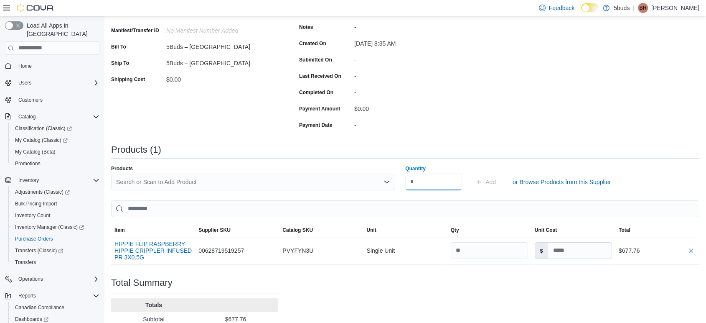
scroll to position [139, 0]
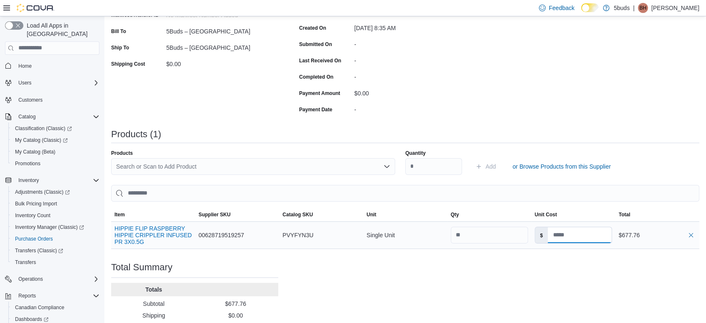
click at [581, 237] on input at bounding box center [580, 235] width 64 height 16
type input "****"
click at [519, 261] on div "Purchase Order: POF9ND-1780 Feedback Purchase Order Details Edit Status Pending…" at bounding box center [405, 147] width 588 height 429
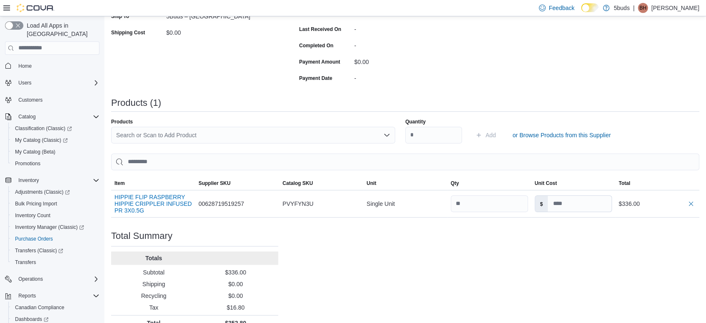
scroll to position [184, 0]
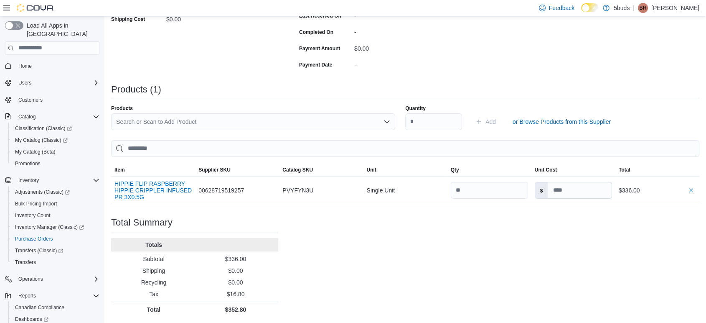
type input "****"
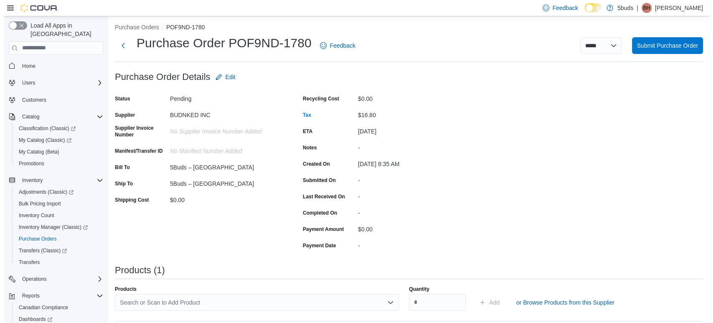
scroll to position [0, 0]
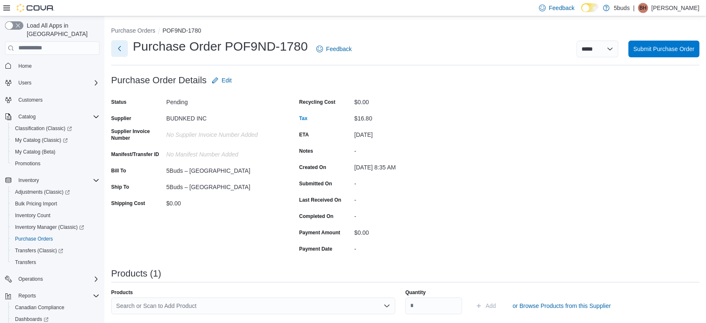
click at [117, 49] on button "Next" at bounding box center [119, 48] width 17 height 17
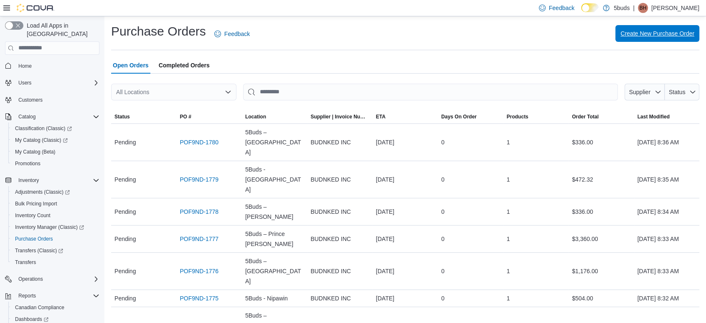
click at [666, 36] on span "Create New Purchase Order" at bounding box center [658, 33] width 74 height 8
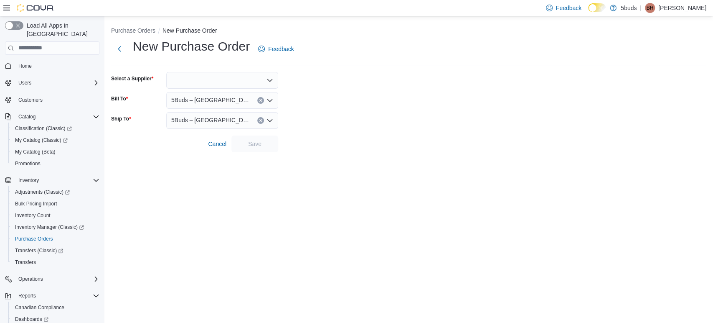
click at [211, 83] on div at bounding box center [222, 80] width 112 height 17
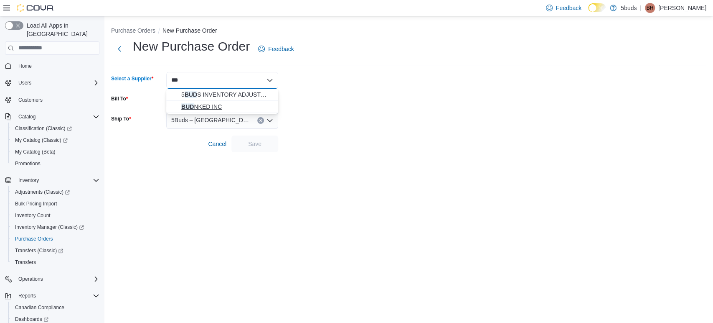
type input "***"
click at [207, 111] on button "BUD NKED INC" at bounding box center [222, 107] width 112 height 12
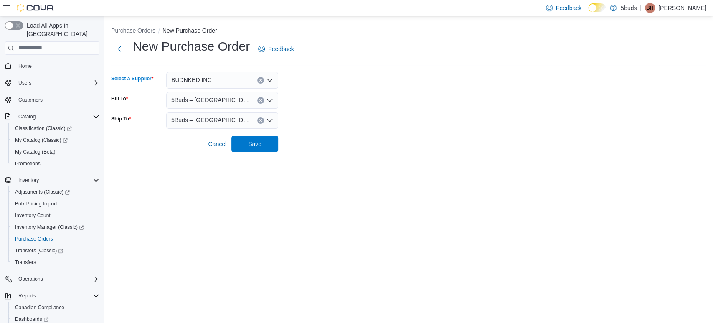
click at [206, 104] on span "5Buds – [GEOGRAPHIC_DATA]" at bounding box center [210, 100] width 78 height 10
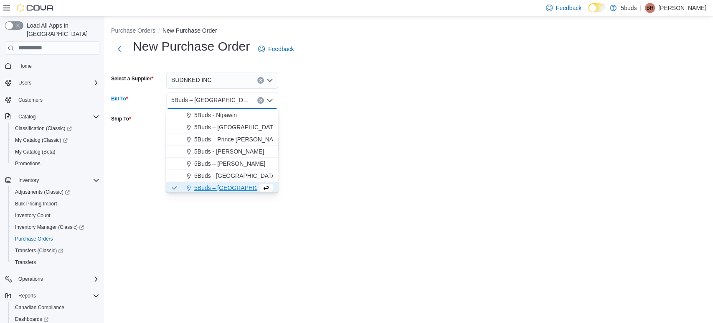
scroll to position [62, 0]
click at [216, 152] on span "5Buds - Regina" at bounding box center [229, 149] width 70 height 8
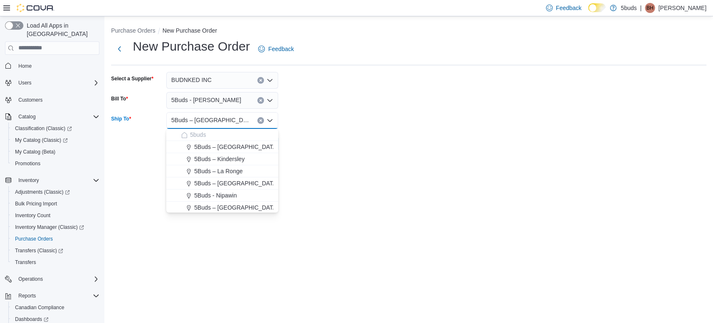
click at [252, 125] on input "Ship To" at bounding box center [252, 120] width 1 height 10
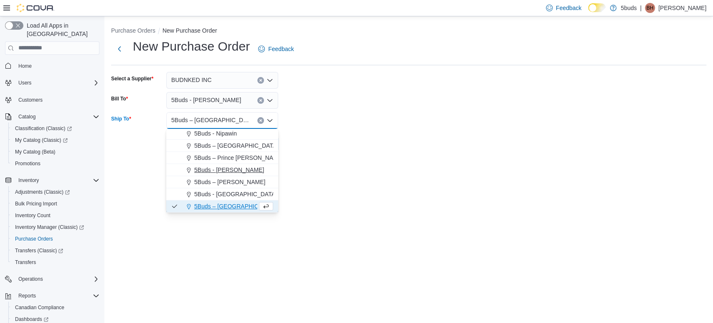
click at [231, 172] on span "5Buds - Regina" at bounding box center [229, 169] width 70 height 8
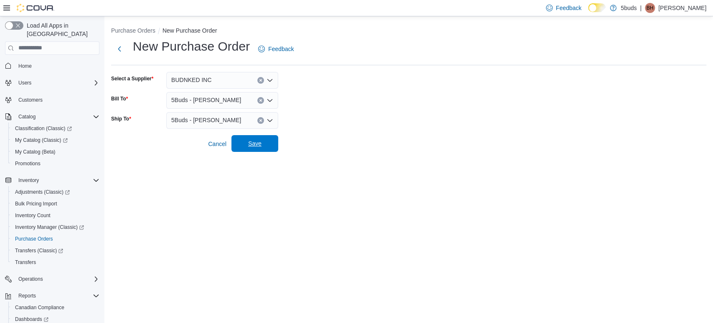
click at [247, 142] on span "Save" at bounding box center [255, 143] width 37 height 17
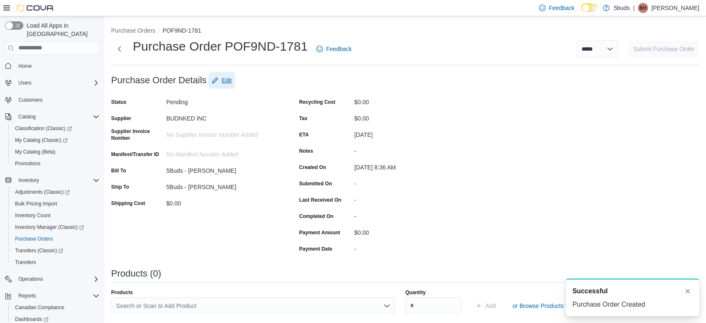
click at [213, 85] on span "Edit" at bounding box center [222, 80] width 20 height 17
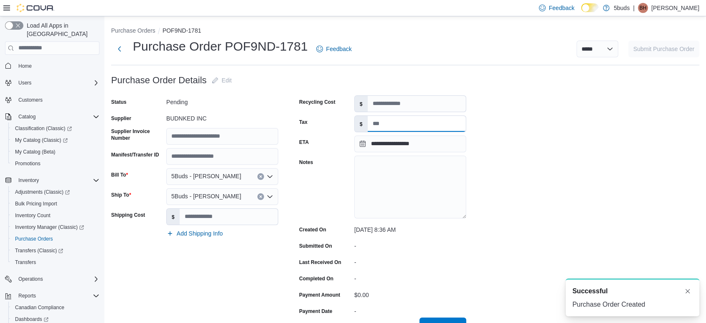
click at [394, 123] on input "Tax" at bounding box center [417, 124] width 98 height 16
type input "*****"
click at [420, 317] on button "Save" at bounding box center [443, 325] width 47 height 17
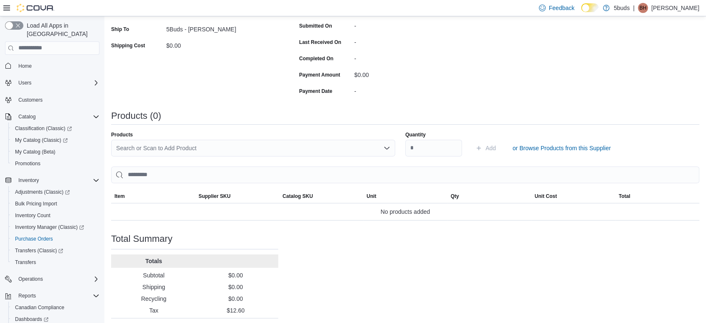
scroll to position [174, 0]
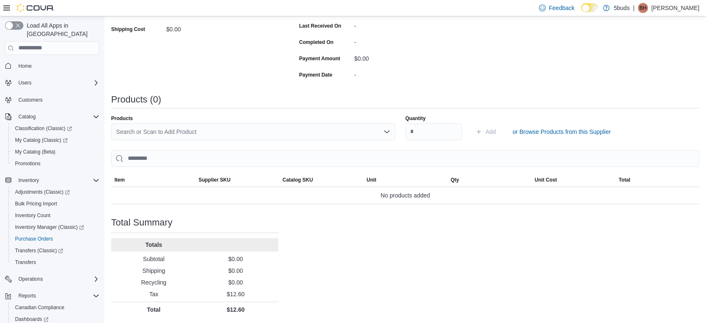
click at [184, 143] on div "Products Search or Scan to Add Product Quantity Add or Browse Products from thi…" at bounding box center [405, 159] width 588 height 89
click at [181, 130] on div "Search or Scan to Add Product" at bounding box center [253, 131] width 284 height 17
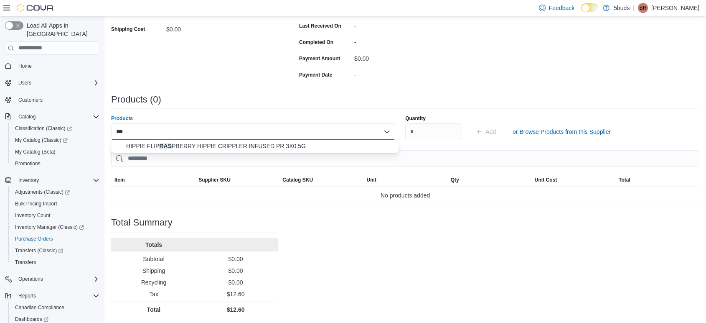
type input "***"
click at [181, 155] on body "**********" at bounding box center [353, 74] width 706 height 497
click at [269, 146] on span "HIPPIE FLIP RAS PBERRY HIPPIE CRIPPLER INFUSED PR 3X0.5G" at bounding box center [259, 146] width 267 height 8
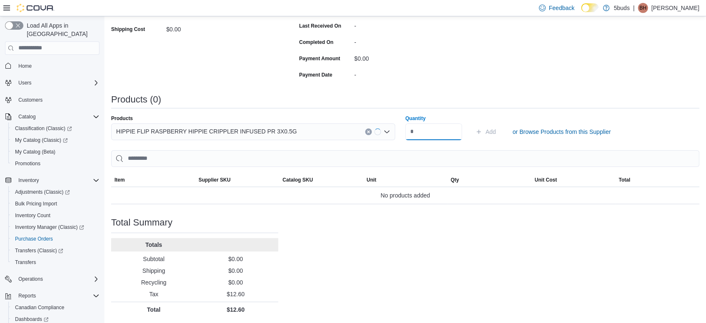
click at [439, 132] on input "Quantity" at bounding box center [433, 131] width 57 height 17
type input "**"
click at [472, 123] on button "Add" at bounding box center [485, 131] width 27 height 17
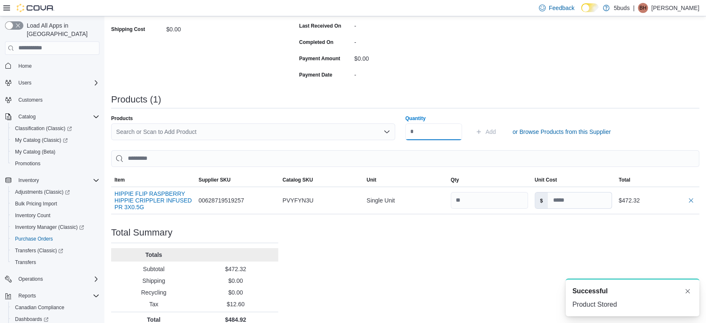
scroll to position [0, 0]
click at [590, 194] on input at bounding box center [580, 200] width 64 height 16
type input "****"
click at [498, 253] on div "Purchase Order: POF9ND-1781 Feedback Purchase Order Details Edit Status Pending…" at bounding box center [405, 112] width 588 height 429
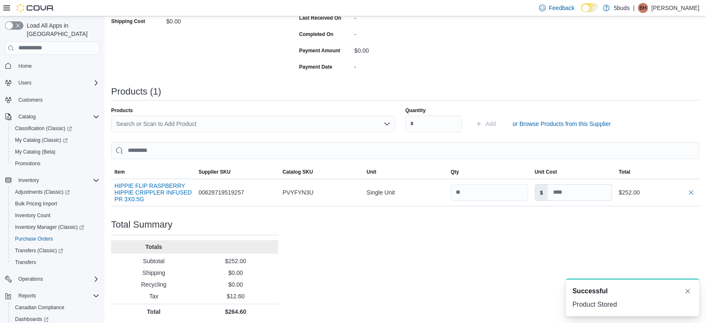
scroll to position [184, 0]
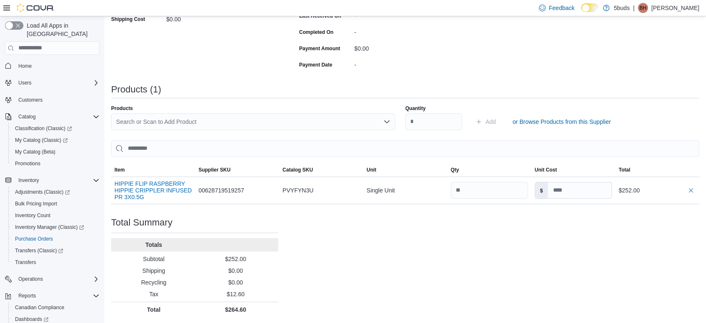
type input "****"
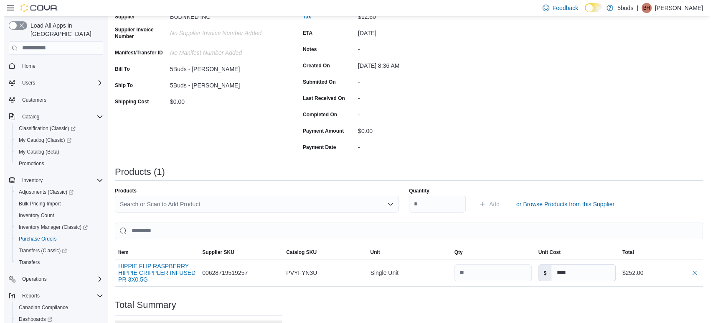
scroll to position [0, 0]
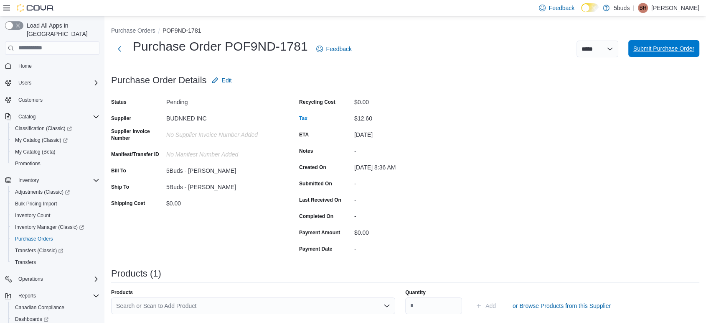
click at [688, 43] on span "Submit Purchase Order" at bounding box center [664, 48] width 61 height 17
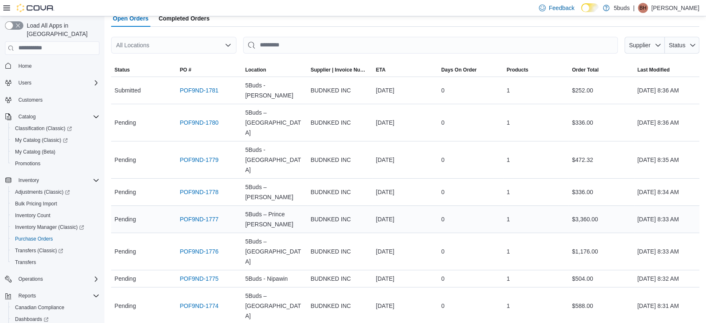
scroll to position [89, 0]
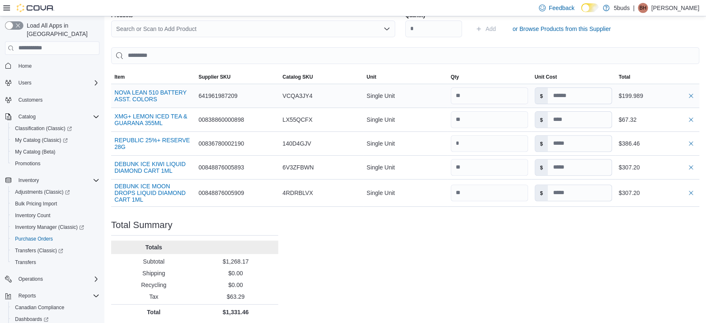
scroll to position [279, 0]
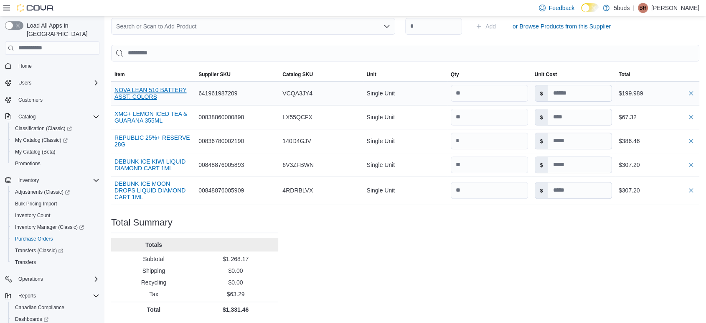
click at [155, 89] on button "NOVA LEAN 510 BATTERY ASST. COLORS" at bounding box center [153, 93] width 77 height 13
click at [412, 271] on div "Purchase Order: POF9ND-1752 Feedback Purchase Order Details Edit Status Pending…" at bounding box center [405, 55] width 588 height 524
click at [446, 289] on div "Purchase Order: POF9ND-1752 Feedback Purchase Order Details Edit Status Pending…" at bounding box center [405, 55] width 588 height 524
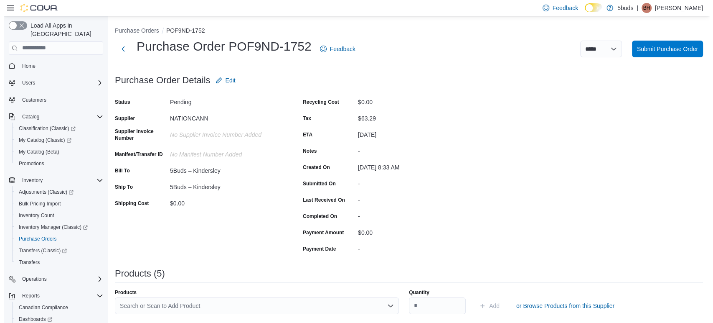
scroll to position [0, 0]
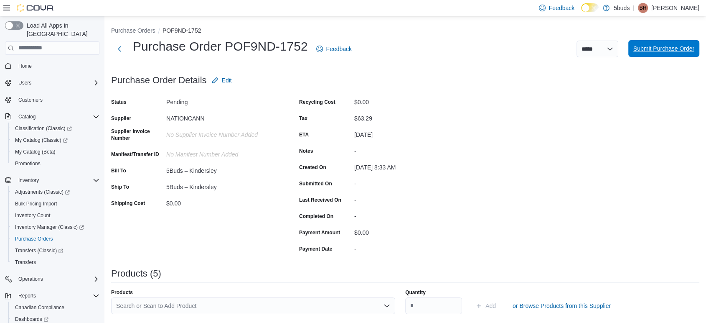
click at [682, 50] on span "Submit Purchase Order" at bounding box center [664, 48] width 61 height 8
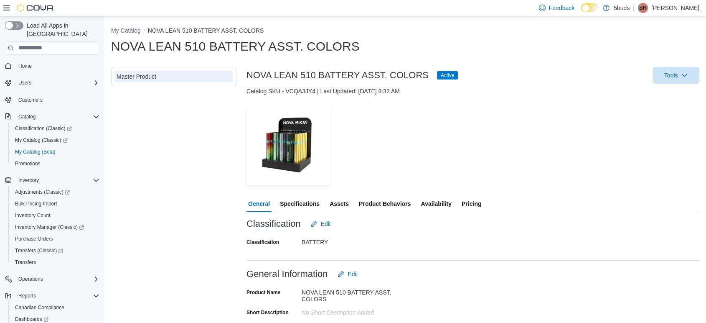
click at [335, 195] on span "Assets" at bounding box center [339, 203] width 19 height 17
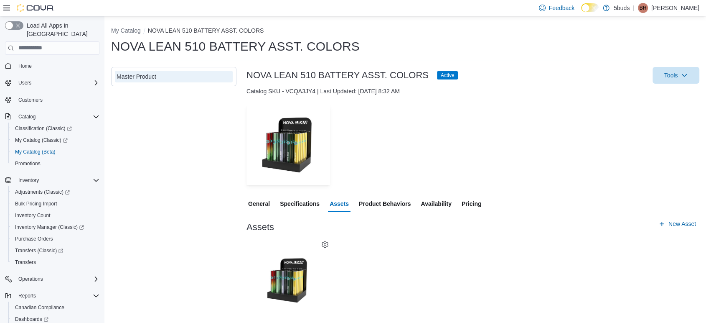
click at [315, 206] on span "Specifications" at bounding box center [300, 203] width 40 height 17
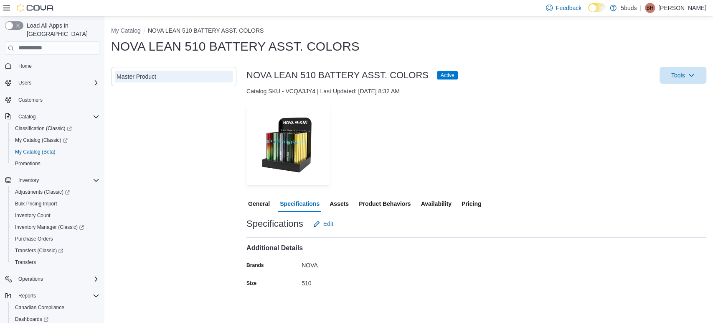
click at [335, 203] on span "Assets" at bounding box center [339, 203] width 19 height 17
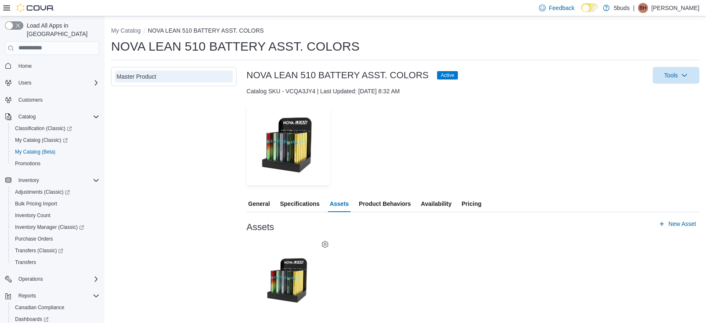
click at [388, 203] on span "Product Behaviors" at bounding box center [385, 203] width 52 height 17
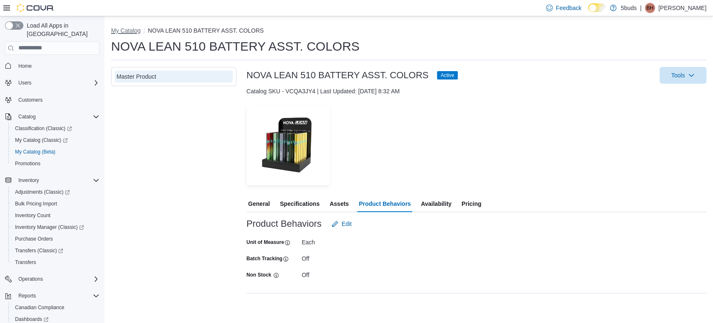
click at [127, 28] on button "My Catalog" at bounding box center [126, 30] width 30 height 7
select select "**********"
